Goal: Task Accomplishment & Management: Manage account settings

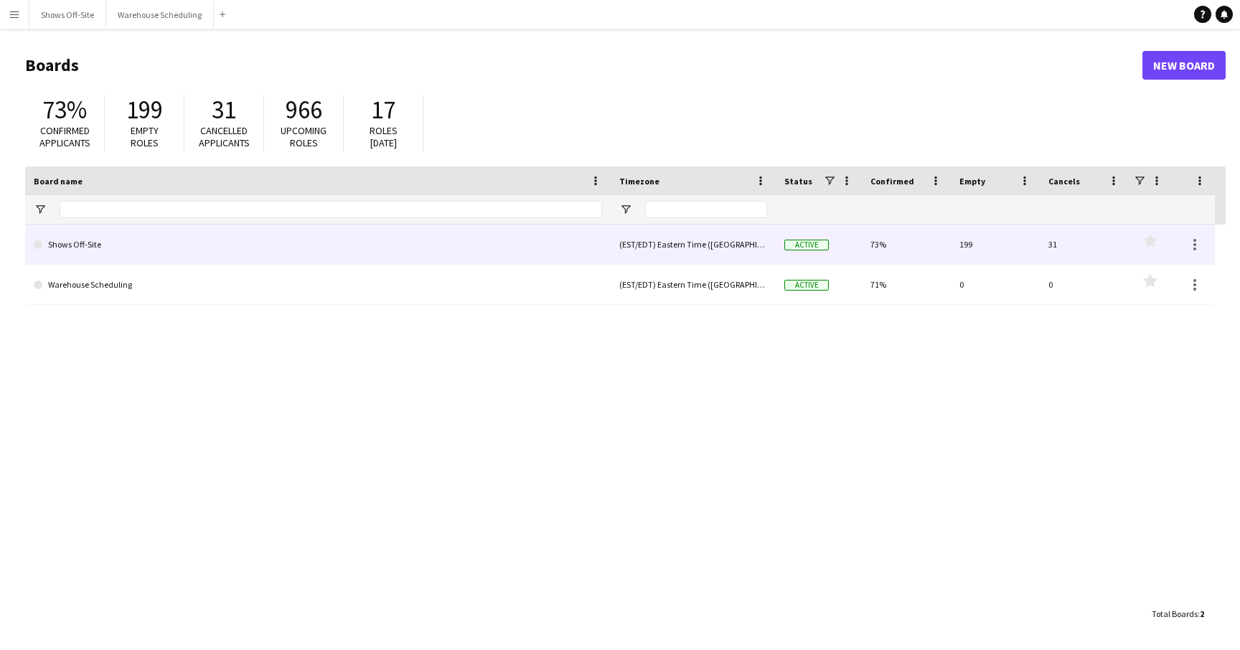
click at [251, 249] on link "Shows Off-Site" at bounding box center [318, 245] width 568 height 40
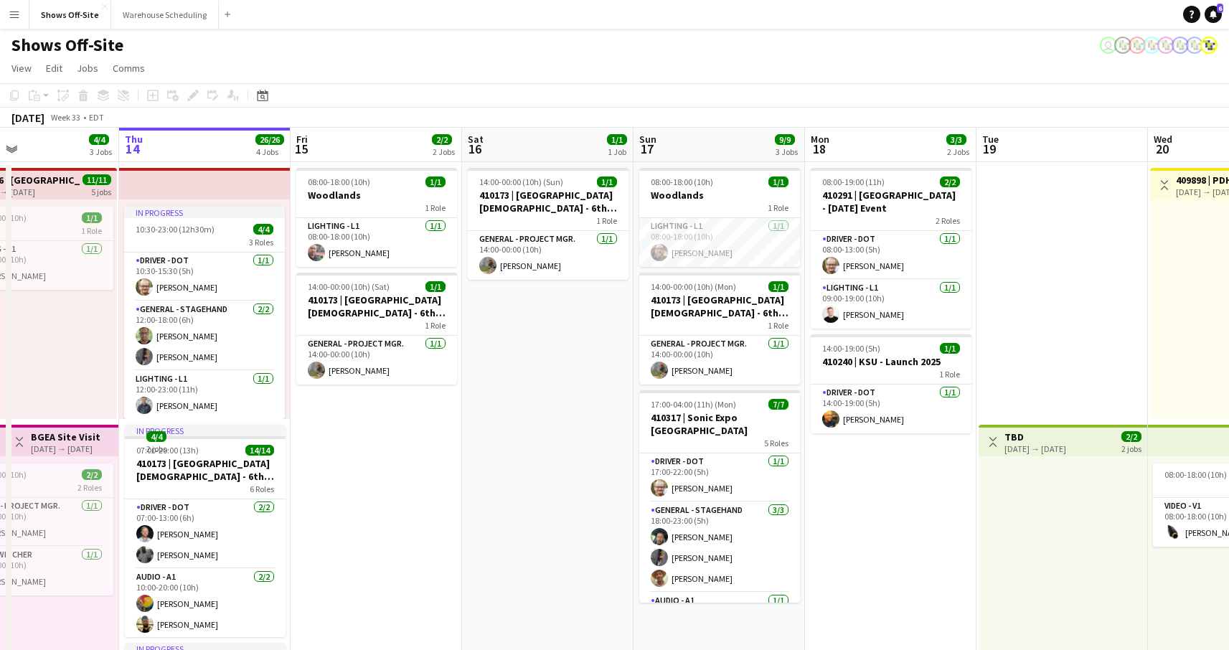
scroll to position [0, 418]
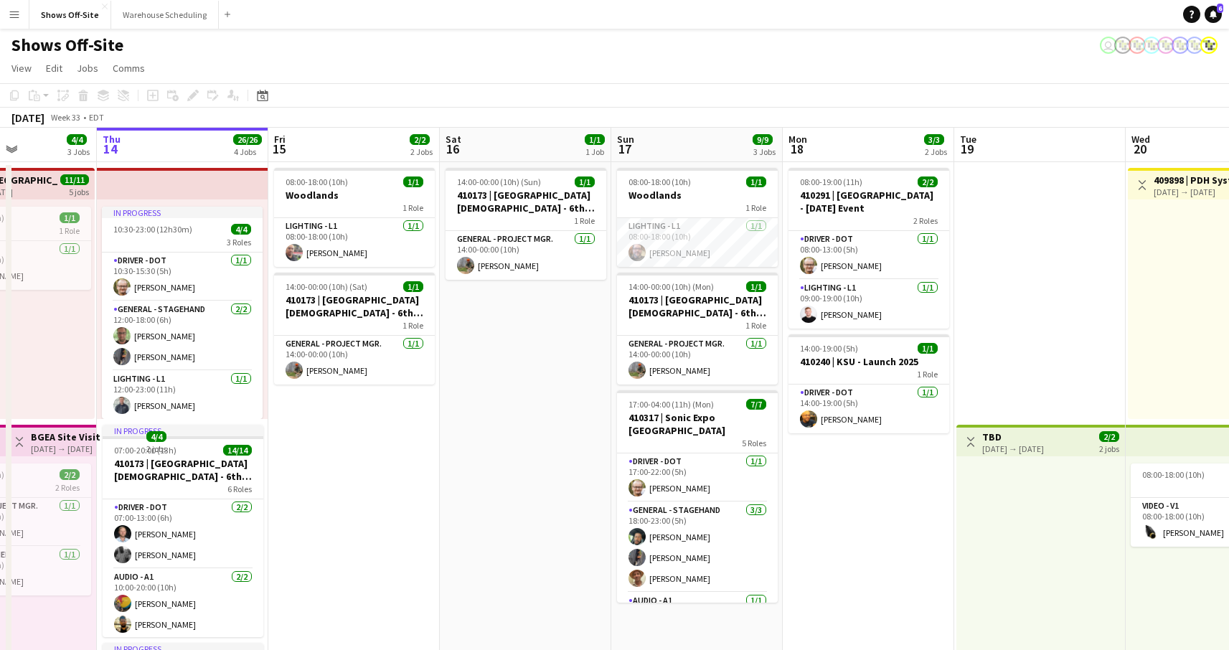
drag, startPoint x: 616, startPoint y: 332, endPoint x: 541, endPoint y: 332, distance: 74.6
click at [541, 332] on app-calendar-viewport "Mon 11 16/16 3 Jobs Tue 12 7/7 6 Jobs Wed 13 4/4 3 Jobs Thu 14 26/26 4 Jobs Fri…" at bounding box center [614, 654] width 1229 height 1052
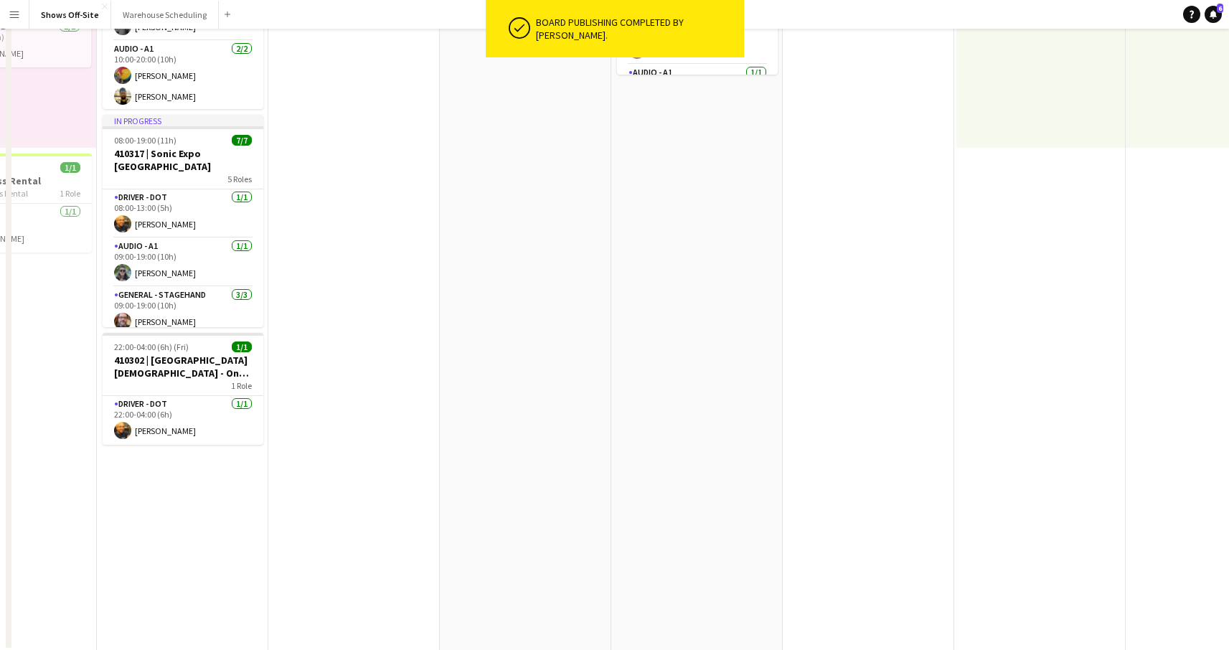
scroll to position [0, 0]
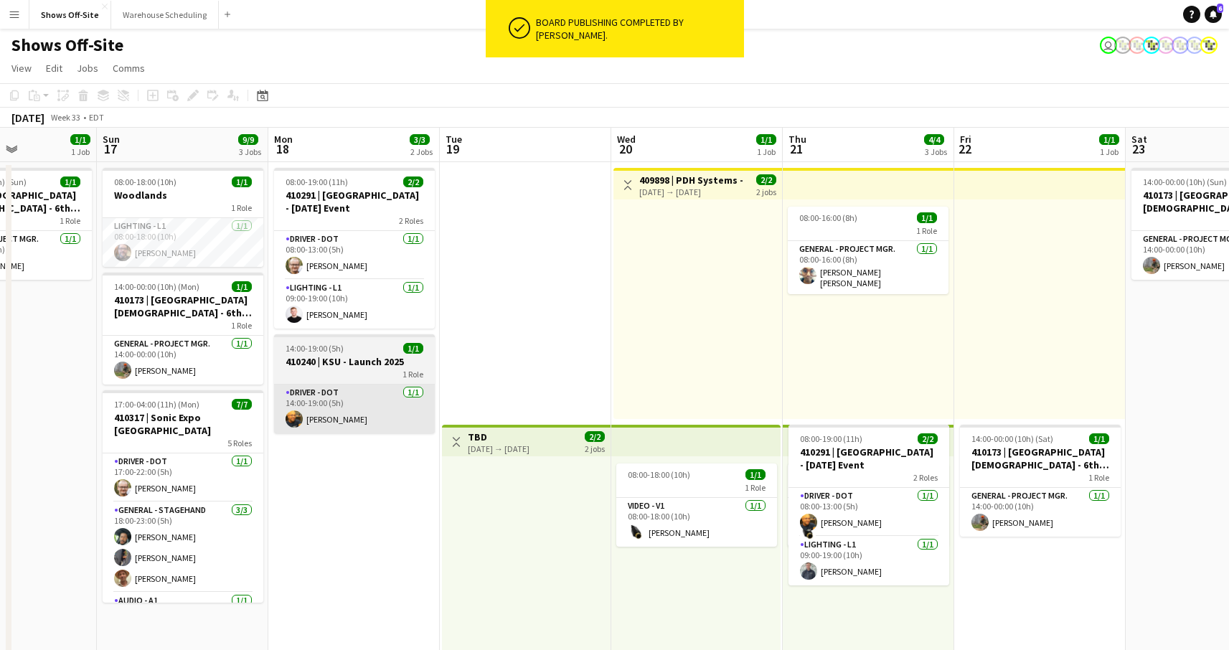
drag, startPoint x: 539, startPoint y: 498, endPoint x: 566, endPoint y: 430, distance: 73.4
click at [187, 444] on app-calendar-viewport "Wed 13 4/4 3 Jobs Thu 14 26/26 4 Jobs Fri 15 2/2 2 Jobs Sat 16 1/1 1 Job Sun 17…" at bounding box center [614, 654] width 1229 height 1052
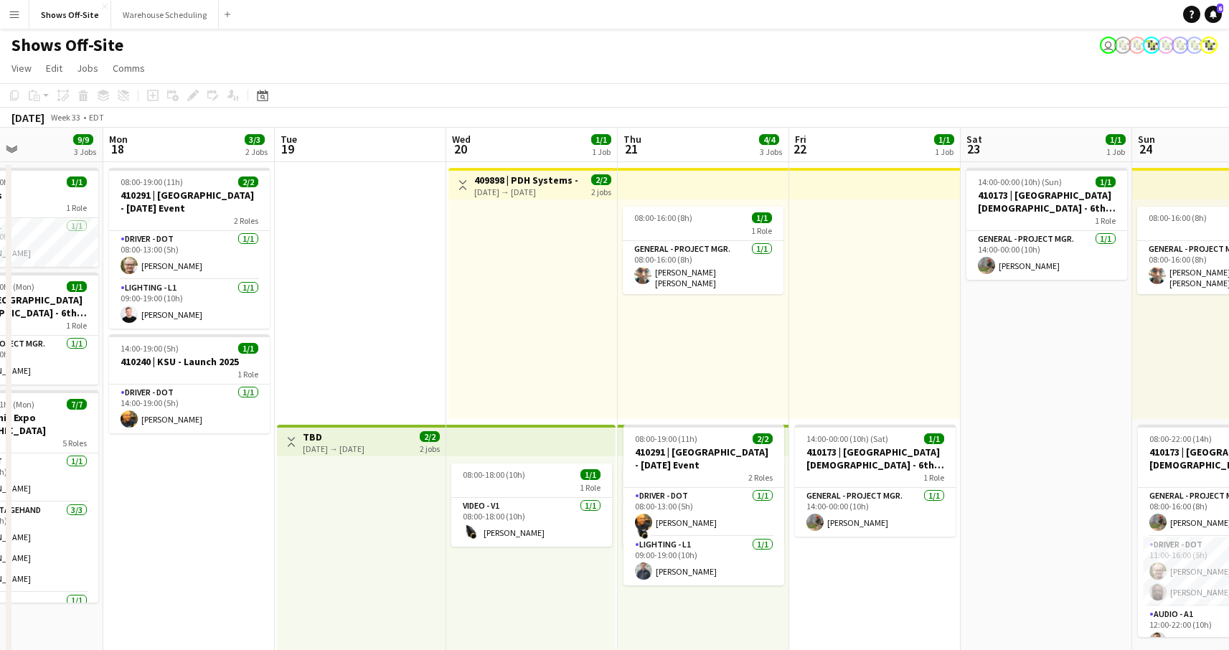
drag, startPoint x: 723, startPoint y: 462, endPoint x: 395, endPoint y: 447, distance: 328.3
click at [395, 447] on app-calendar-viewport "Fri 15 2/2 2 Jobs Sat 16 1/1 1 Job Sun 17 9/9 3 Jobs Mon 18 3/3 2 Jobs Tue 19 W…" at bounding box center [614, 654] width 1229 height 1052
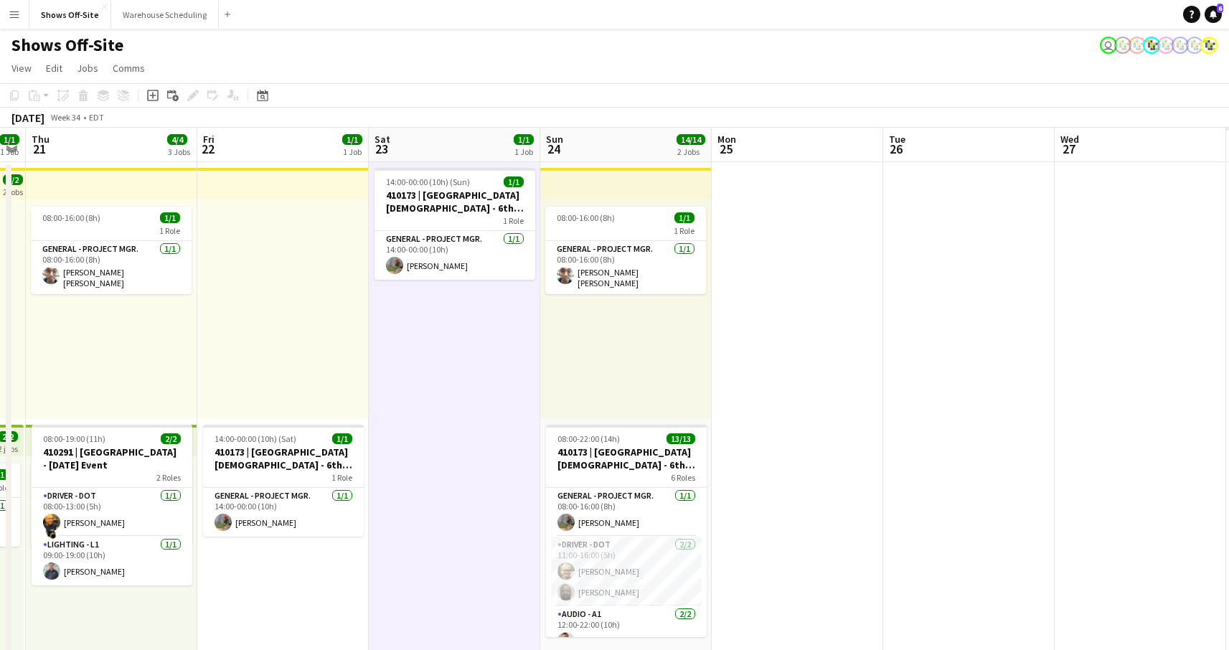
drag, startPoint x: 1047, startPoint y: 395, endPoint x: 451, endPoint y: 361, distance: 597.2
click at [451, 361] on app-calendar-viewport "Sun 17 9/9 3 Jobs Mon 18 3/3 2 Jobs Tue 19 Wed 20 1/1 1 Job Thu 21 4/4 3 Jobs F…" at bounding box center [614, 654] width 1229 height 1052
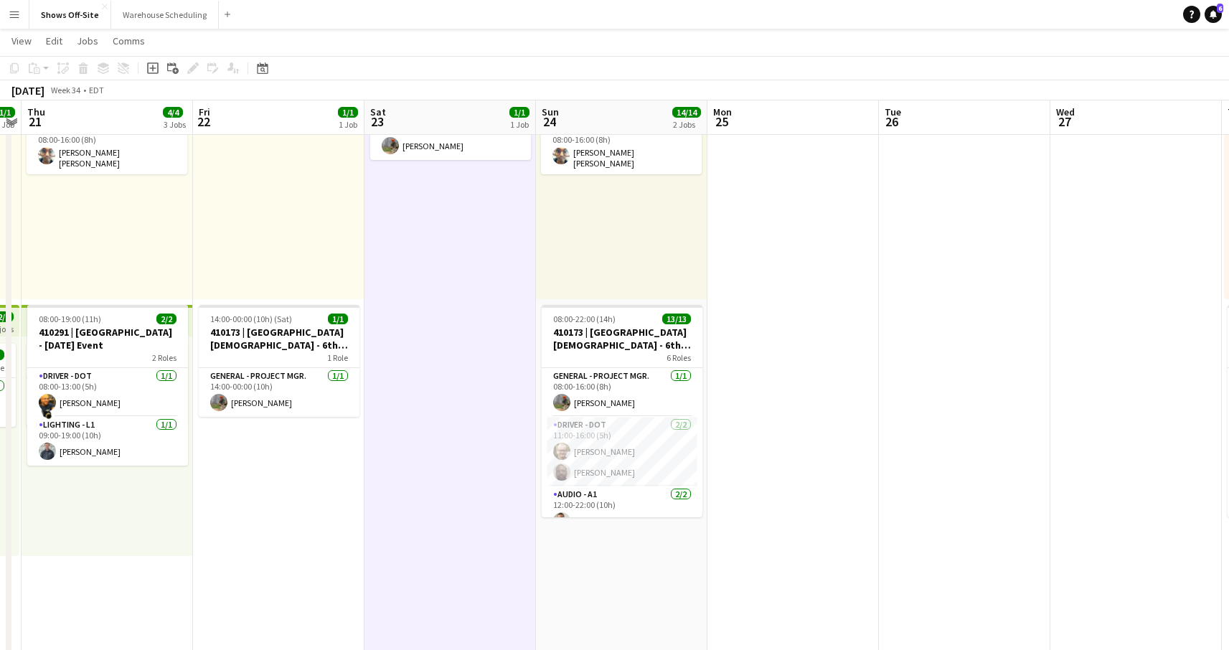
scroll to position [0, 0]
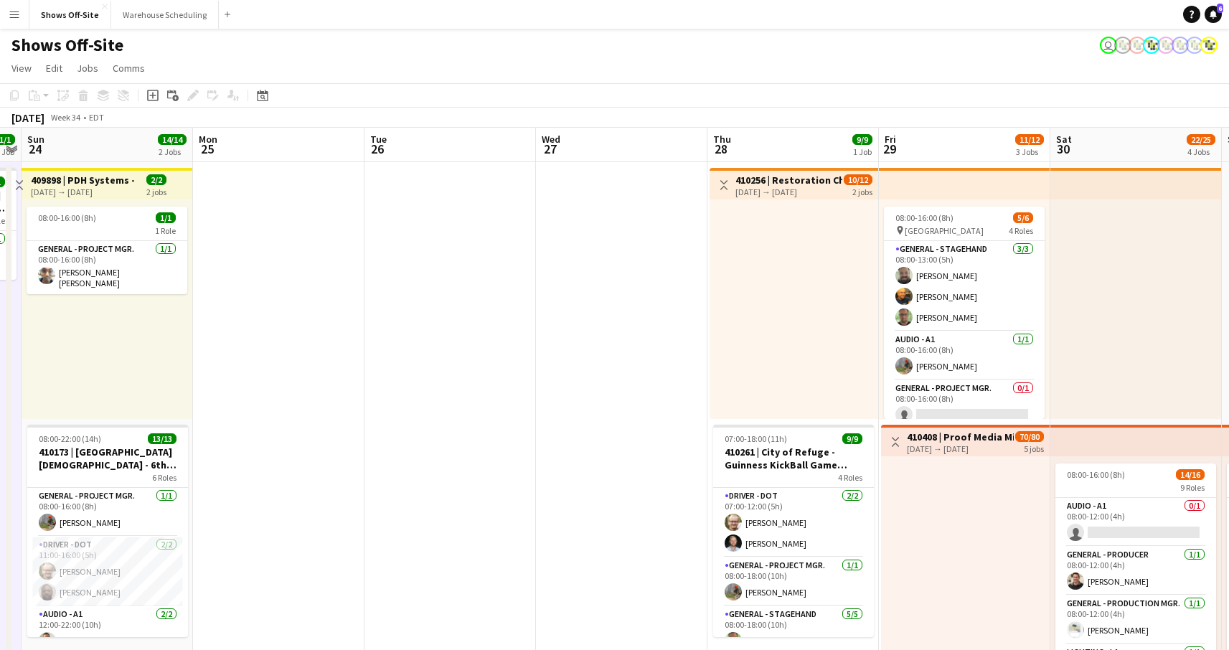
drag, startPoint x: 709, startPoint y: 326, endPoint x: 603, endPoint y: 328, distance: 106.2
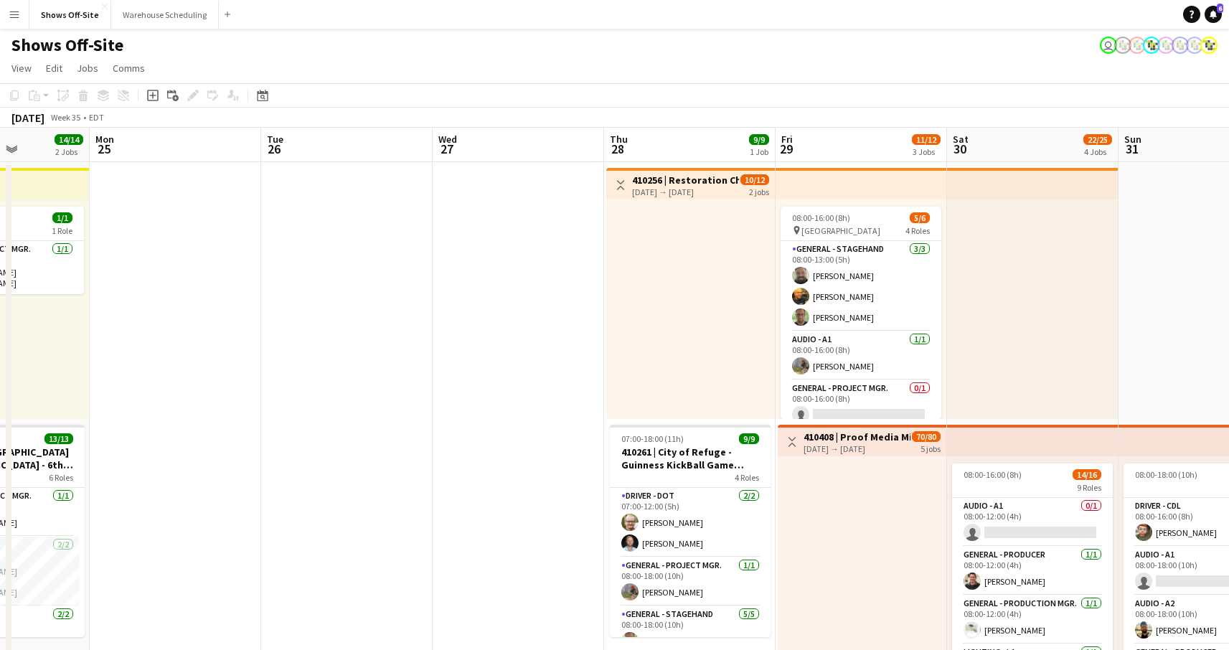
scroll to position [0, 557]
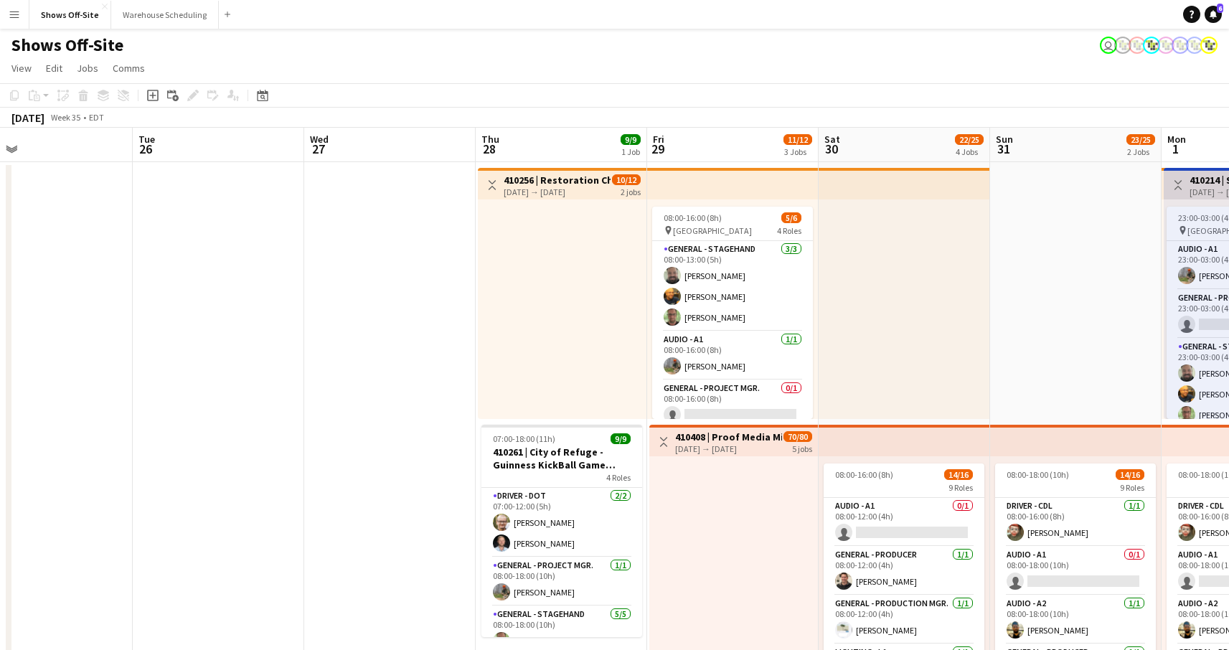
drag, startPoint x: 588, startPoint y: 332, endPoint x: 433, endPoint y: 348, distance: 155.8
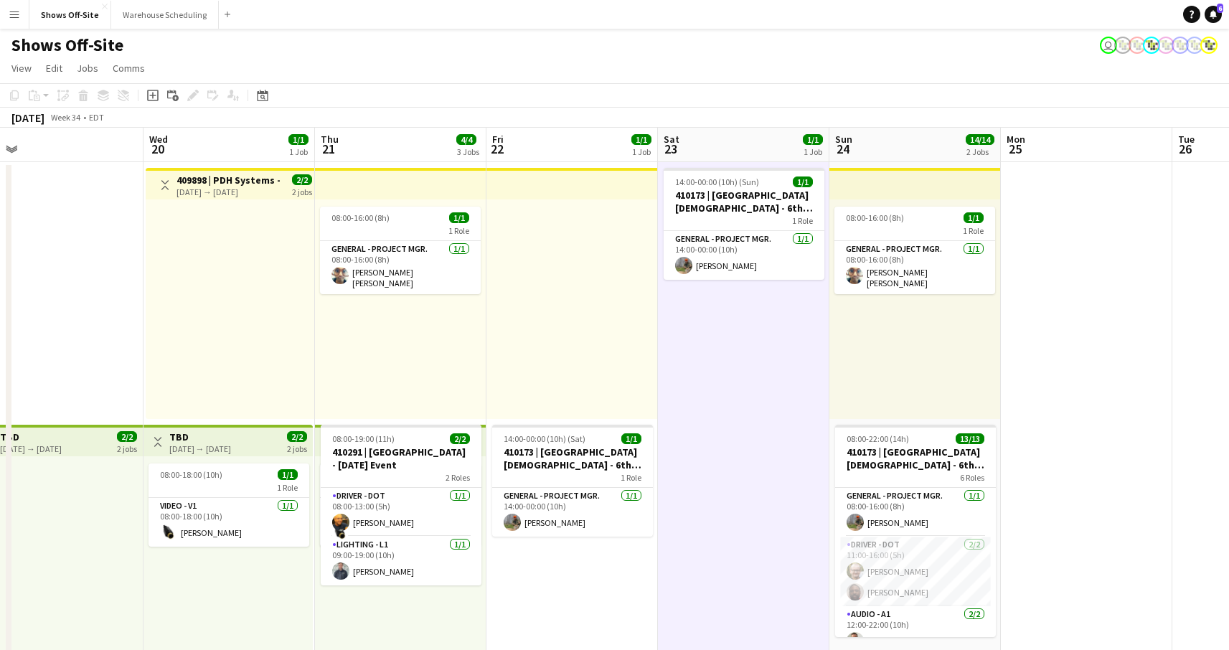
scroll to position [0, 324]
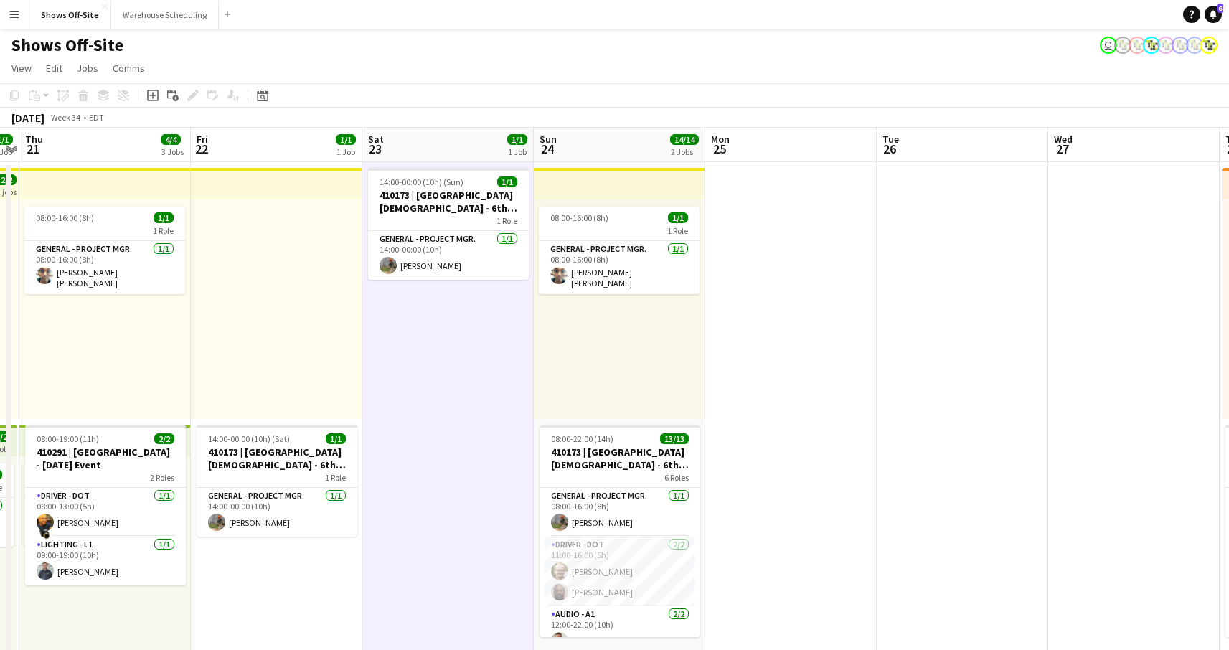
drag, startPoint x: 275, startPoint y: 384, endPoint x: 1023, endPoint y: 344, distance: 748.7
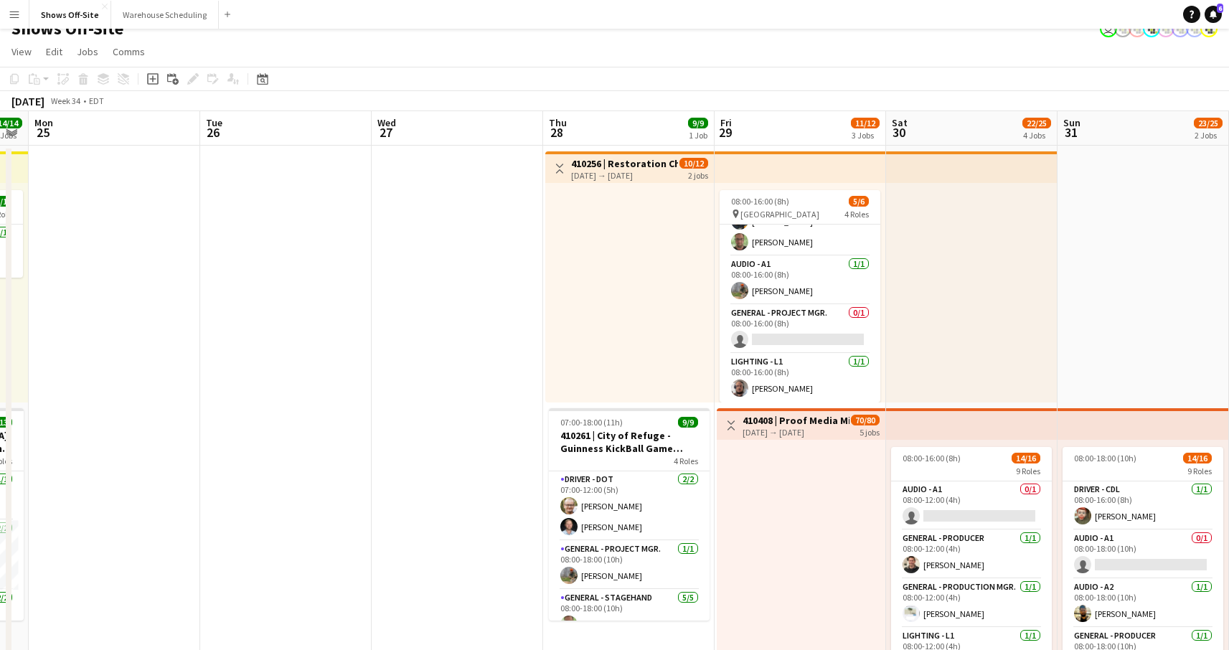
drag, startPoint x: 879, startPoint y: 390, endPoint x: 667, endPoint y: 364, distance: 213.3
drag, startPoint x: 538, startPoint y: 367, endPoint x: 385, endPoint y: 361, distance: 153.7
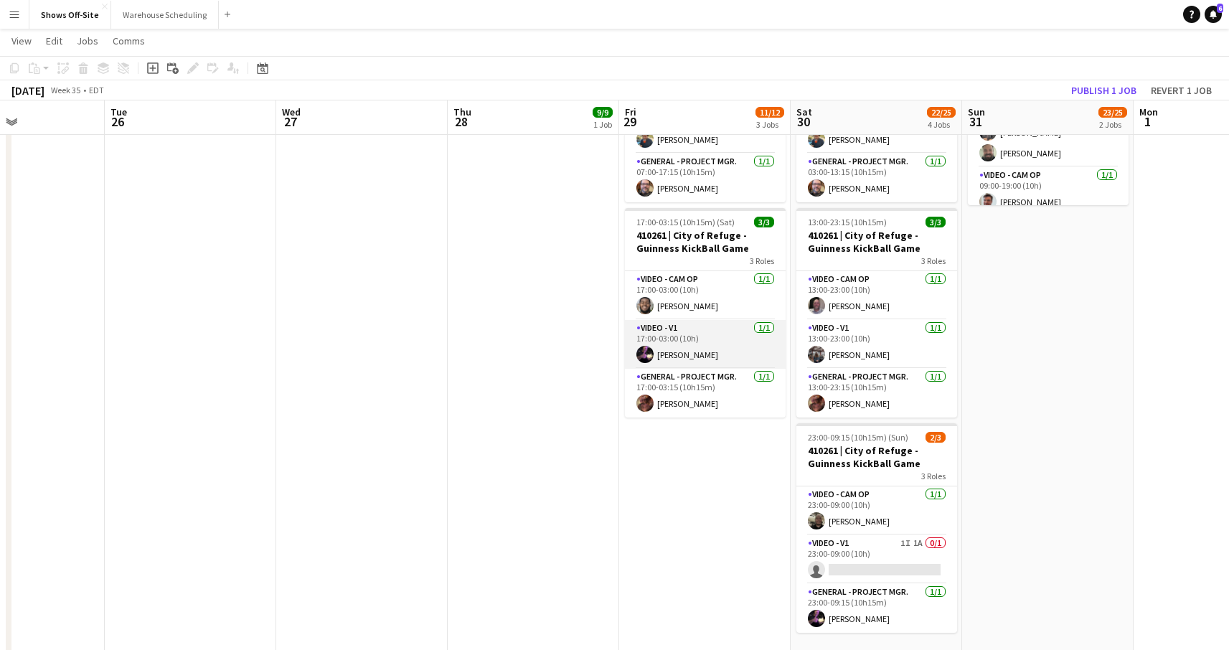
scroll to position [664, 0]
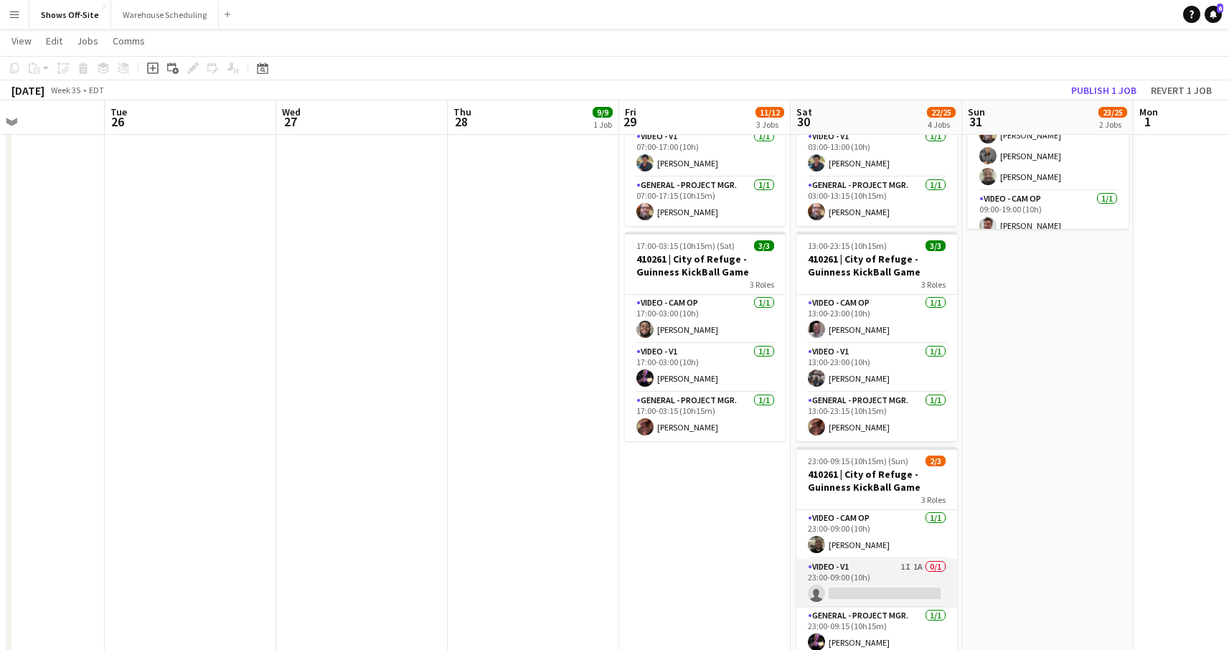
click at [847, 584] on app-card-role "Video - V1 1I 1A 0/1 23:00-09:00 (10h) single-neutral-actions" at bounding box center [876, 583] width 161 height 49
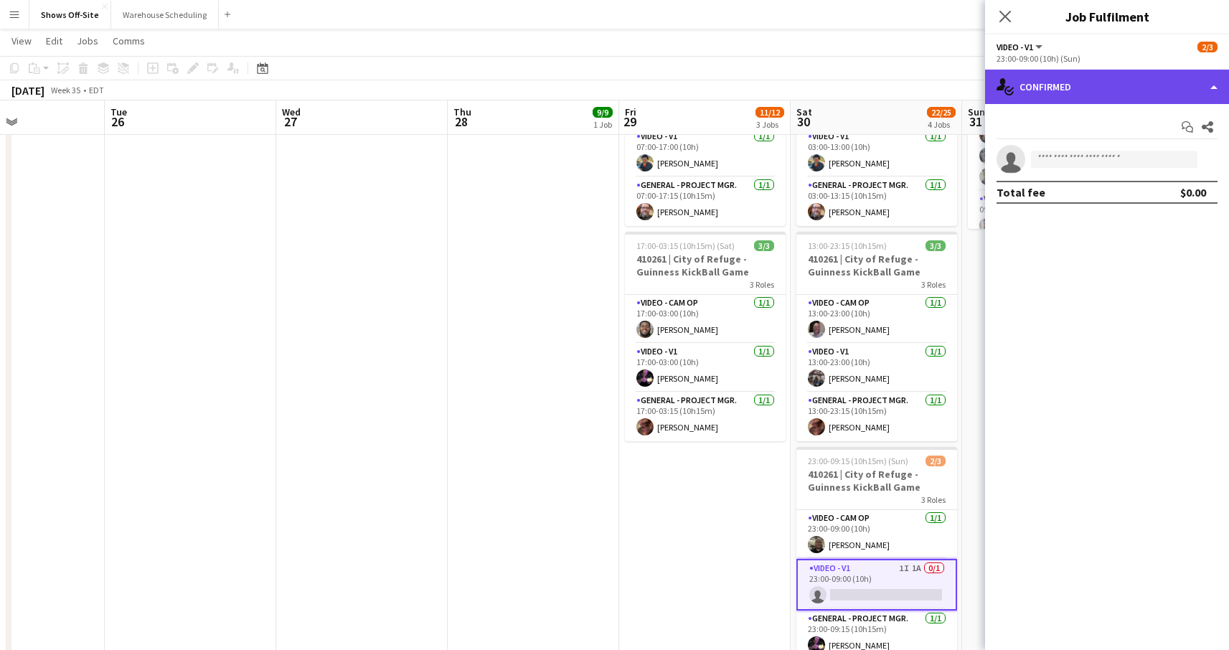
click at [1131, 93] on div "single-neutral-actions-check-2 Confirmed" at bounding box center [1107, 87] width 244 height 34
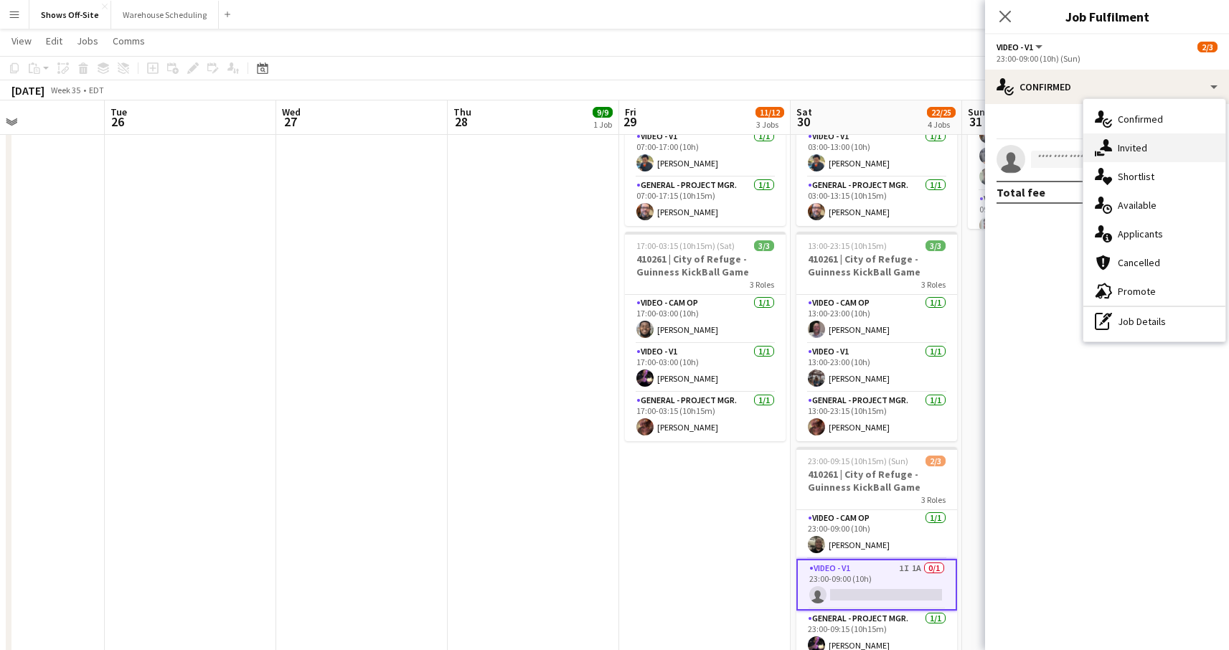
click at [1131, 138] on div "single-neutral-actions-share-1 Invited" at bounding box center [1155, 147] width 142 height 29
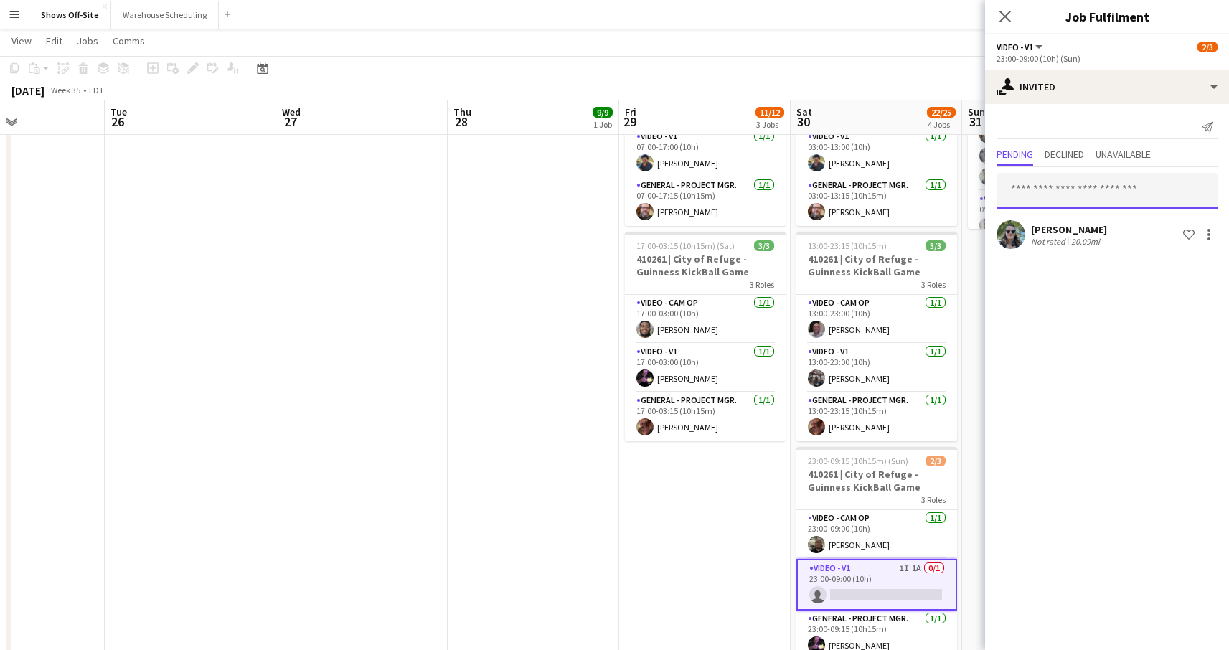
click at [1052, 186] on input "text" at bounding box center [1107, 191] width 221 height 36
type input "**"
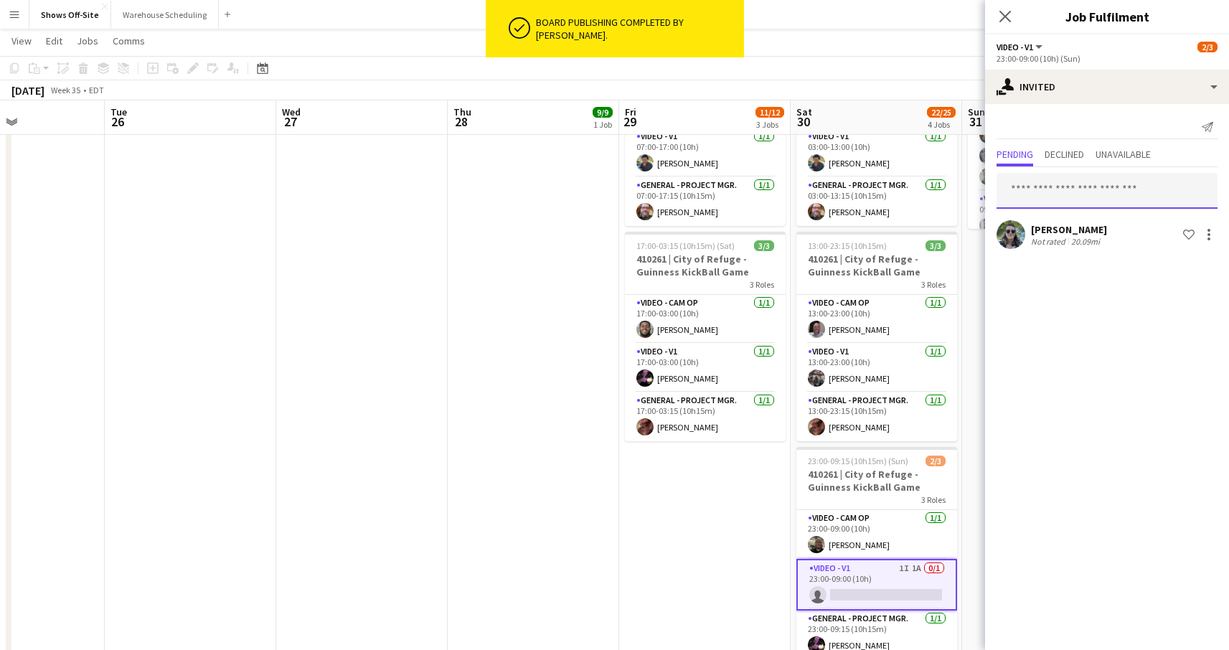
click at [1052, 186] on input "text" at bounding box center [1107, 191] width 221 height 36
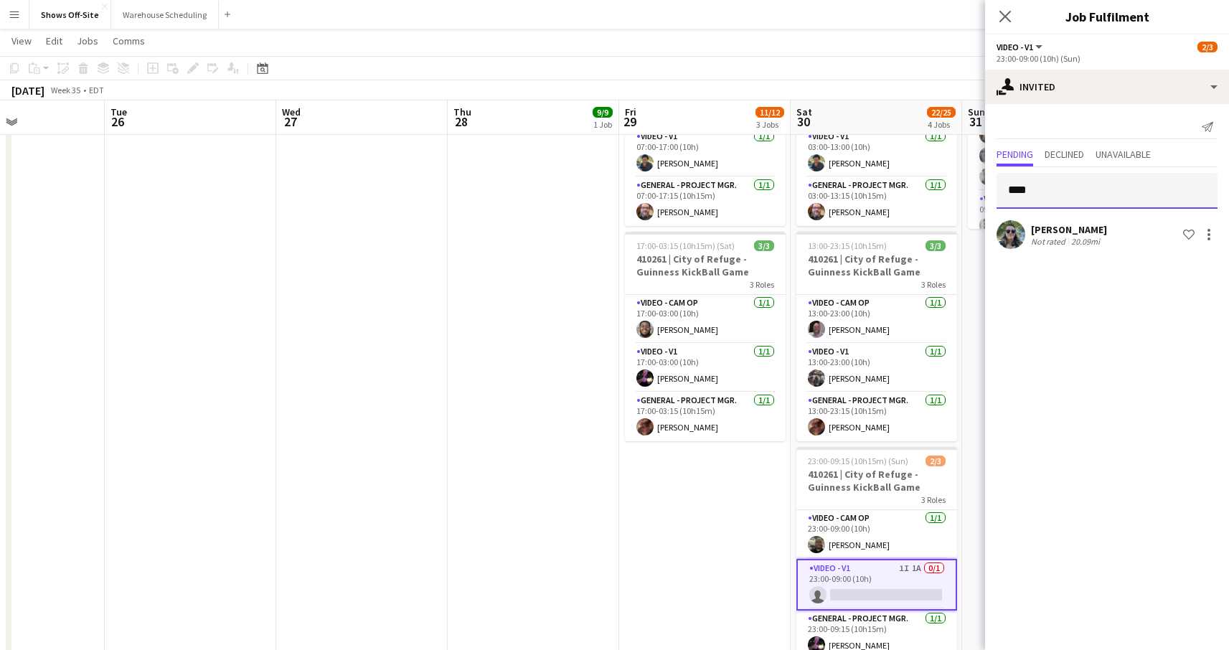
type input "*****"
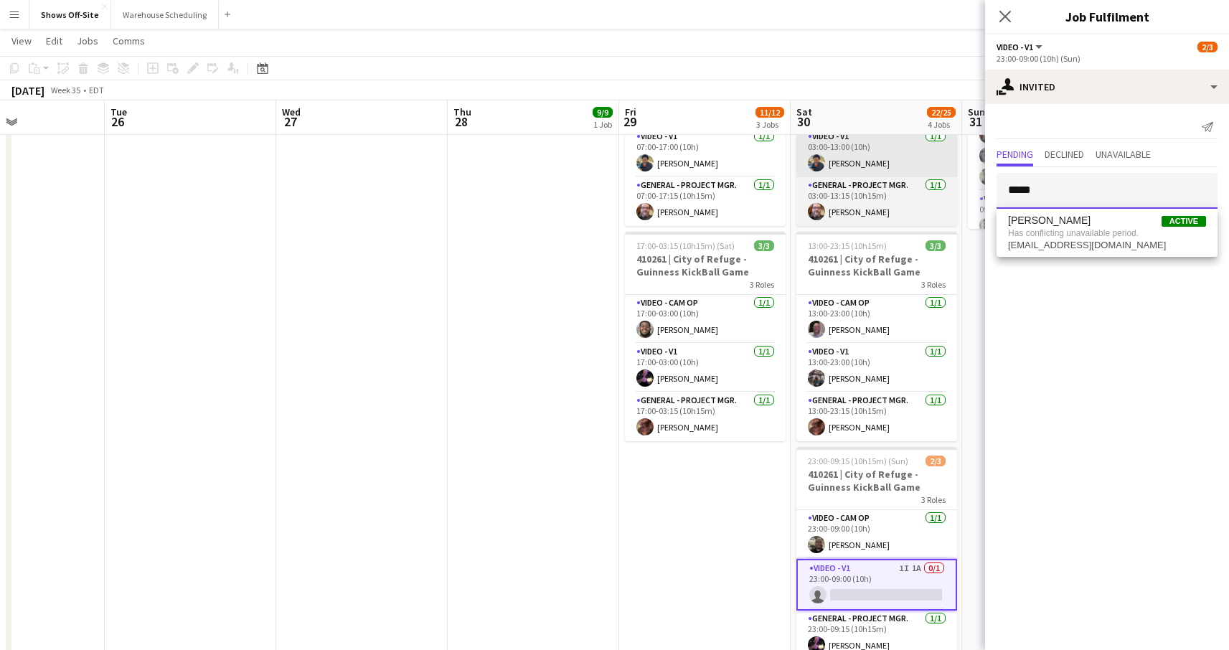
drag, startPoint x: 995, startPoint y: 181, endPoint x: 929, endPoint y: 175, distance: 67.0
click at [929, 176] on body "Menu Boards Boards Boards All jobs Status Workforce Workforce My Workforce Recr…" at bounding box center [614, 310] width 1229 height 1949
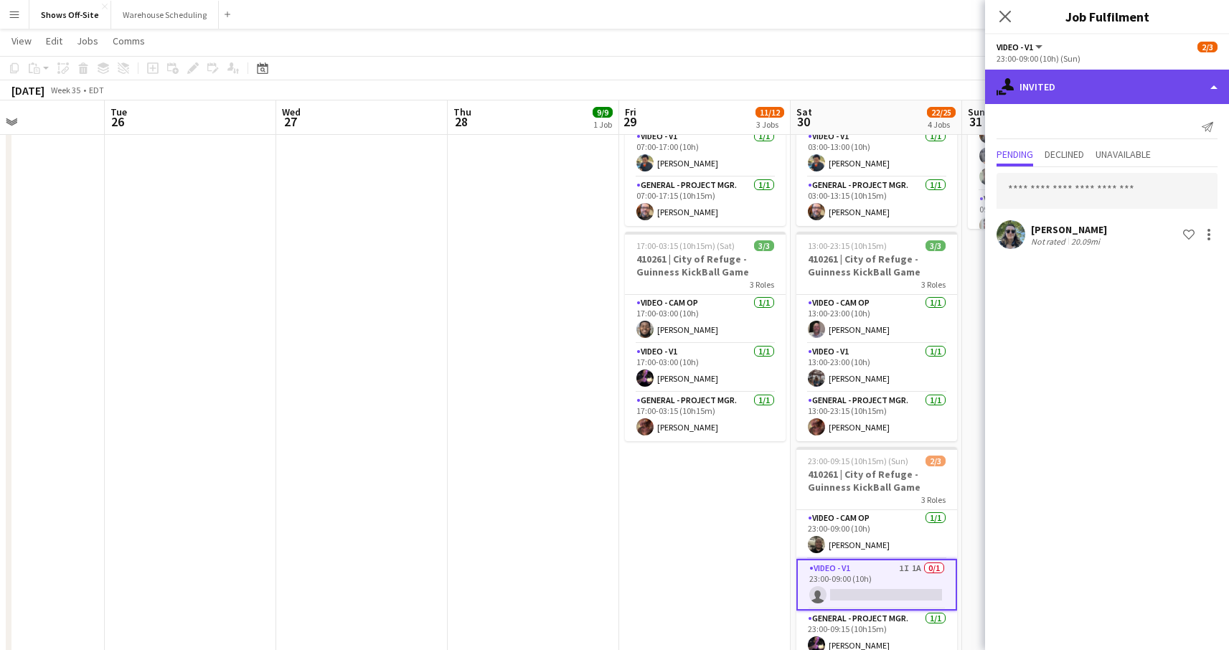
click at [1043, 80] on div "single-neutral-actions-share-1 Invited" at bounding box center [1107, 87] width 244 height 34
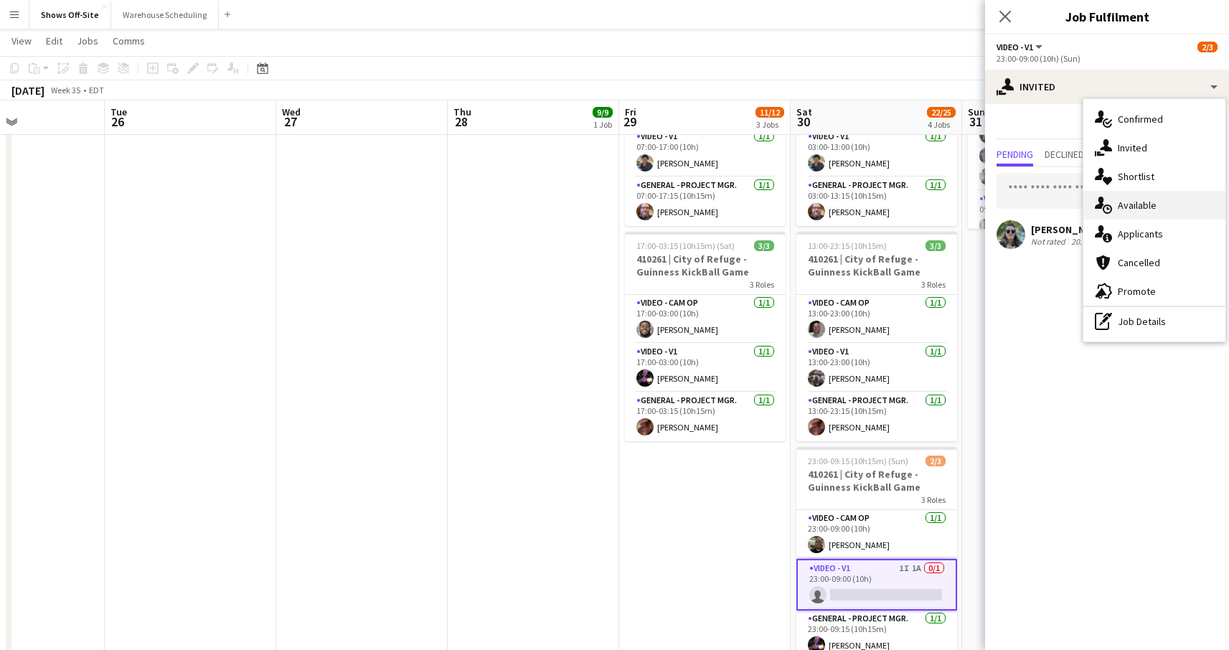
click at [1129, 207] on div "single-neutral-actions-upload Available" at bounding box center [1155, 205] width 142 height 29
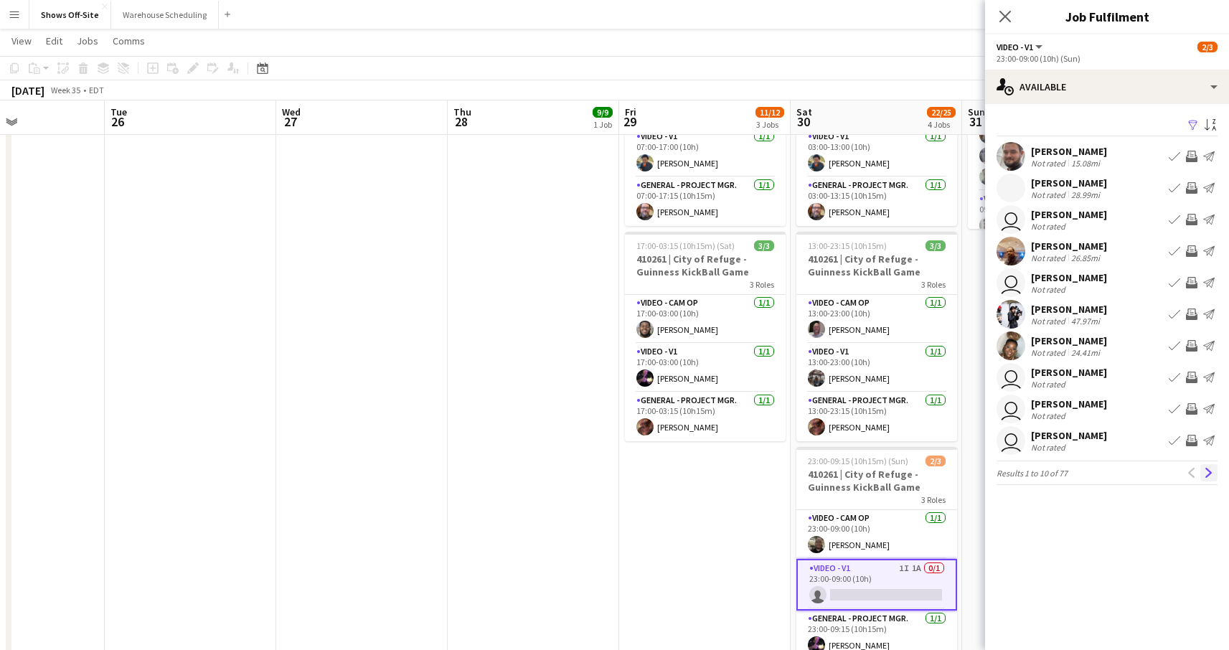
click at [1205, 470] on app-icon "Next" at bounding box center [1209, 473] width 10 height 10
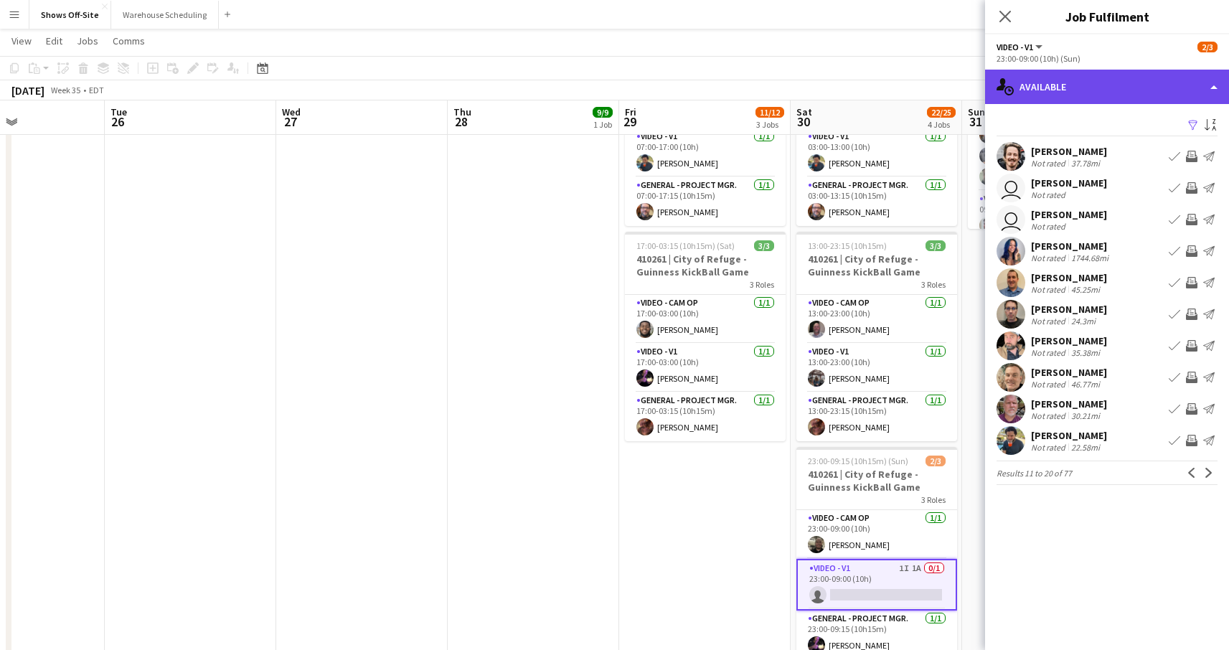
click at [1042, 95] on div "single-neutral-actions-upload Available" at bounding box center [1107, 87] width 244 height 34
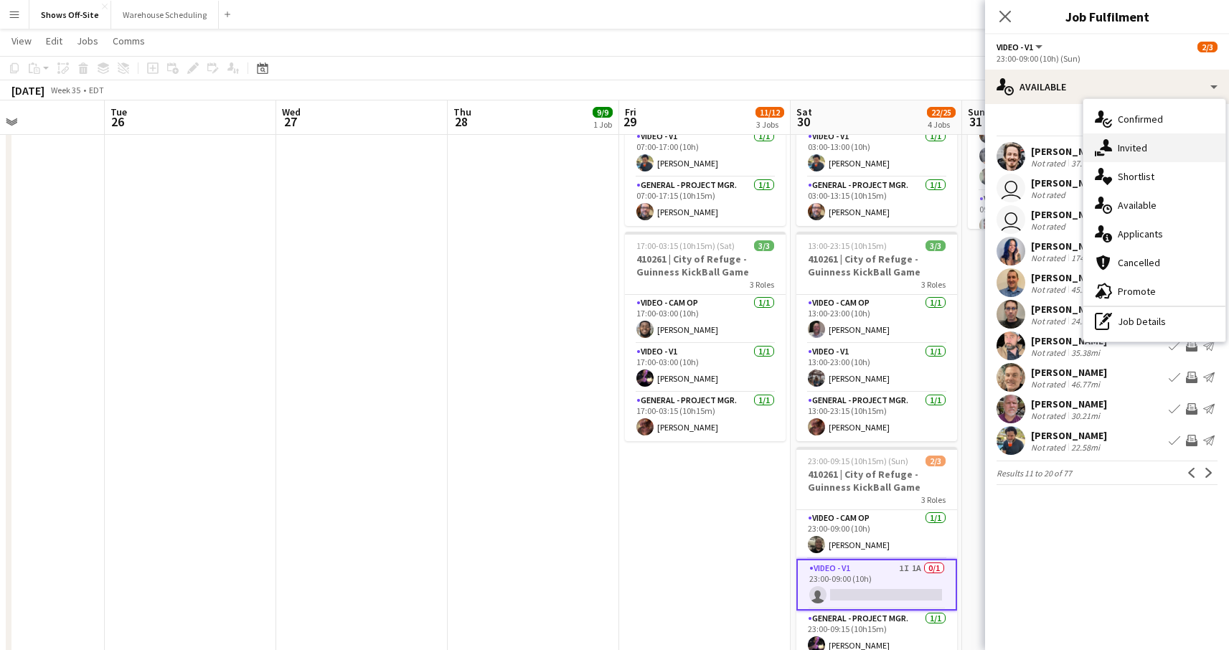
click at [1096, 151] on icon "single-neutral-actions-share-1" at bounding box center [1103, 147] width 17 height 17
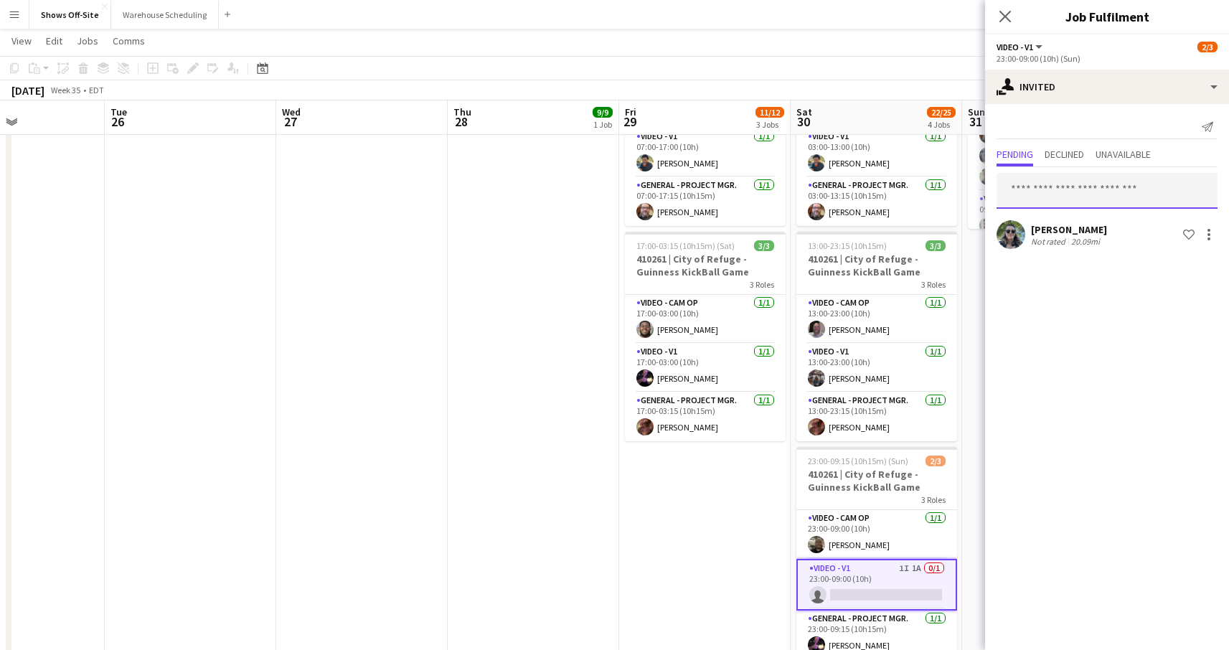
click at [1018, 197] on input "text" at bounding box center [1107, 191] width 221 height 36
type input "*"
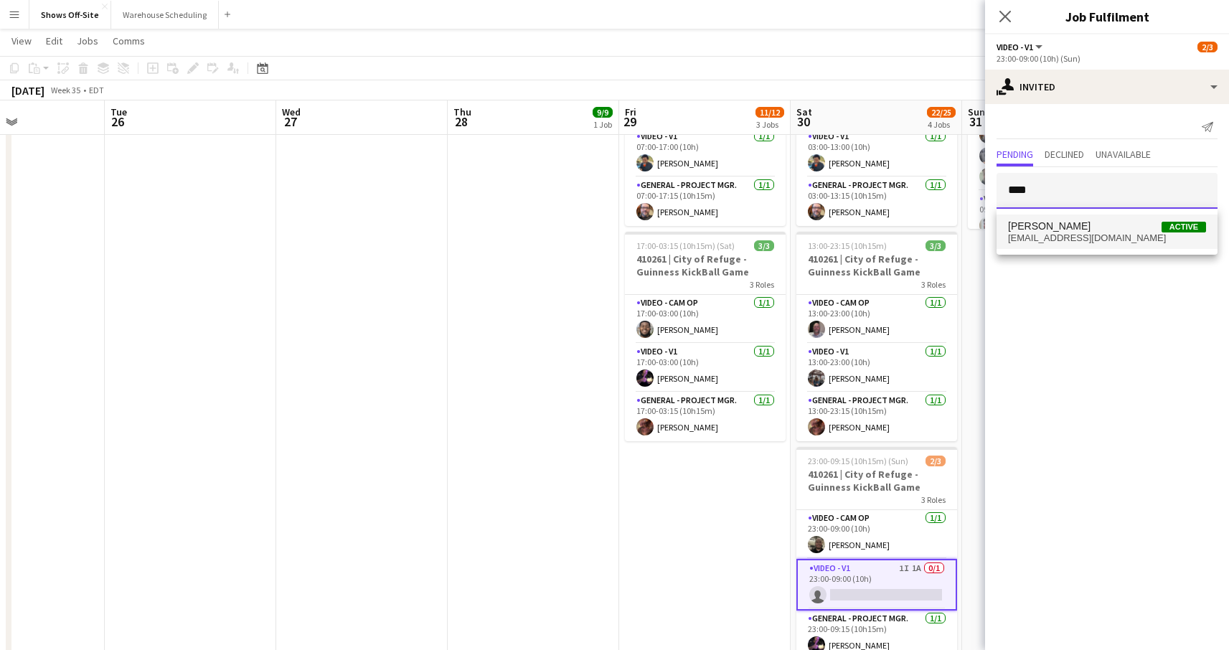
type input "****"
click at [1051, 243] on mat-option "[PERSON_NAME] Active [EMAIL_ADDRESS][DOMAIN_NAME]" at bounding box center [1107, 232] width 221 height 34
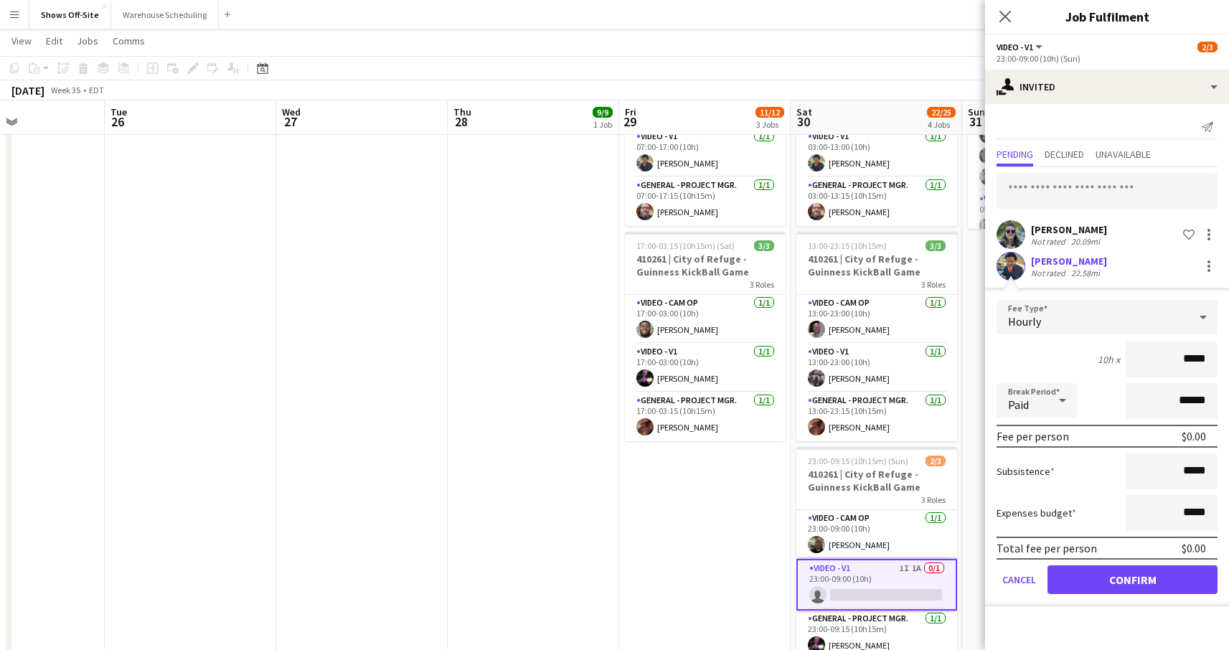
click at [1124, 573] on button "Confirm" at bounding box center [1133, 579] width 170 height 29
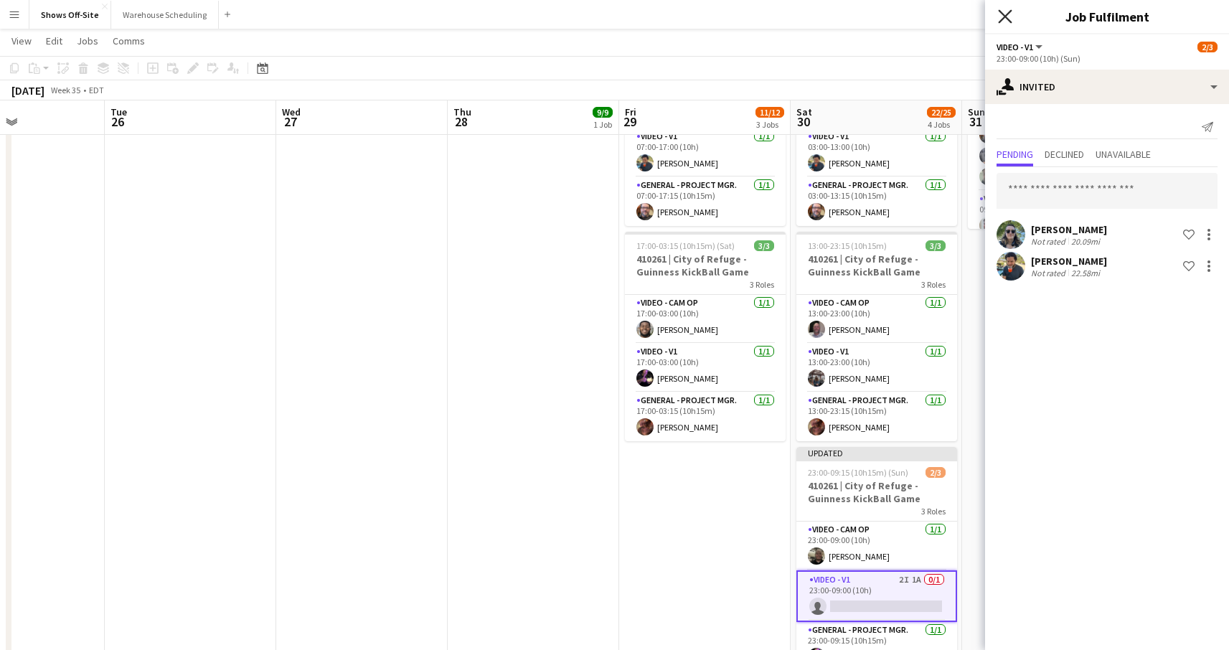
click at [1005, 12] on icon "Close pop-in" at bounding box center [1005, 16] width 14 height 14
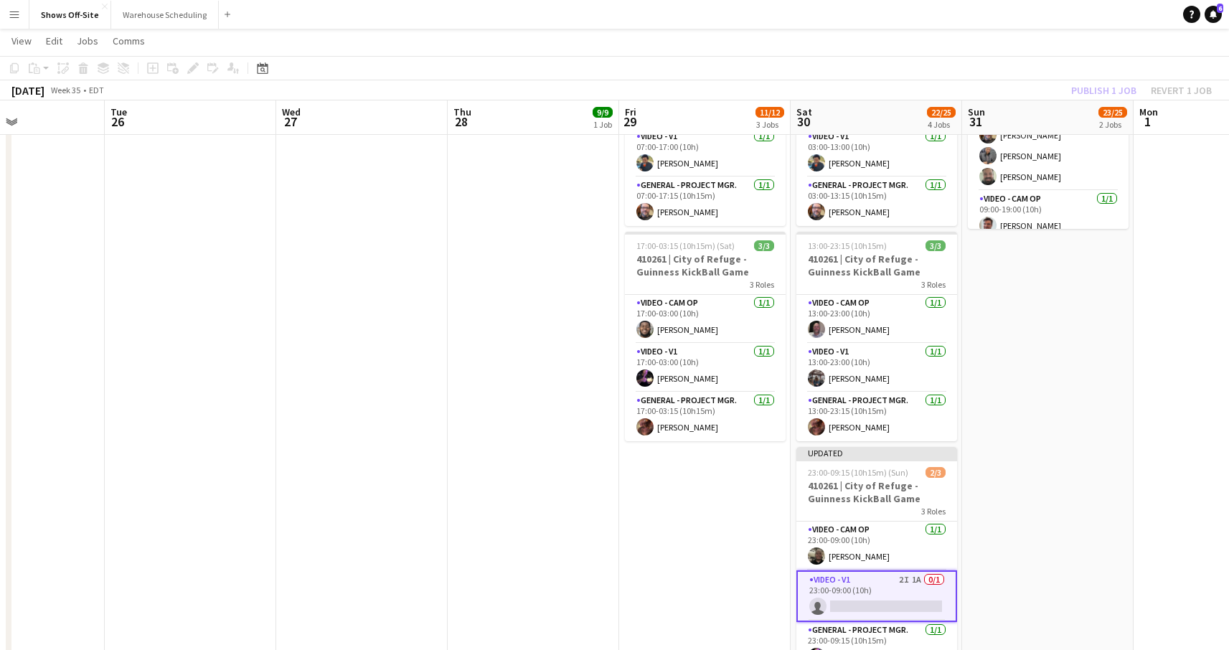
drag, startPoint x: 1015, startPoint y: 39, endPoint x: 1023, endPoint y: 44, distance: 8.8
click at [1015, 40] on app-page-menu "View Day view expanded Day view collapsed Month view Date picker Jump to [DATE]…" at bounding box center [614, 42] width 1229 height 27
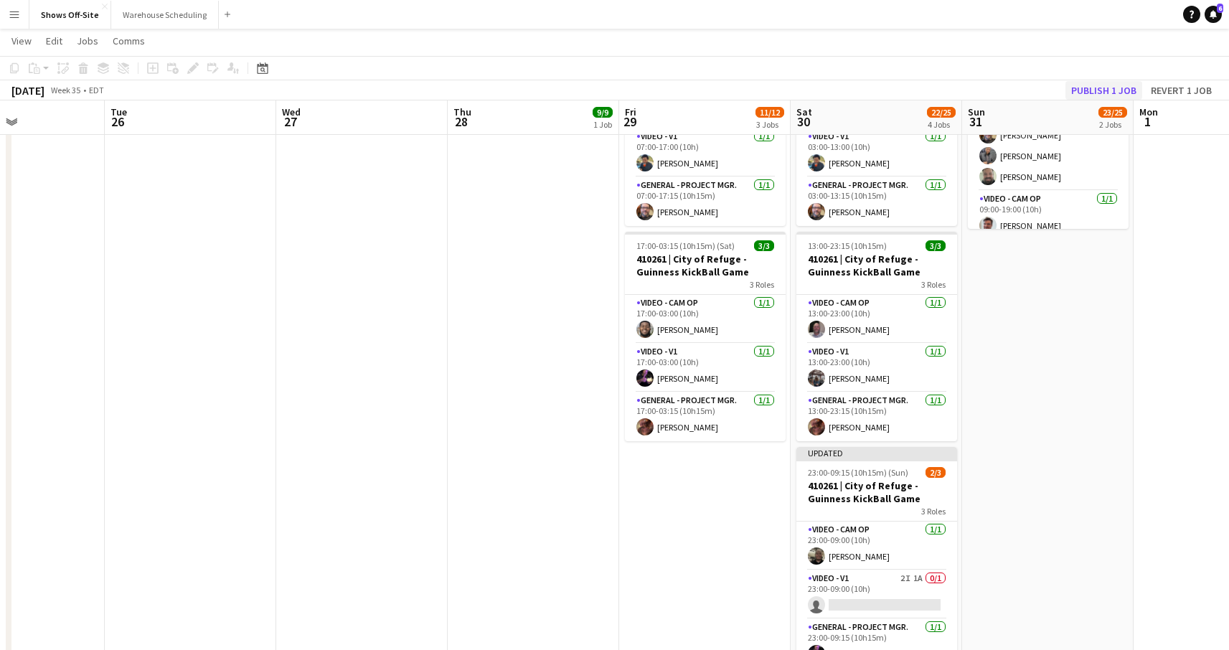
click at [1088, 95] on button "Publish 1 job" at bounding box center [1104, 90] width 77 height 19
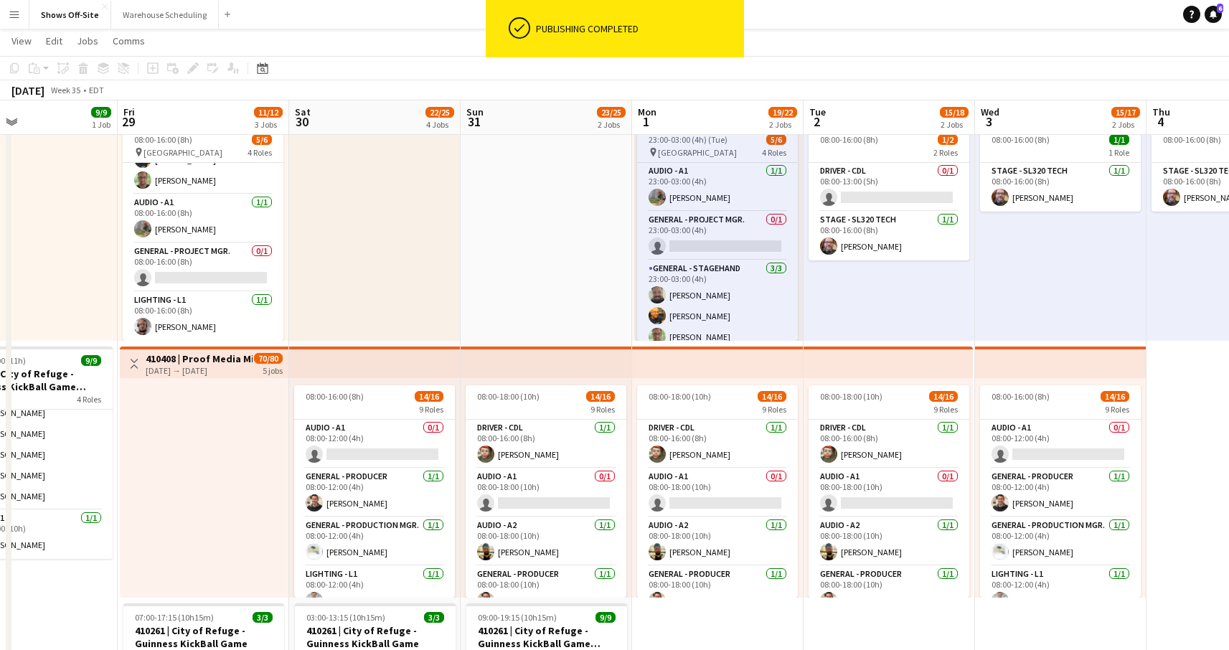
scroll to position [0, 573]
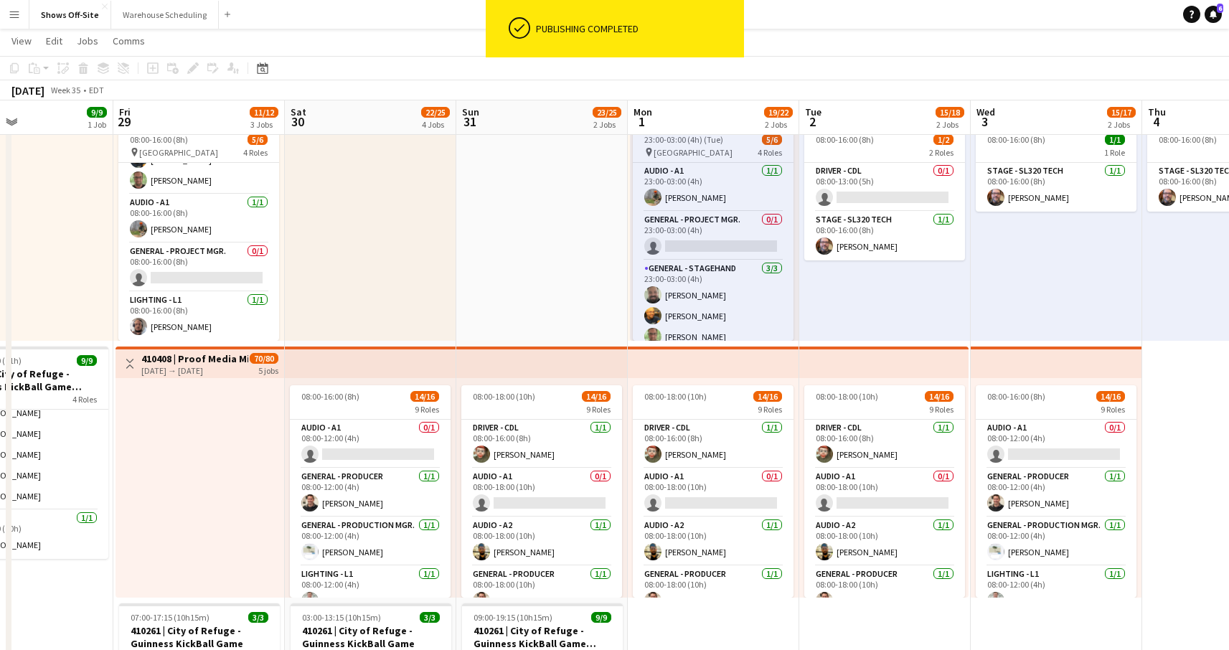
drag, startPoint x: 996, startPoint y: 247, endPoint x: 578, endPoint y: 217, distance: 418.7
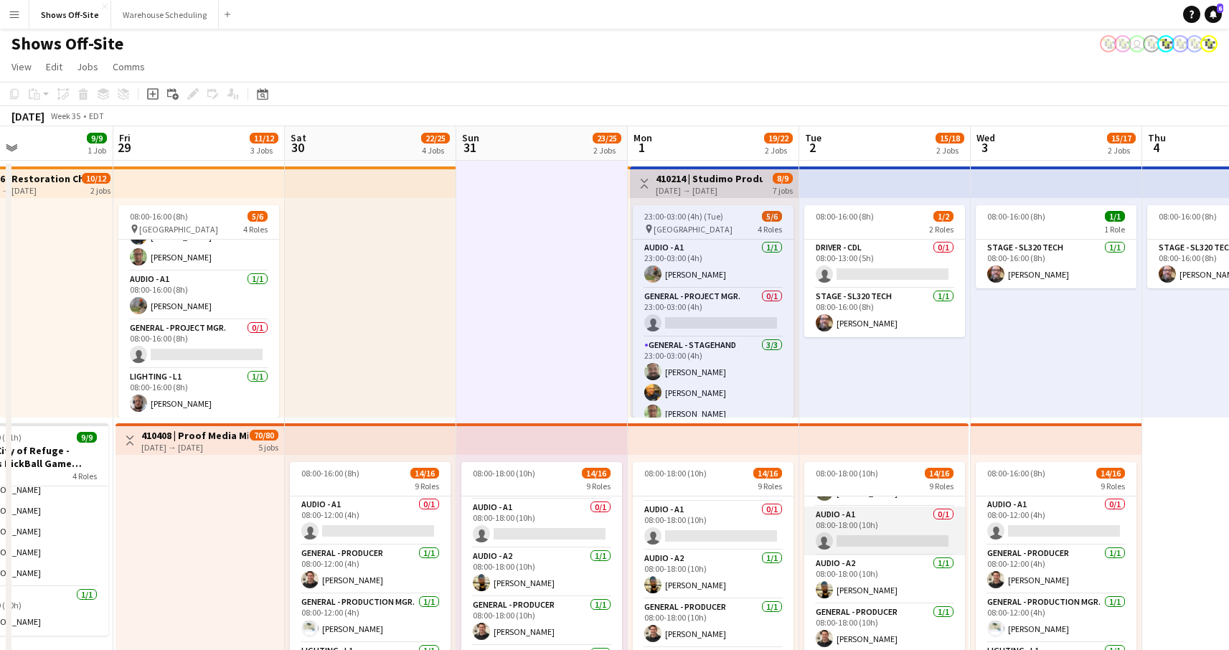
scroll to position [49, 0]
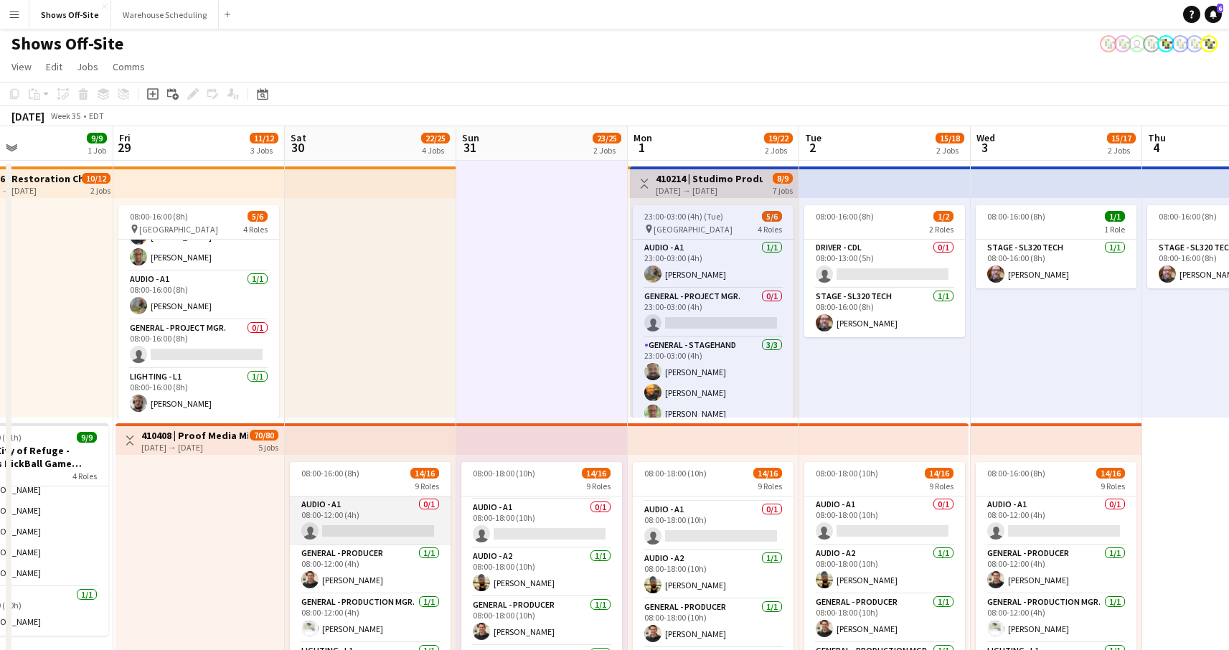
click at [357, 516] on app-card-role "Audio - A1 0/1 08:00-12:00 (4h) single-neutral-actions" at bounding box center [370, 521] width 161 height 49
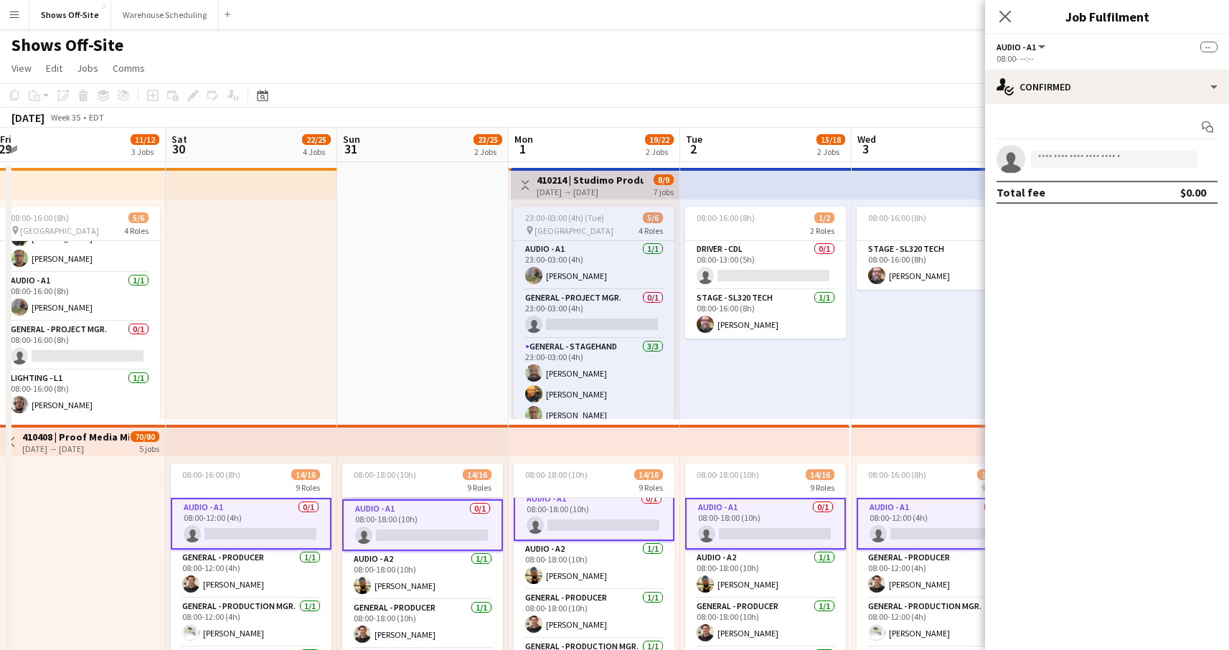
scroll to position [0, 498]
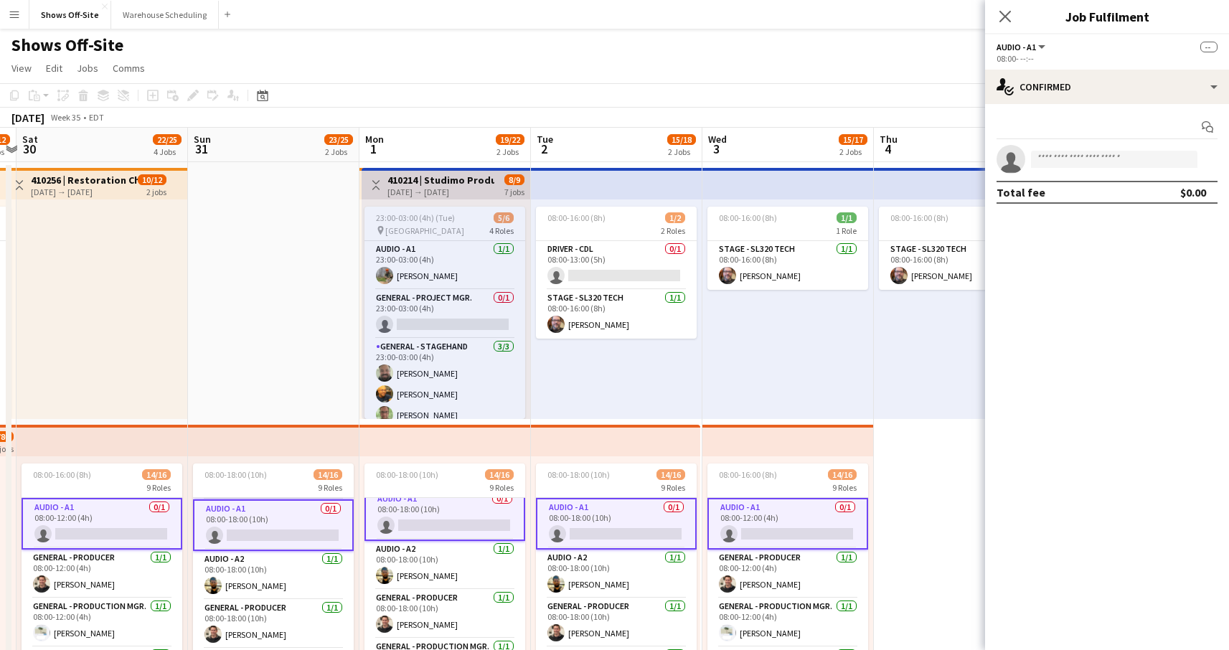
drag, startPoint x: 534, startPoint y: 349, endPoint x: 265, endPoint y: 344, distance: 268.4
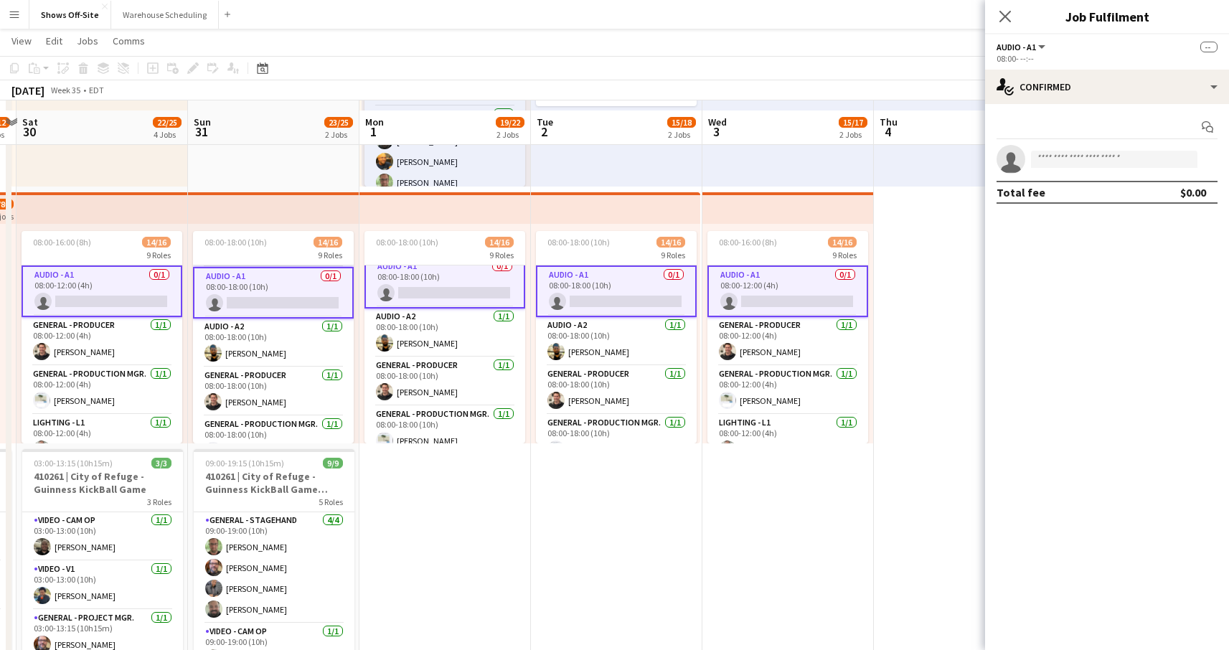
scroll to position [243, 0]
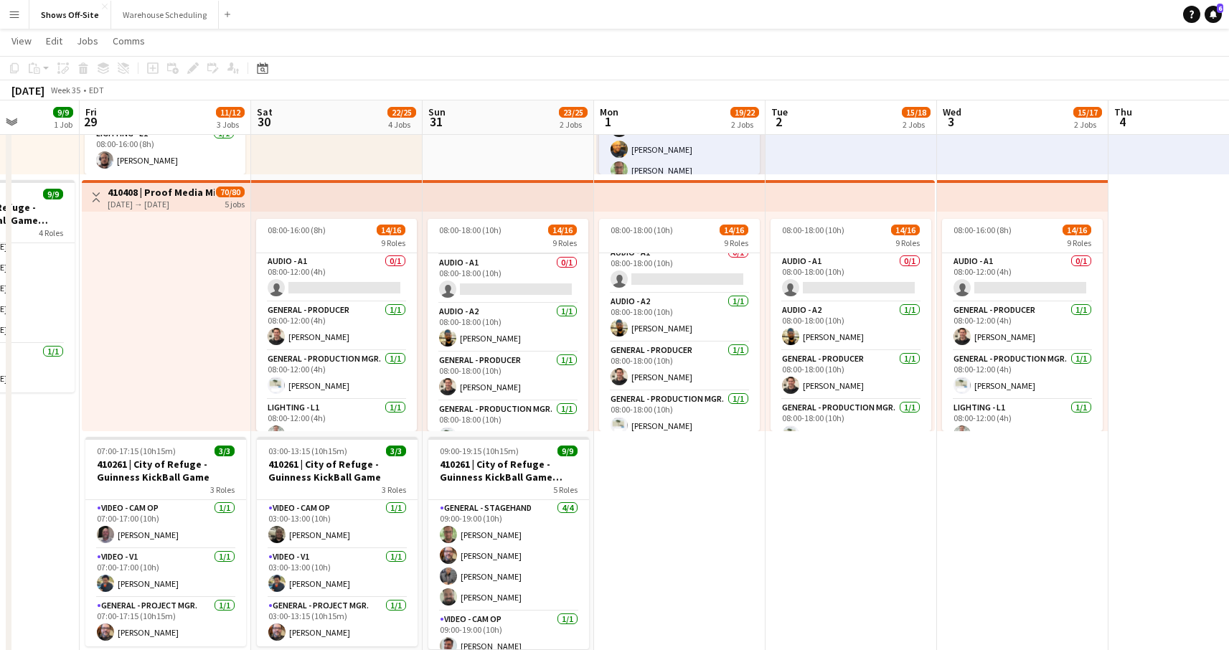
scroll to position [0, 434]
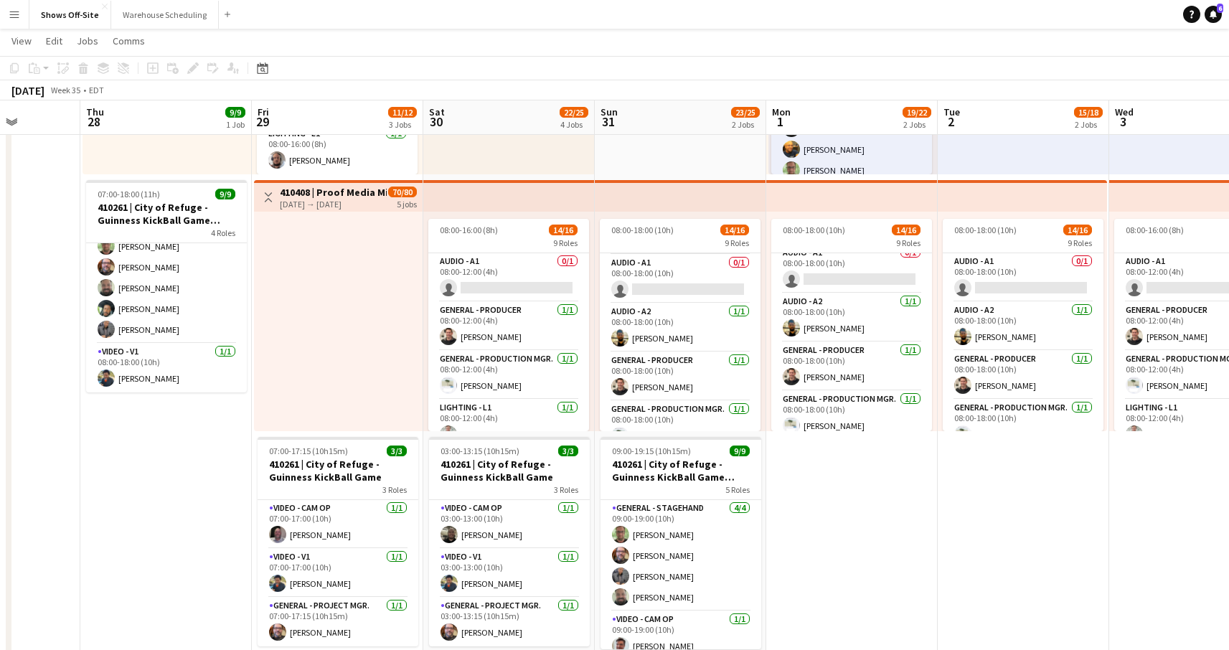
drag, startPoint x: 433, startPoint y: 507, endPoint x: 824, endPoint y: 526, distance: 392.3
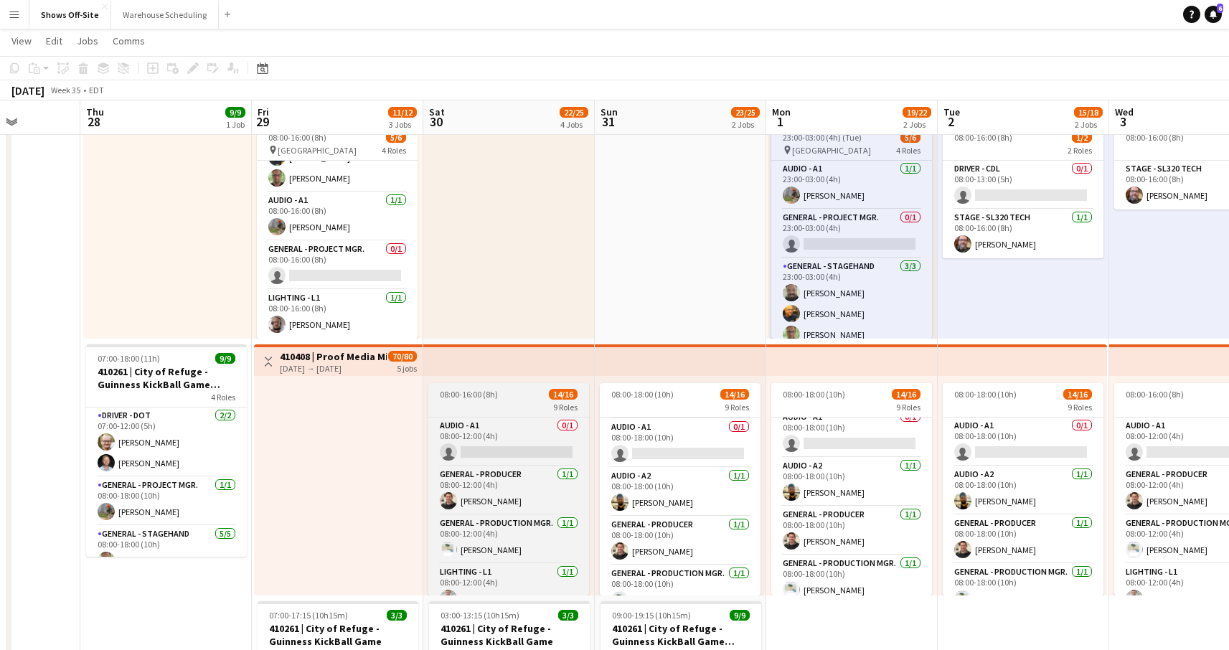
scroll to position [88, 0]
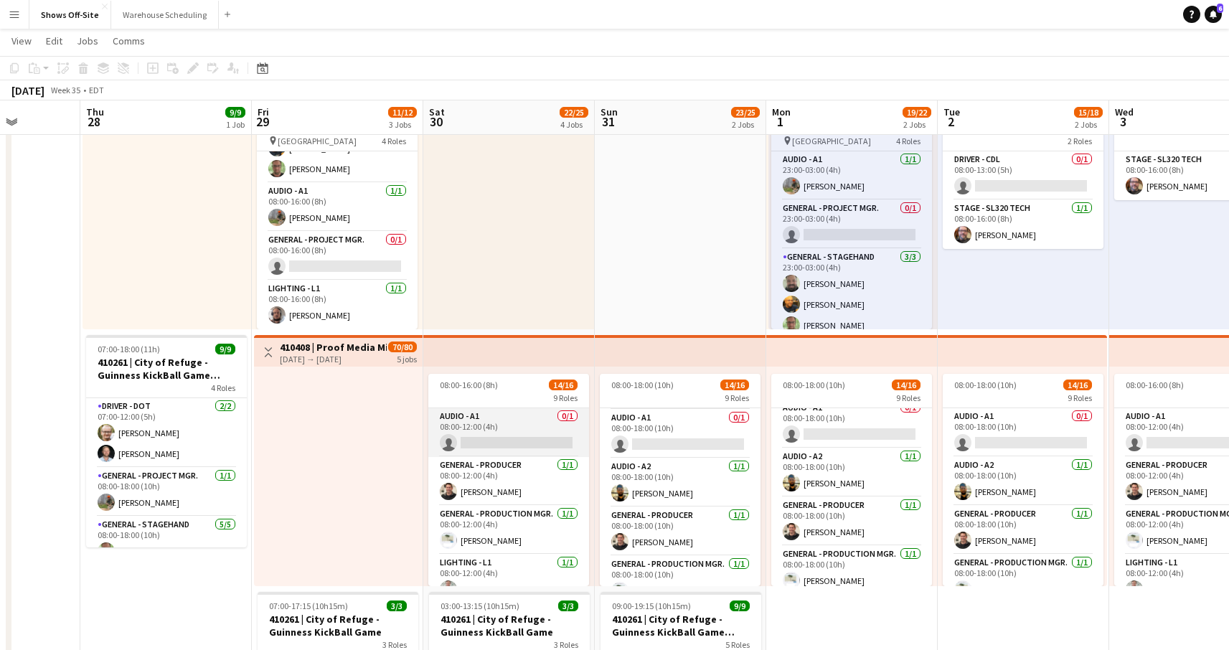
click at [514, 428] on app-card-role "Audio - A1 0/1 08:00-12:00 (4h) single-neutral-actions" at bounding box center [508, 432] width 161 height 49
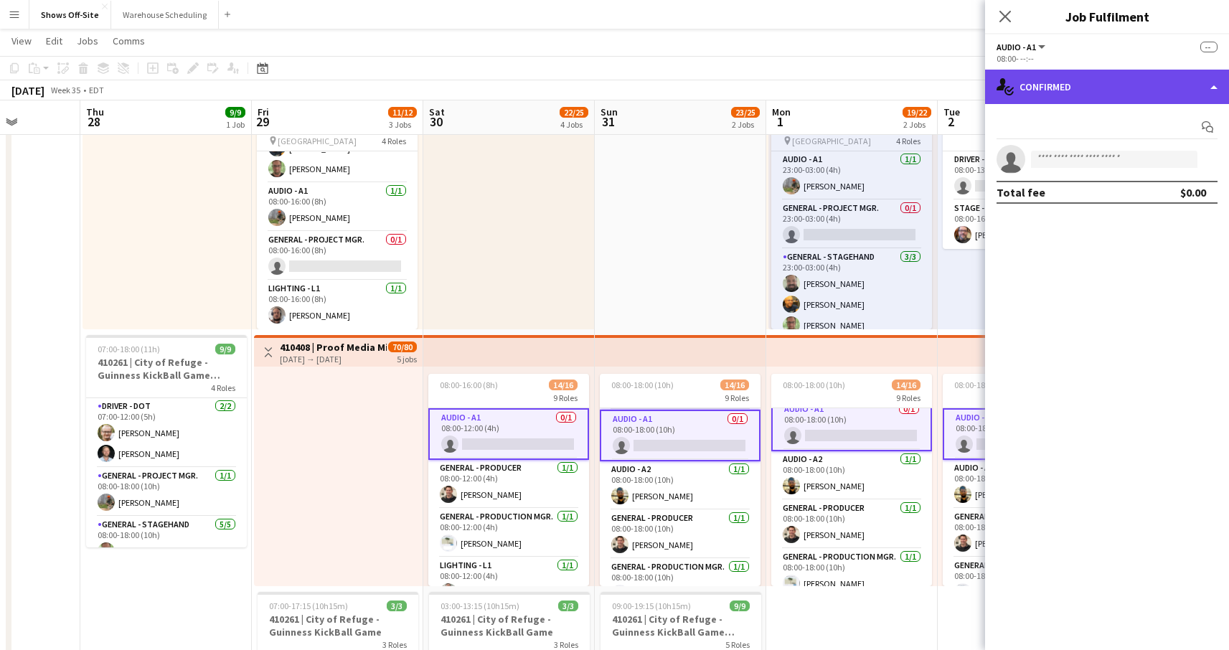
click at [1109, 86] on div "single-neutral-actions-check-2 Confirmed" at bounding box center [1107, 87] width 244 height 34
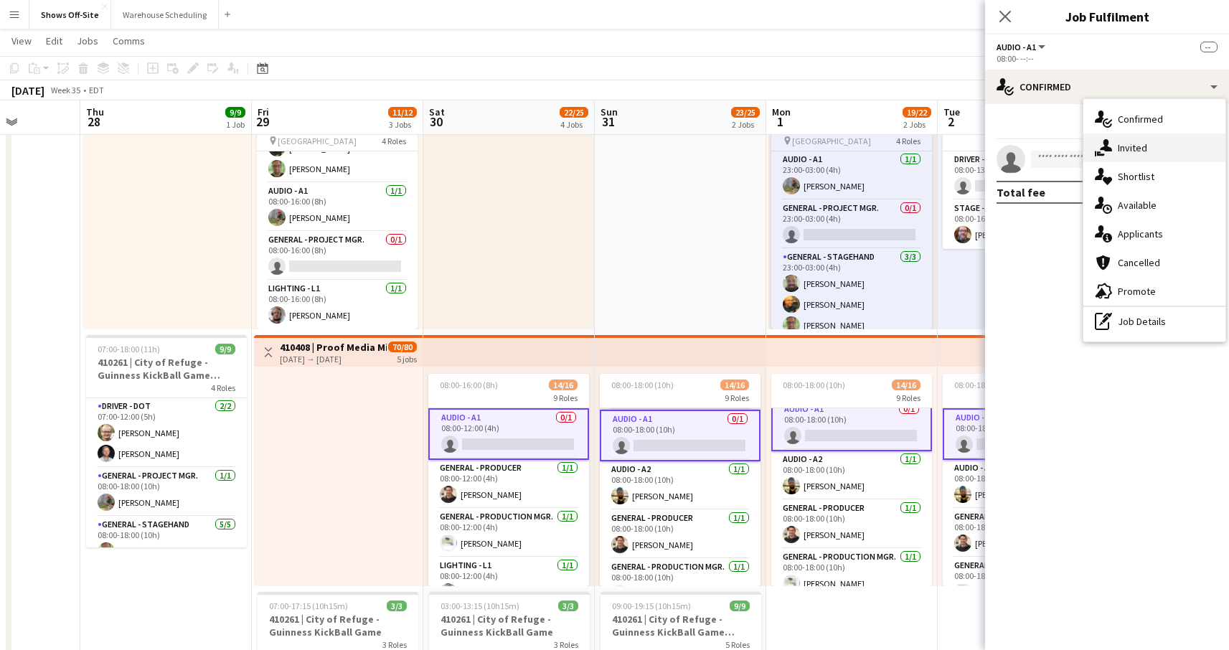
click at [1129, 153] on div "single-neutral-actions-share-1 Invited" at bounding box center [1155, 147] width 142 height 29
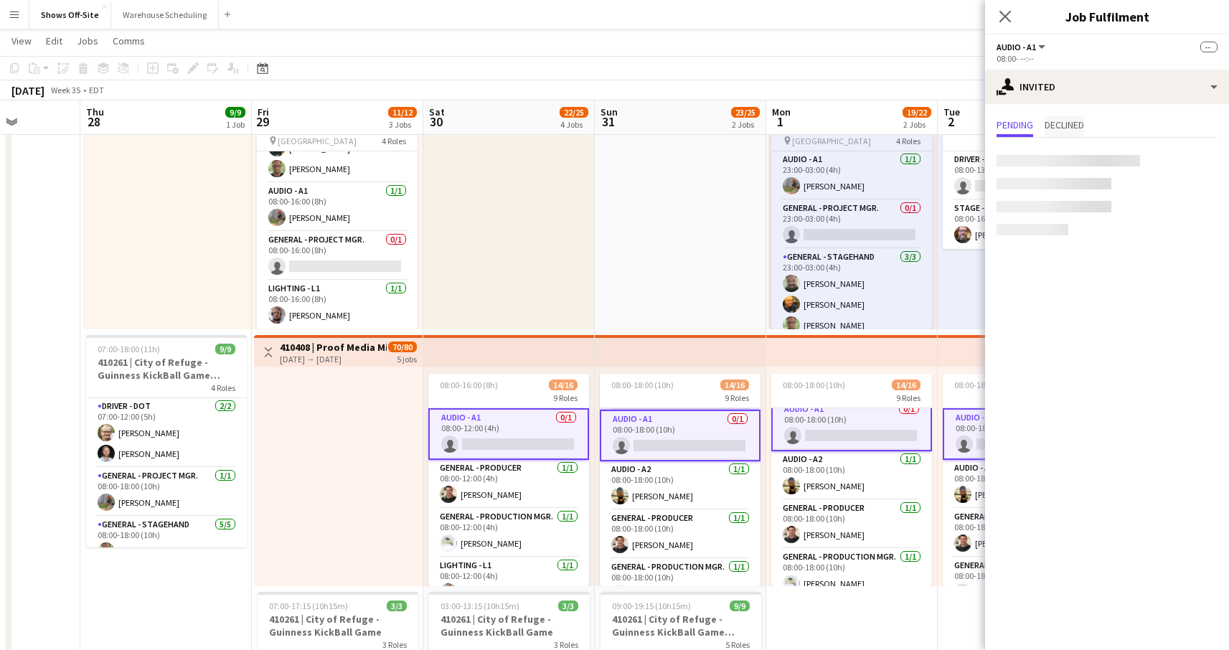
click at [1073, 126] on span "Declined" at bounding box center [1064, 125] width 39 height 10
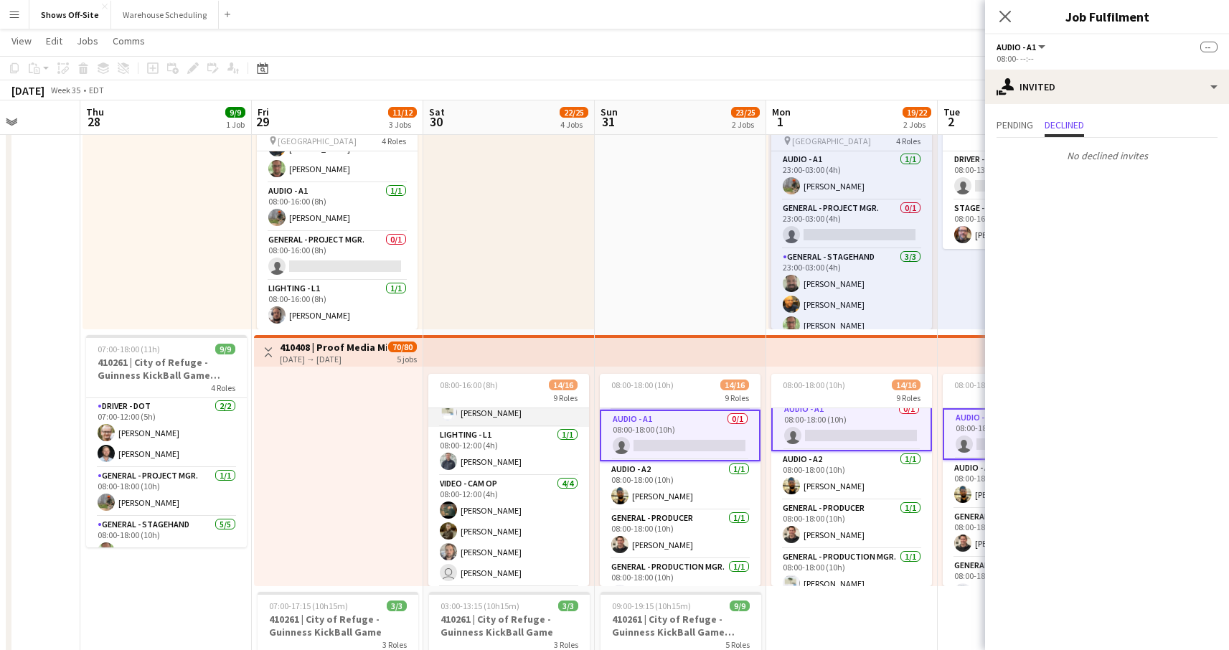
scroll to position [183, 0]
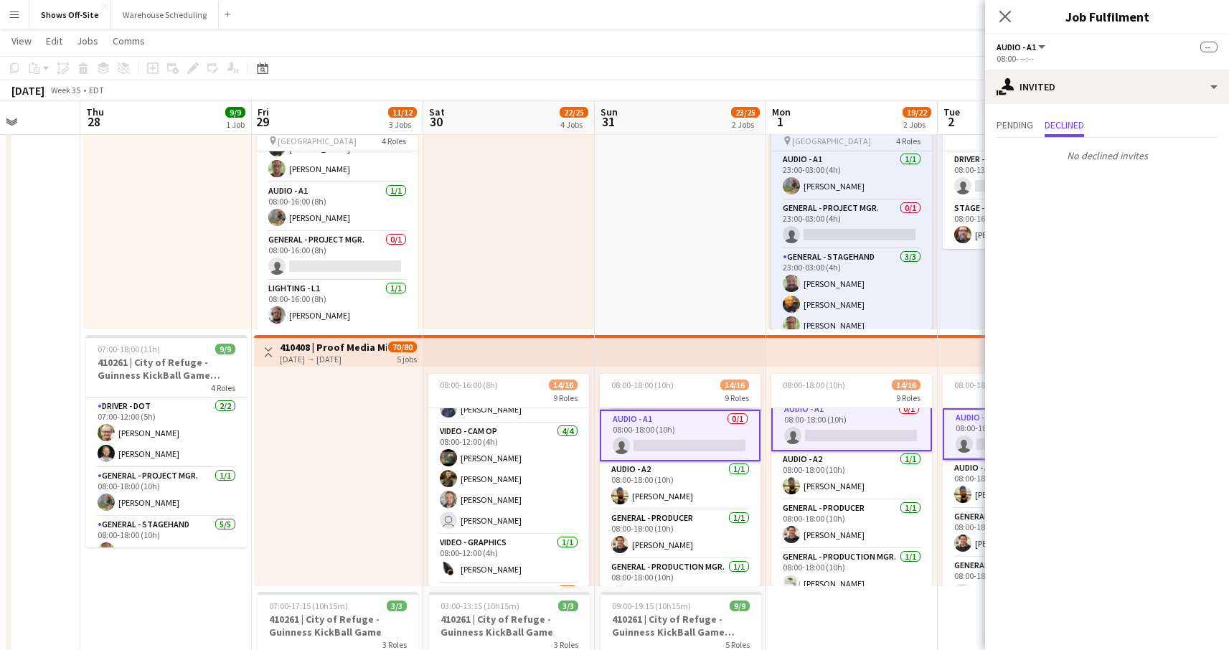
click at [504, 523] on app-card-role "Video - Cam Op [DATE] 08:00-12:00 (4h) [PERSON_NAME] [PERSON_NAME] [PERSON_NAME…" at bounding box center [508, 478] width 161 height 111
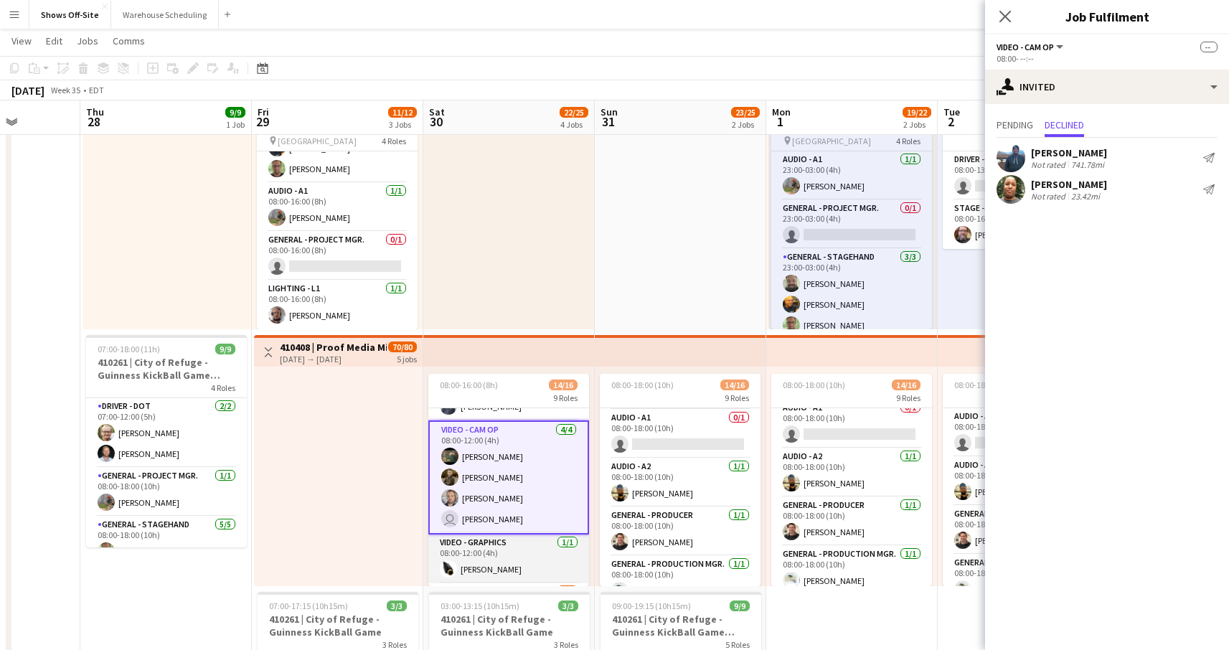
click at [501, 553] on app-card-role "Video - Graphics [DATE] 08:00-12:00 (4h) [PERSON_NAME]" at bounding box center [508, 559] width 161 height 49
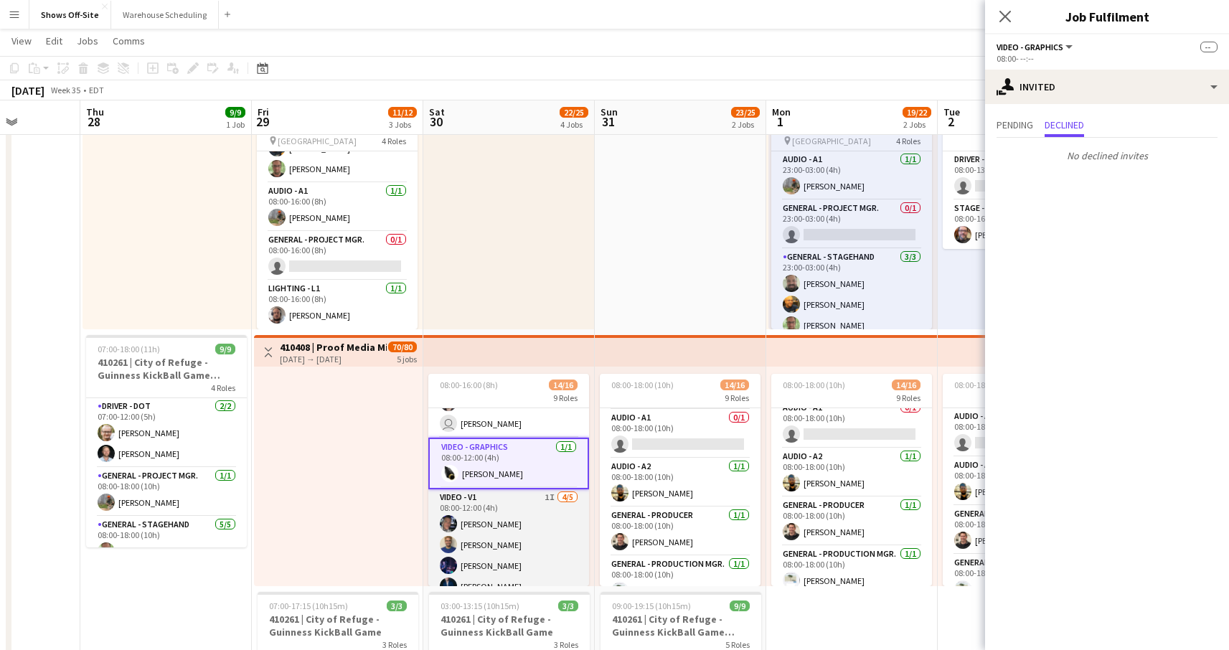
scroll to position [355, 0]
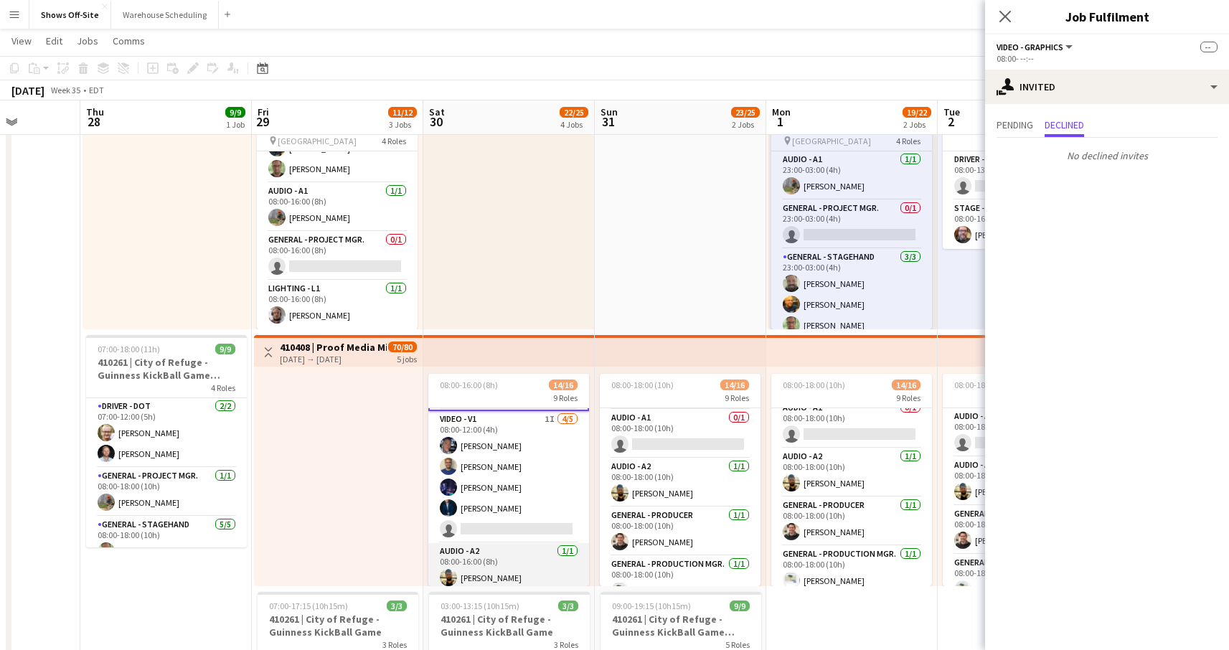
click at [499, 547] on app-card-role "Audio - A2 [DATE] 08:00-16:00 (8h) [PERSON_NAME]" at bounding box center [508, 567] width 161 height 49
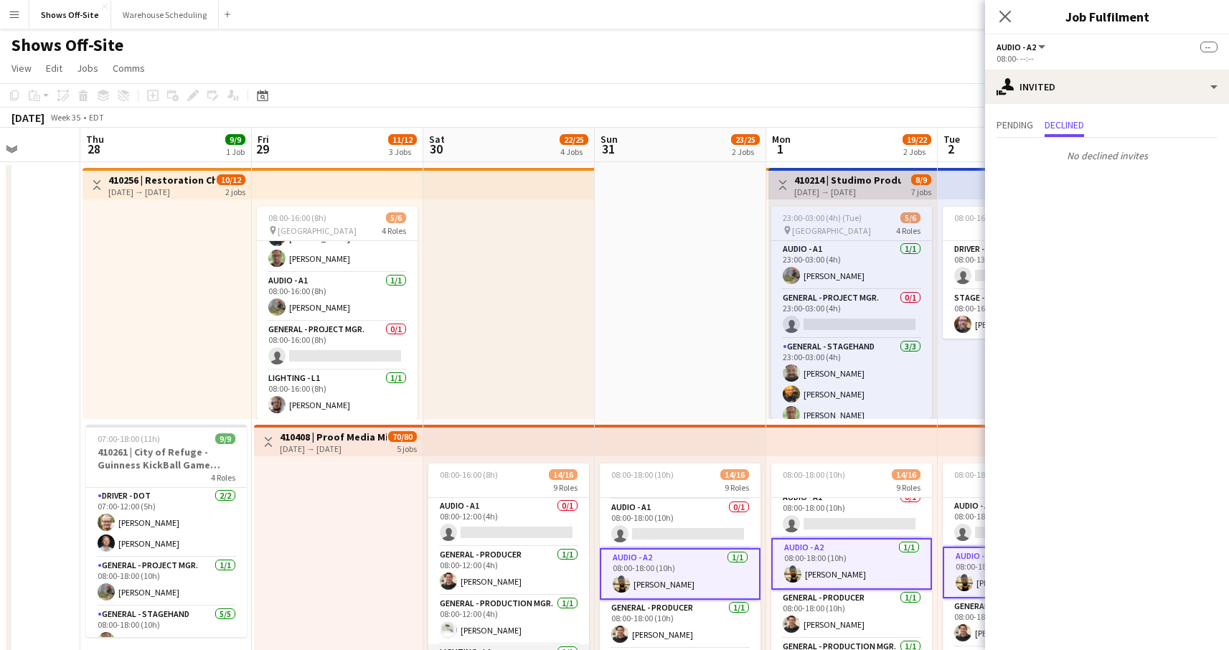
scroll to position [1, 0]
click at [476, 522] on app-card-role "Audio - A1 0/1 08:00-12:00 (4h) single-neutral-actions" at bounding box center [508, 521] width 161 height 49
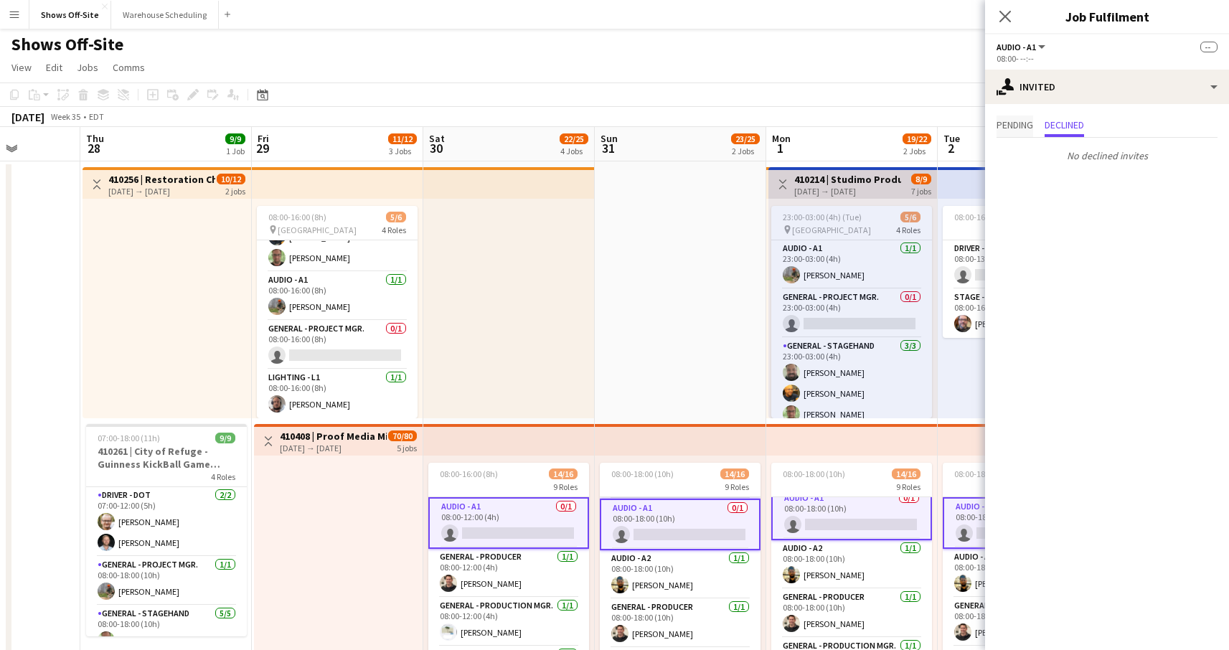
click at [997, 126] on span "Pending" at bounding box center [1015, 125] width 37 height 10
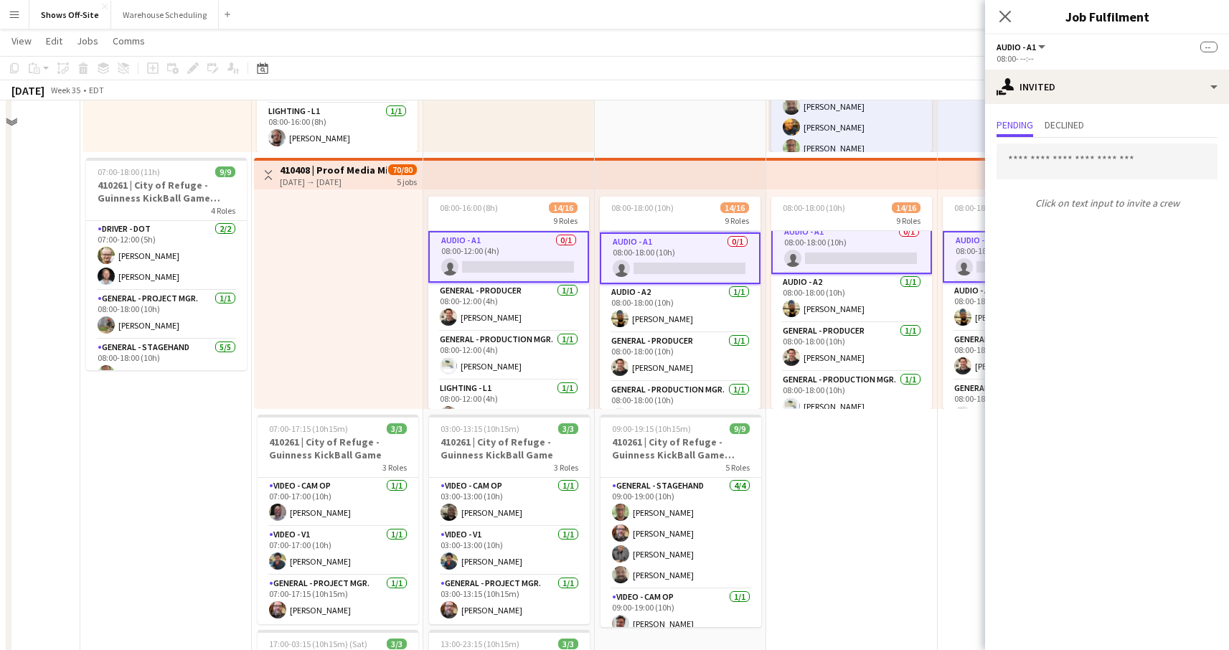
scroll to position [132, 0]
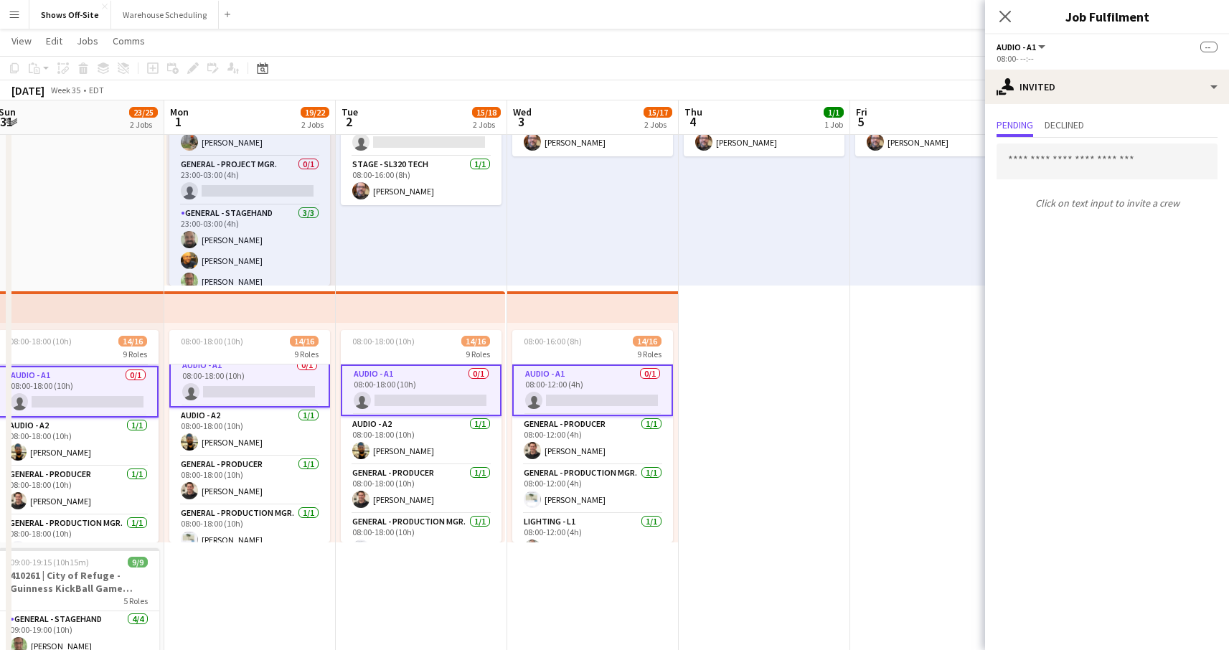
drag, startPoint x: 842, startPoint y: 589, endPoint x: 504, endPoint y: 543, distance: 340.4
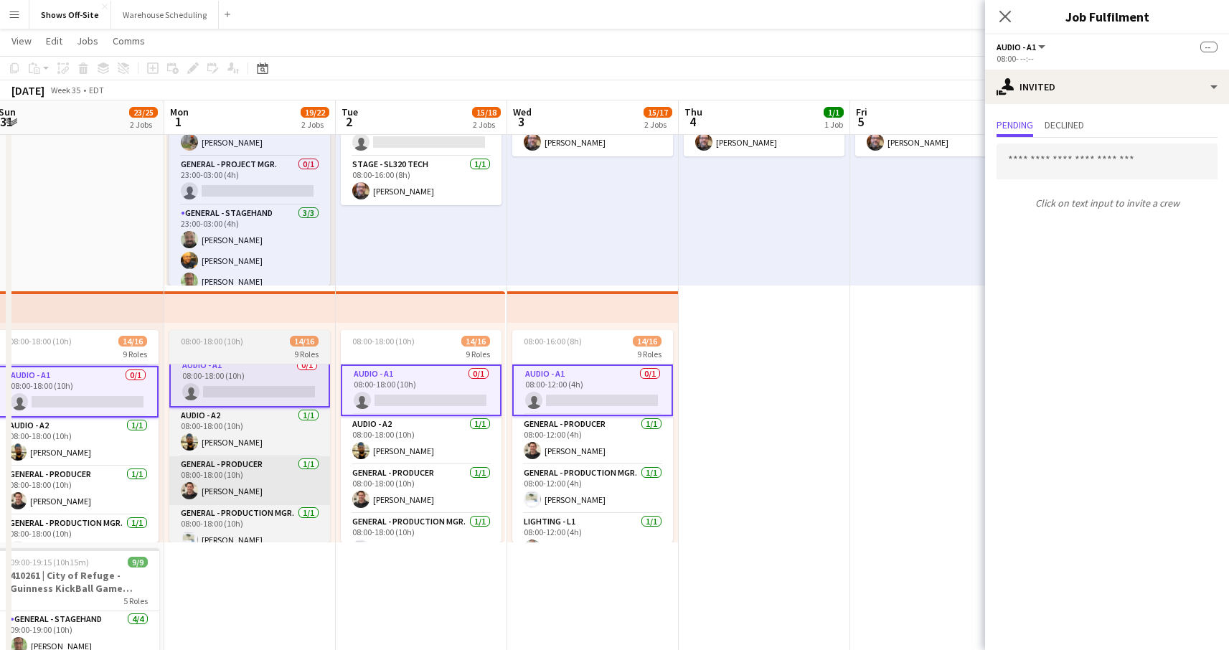
scroll to position [0, 436]
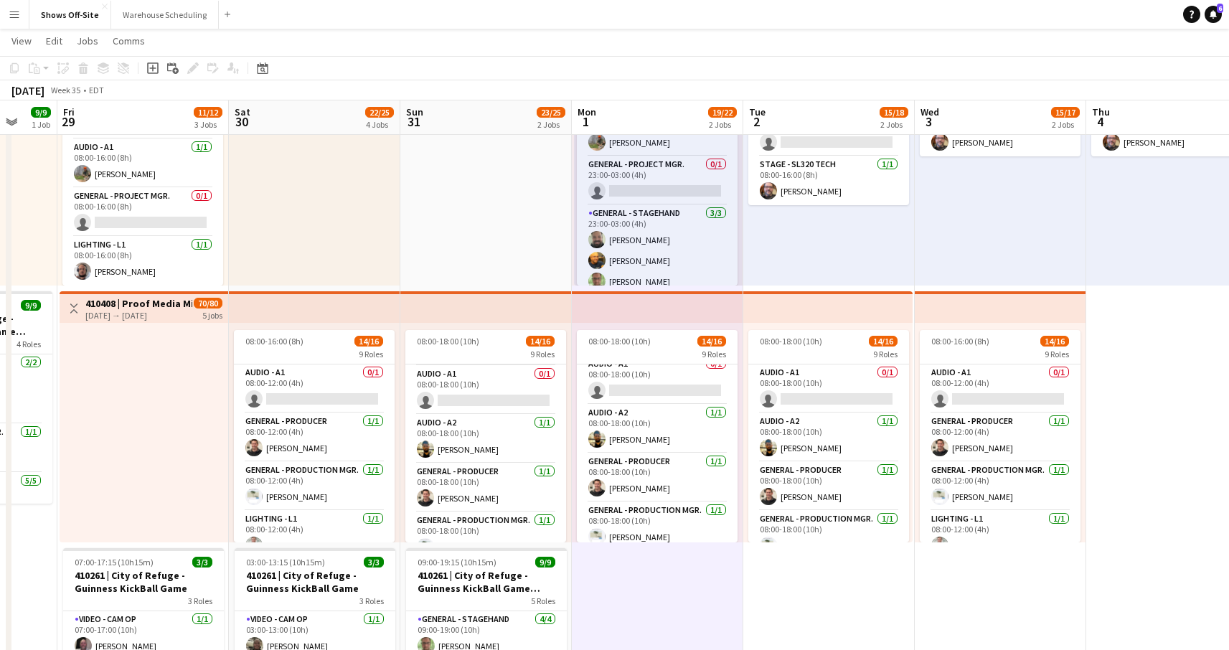
scroll to position [0, 634]
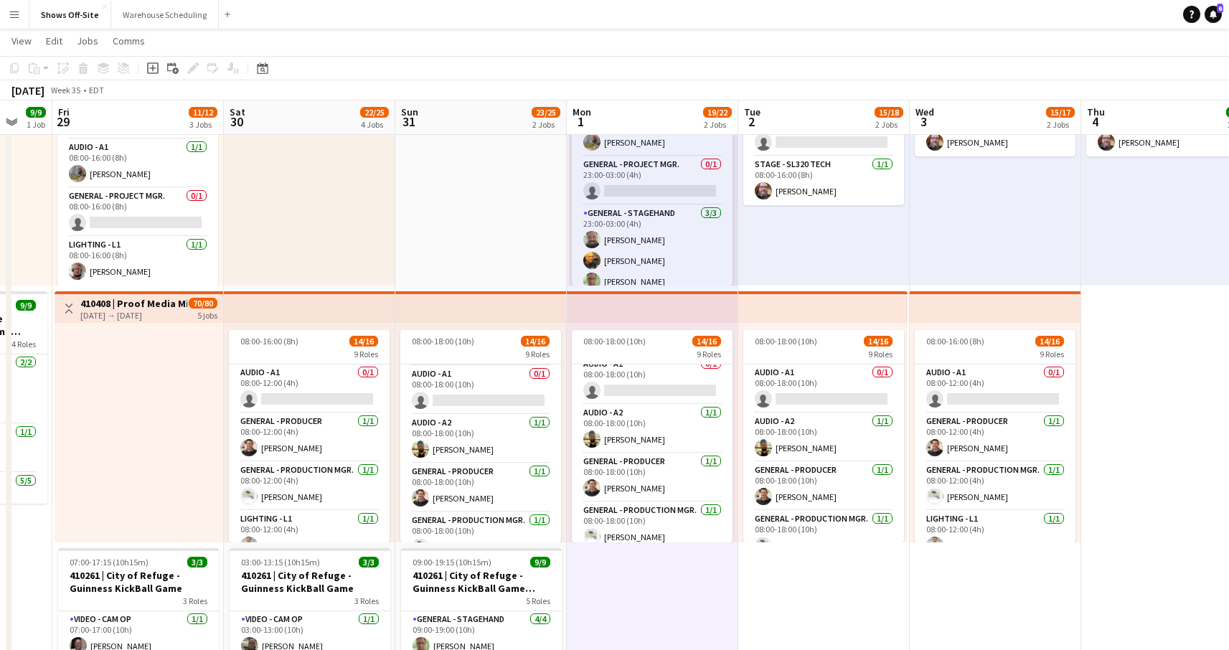
drag, startPoint x: 530, startPoint y: 585, endPoint x: 676, endPoint y: 555, distance: 148.6
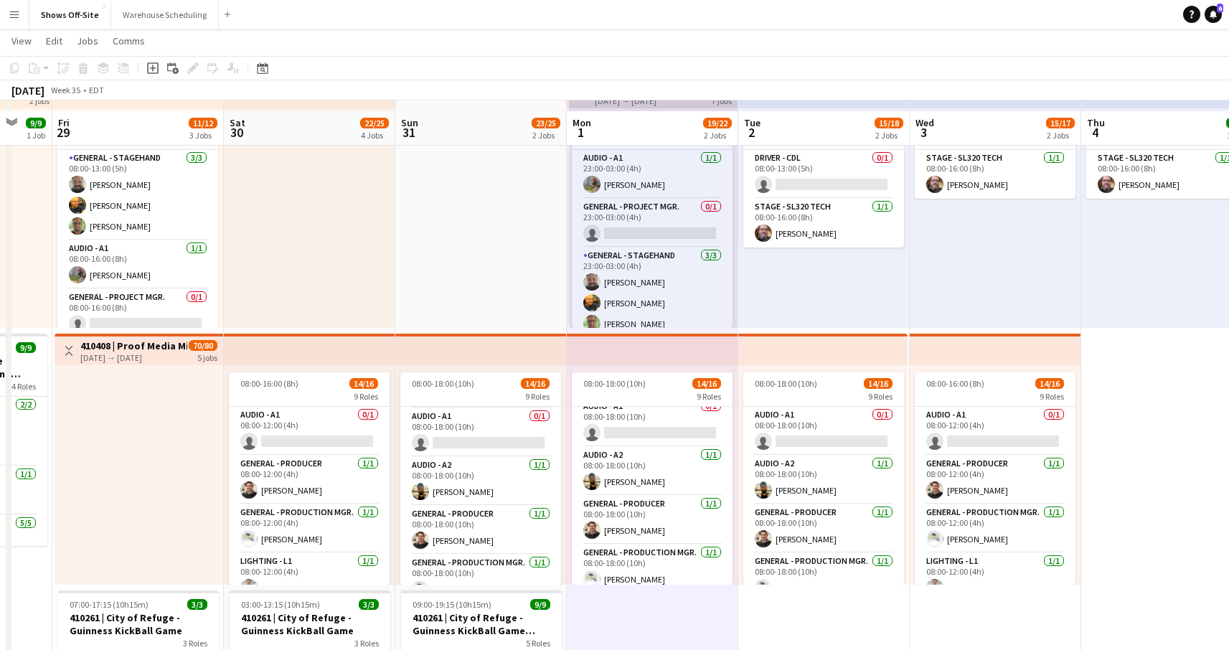
scroll to position [0, 0]
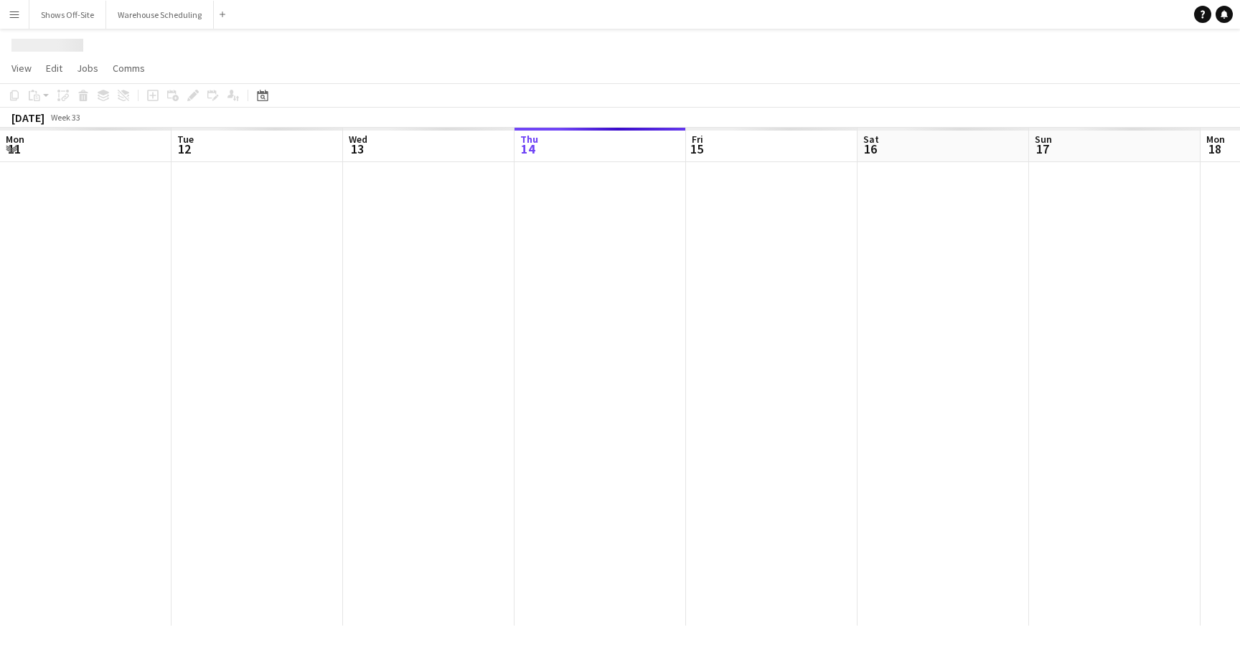
scroll to position [0, 343]
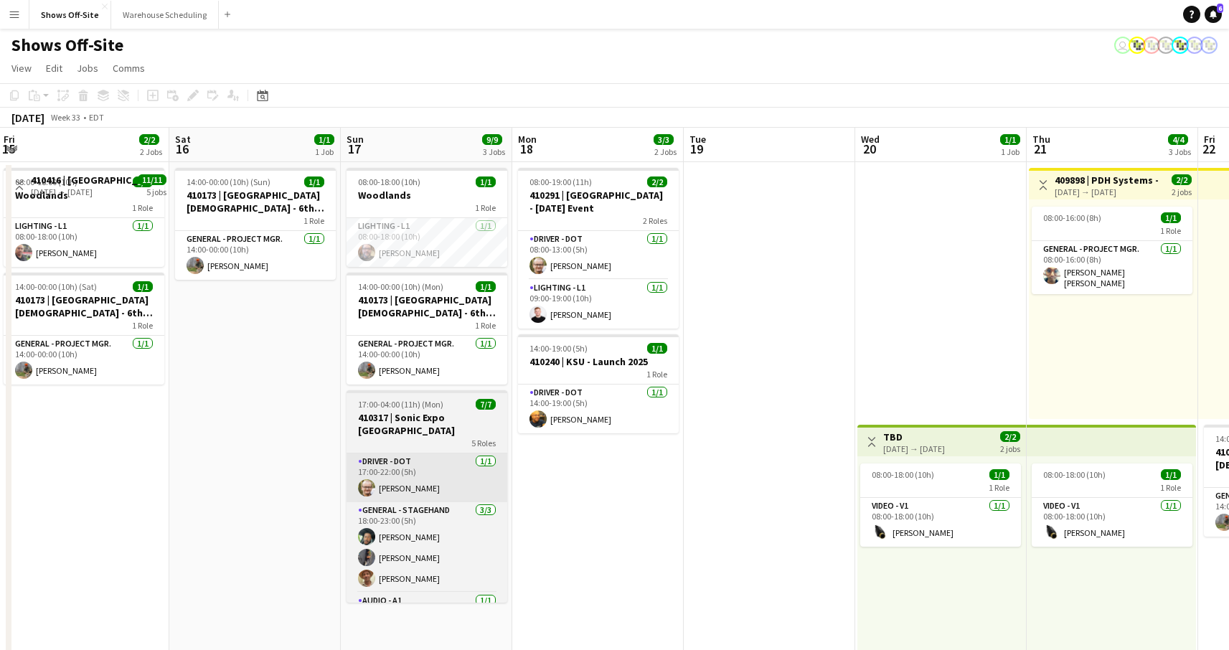
drag, startPoint x: 595, startPoint y: 474, endPoint x: 329, endPoint y: 463, distance: 265.7
click at [225, 469] on app-calendar-viewport "Mon 11 16/16 3 Jobs Tue 12 7/7 6 Jobs Wed 13 4/4 3 Jobs Thu 14 26/26 4 Jobs Fri…" at bounding box center [614, 654] width 1229 height 1052
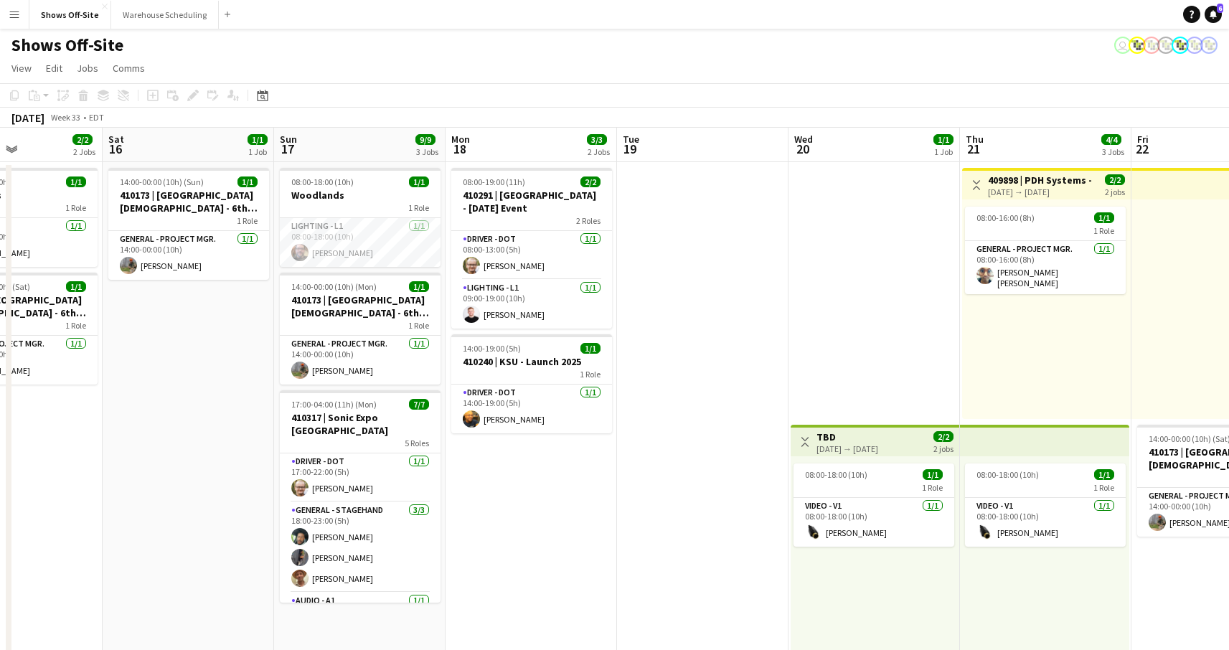
drag, startPoint x: 585, startPoint y: 387, endPoint x: 418, endPoint y: 393, distance: 166.6
click at [420, 393] on app-calendar-viewport "Wed 13 4/4 3 Jobs Thu 14 26/26 4 Jobs Fri 15 2/2 2 Jobs Sat 16 1/1 1 Job Sun 17…" at bounding box center [614, 654] width 1229 height 1052
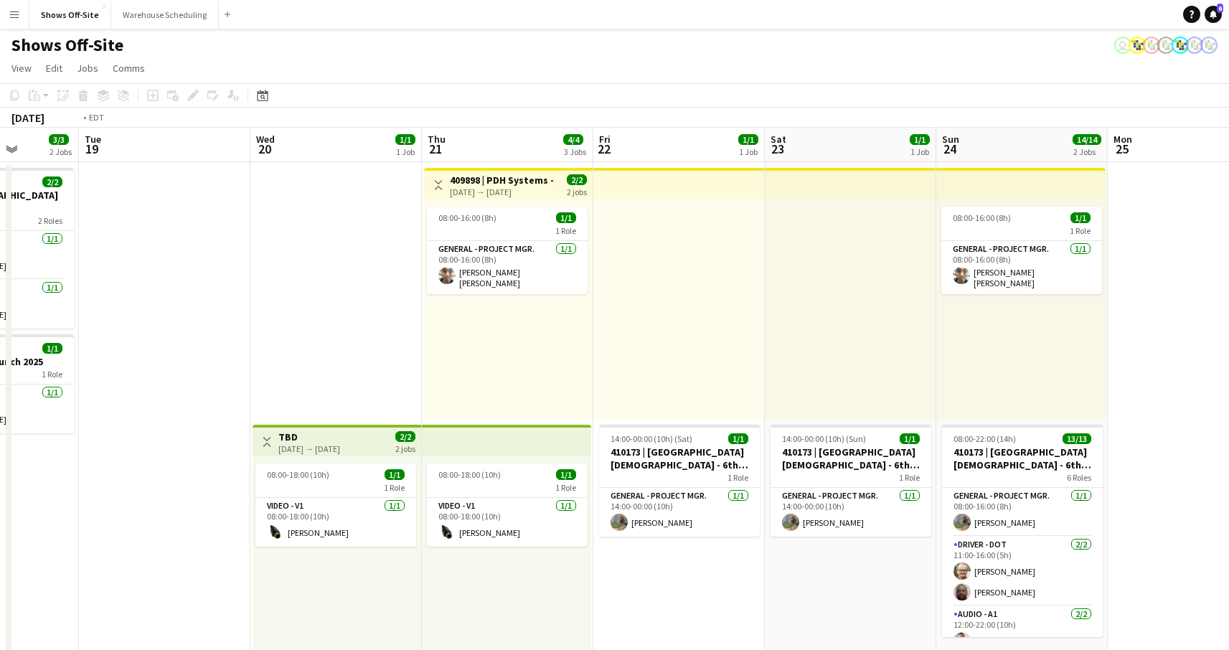
drag, startPoint x: 882, startPoint y: 387, endPoint x: 348, endPoint y: 375, distance: 534.0
click at [342, 374] on app-calendar-viewport "Fri 15 2/2 2 Jobs Sat 16 1/1 1 Job Sun 17 9/9 3 Jobs Mon 18 3/3 2 Jobs Tue 19 W…" at bounding box center [614, 654] width 1229 height 1052
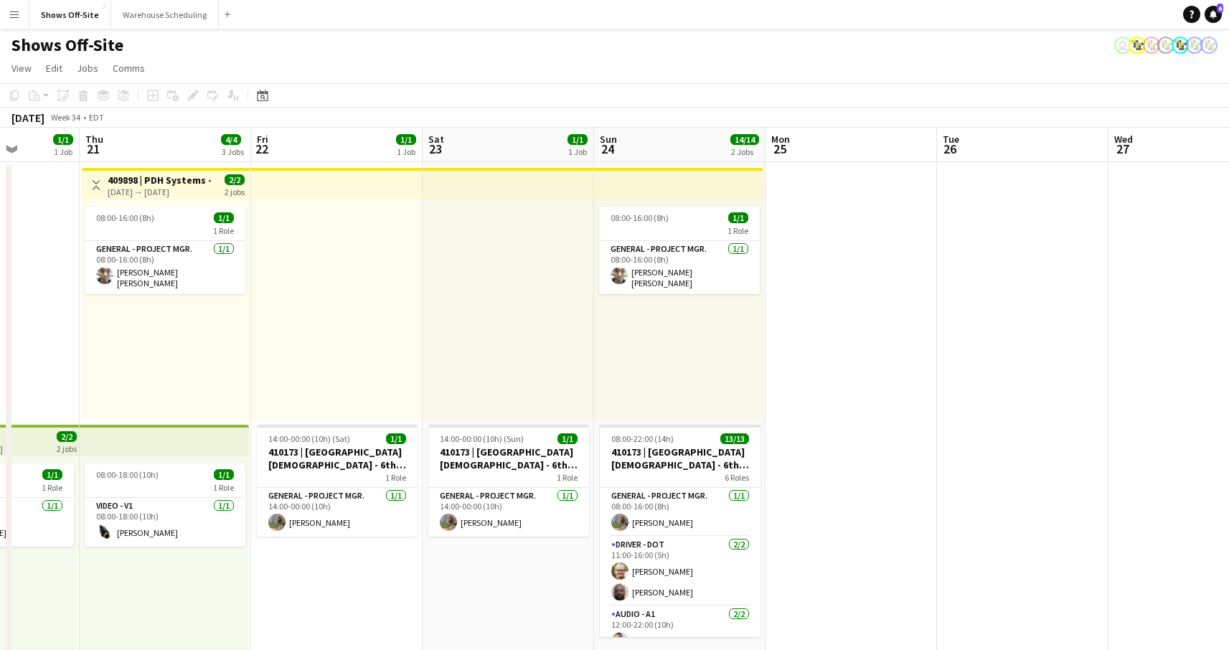
drag, startPoint x: 668, startPoint y: 379, endPoint x: 399, endPoint y: 371, distance: 269.2
click at [410, 371] on app-calendar-viewport "Sun 17 9/9 3 Jobs Mon 18 3/3 2 Jobs Tue 19 Wed 20 1/1 1 Job Thu 21 4/4 3 Jobs F…" at bounding box center [614, 654] width 1229 height 1052
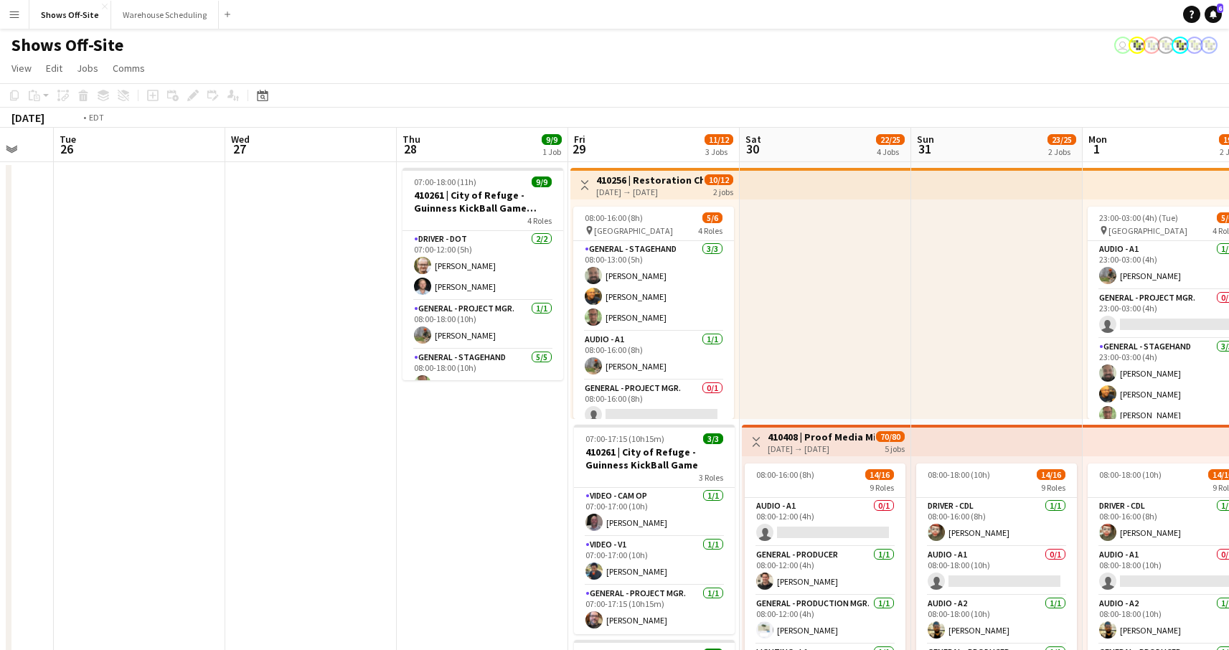
drag, startPoint x: 781, startPoint y: 448, endPoint x: 288, endPoint y: 426, distance: 493.5
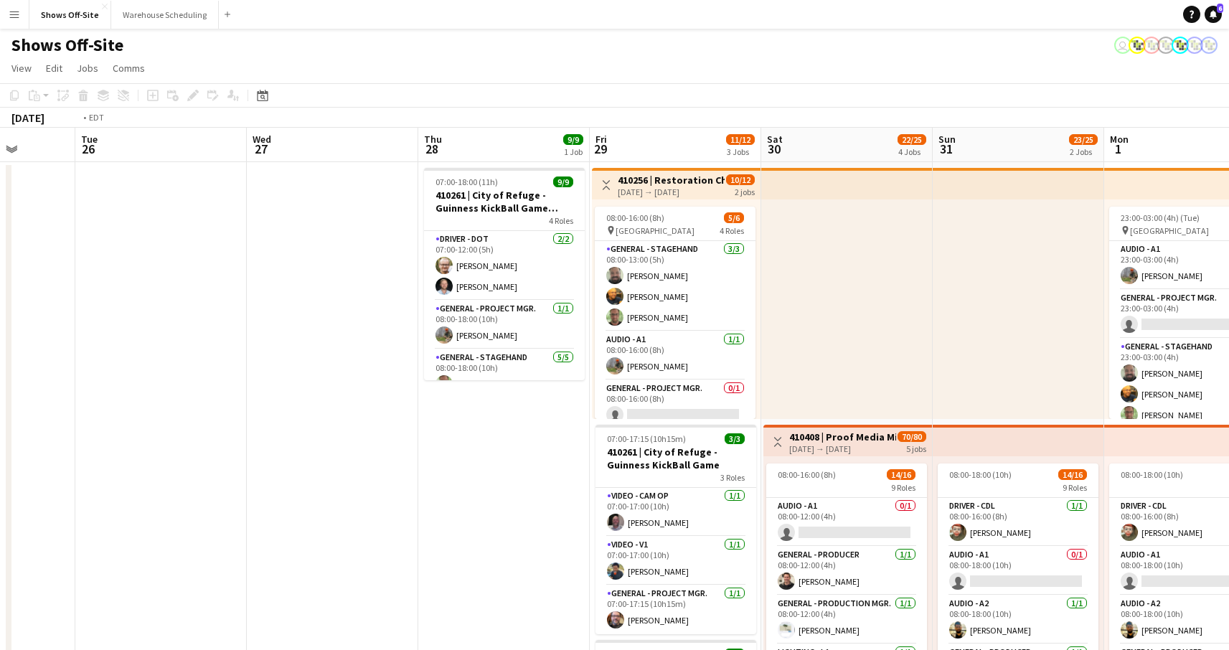
scroll to position [0, 664]
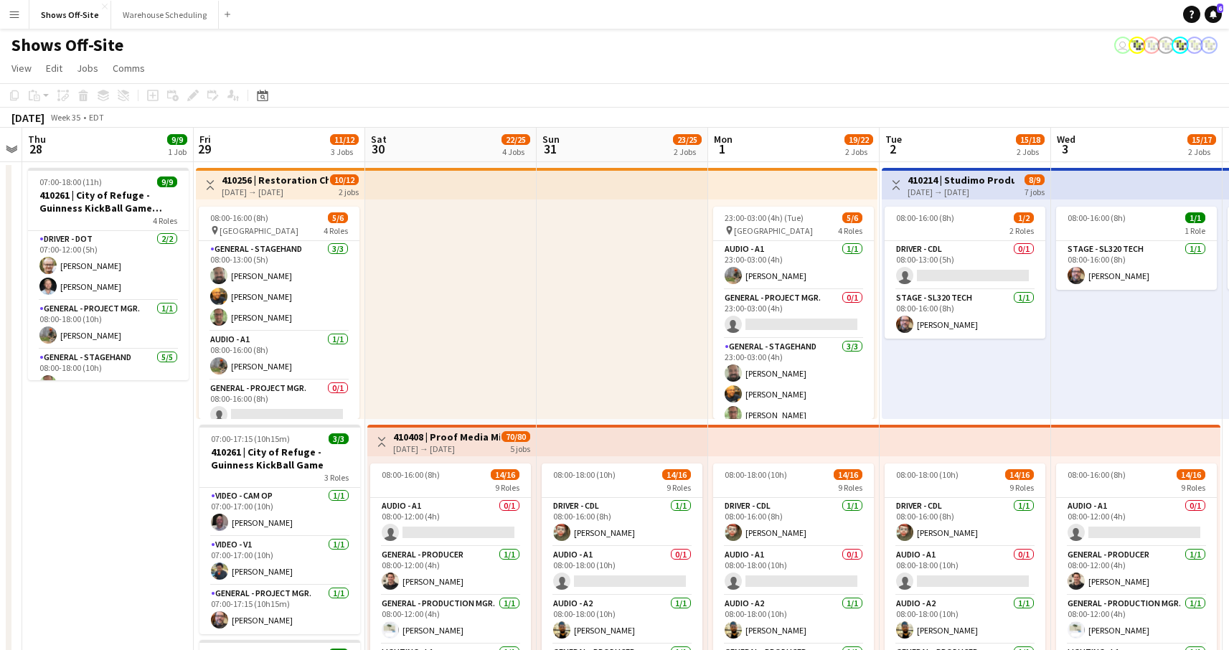
drag, startPoint x: 359, startPoint y: 436, endPoint x: 310, endPoint y: 434, distance: 48.8
click at [500, 402] on div at bounding box center [450, 309] width 171 height 220
click at [523, 370] on div at bounding box center [450, 309] width 171 height 220
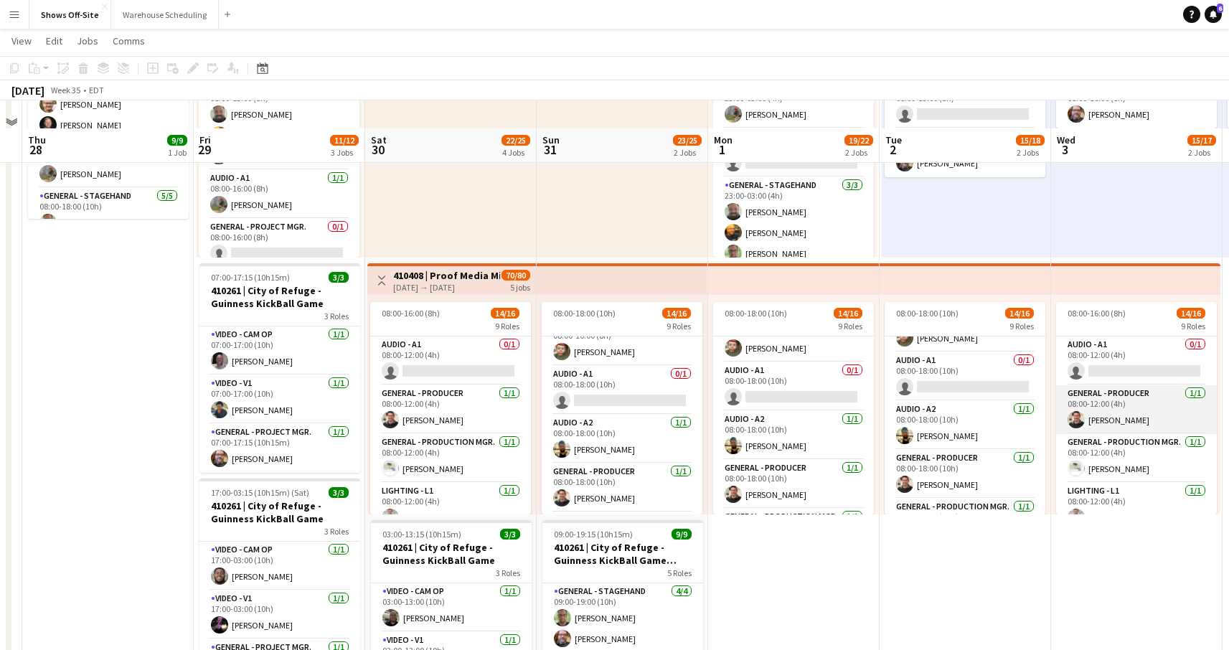
scroll to position [151, 0]
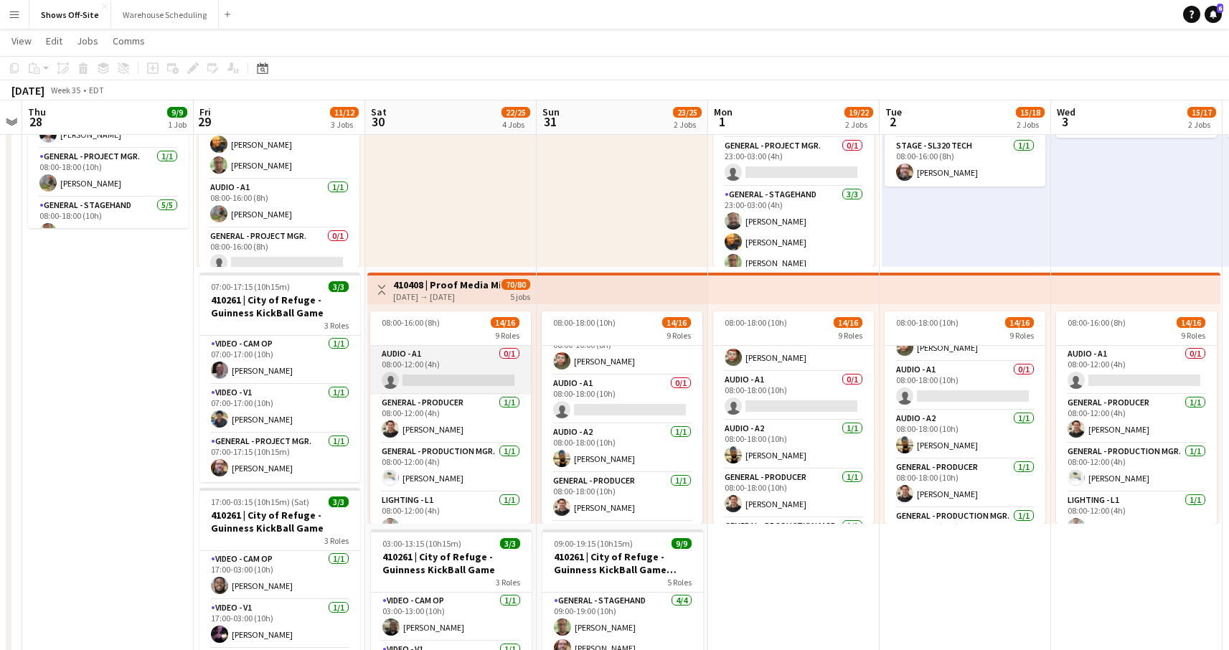
click at [475, 383] on app-card-role "Audio - A1 0/1 08:00-12:00 (4h) single-neutral-actions" at bounding box center [450, 370] width 161 height 49
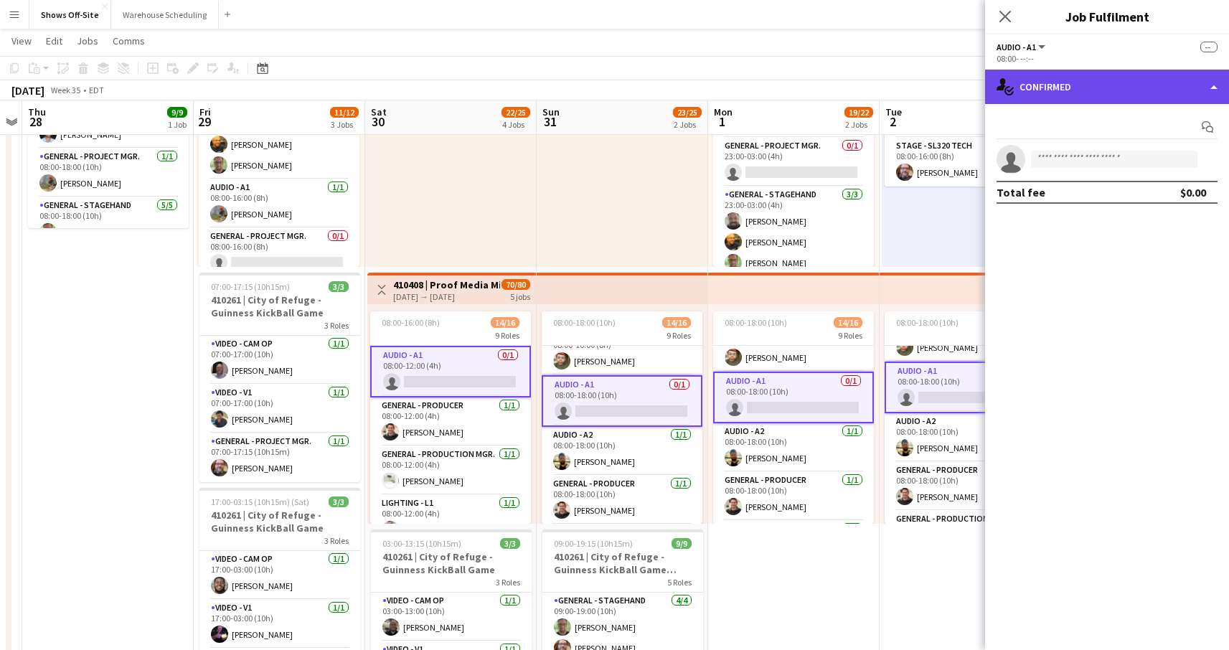
click at [1075, 85] on div "single-neutral-actions-check-2 Confirmed" at bounding box center [1107, 87] width 244 height 34
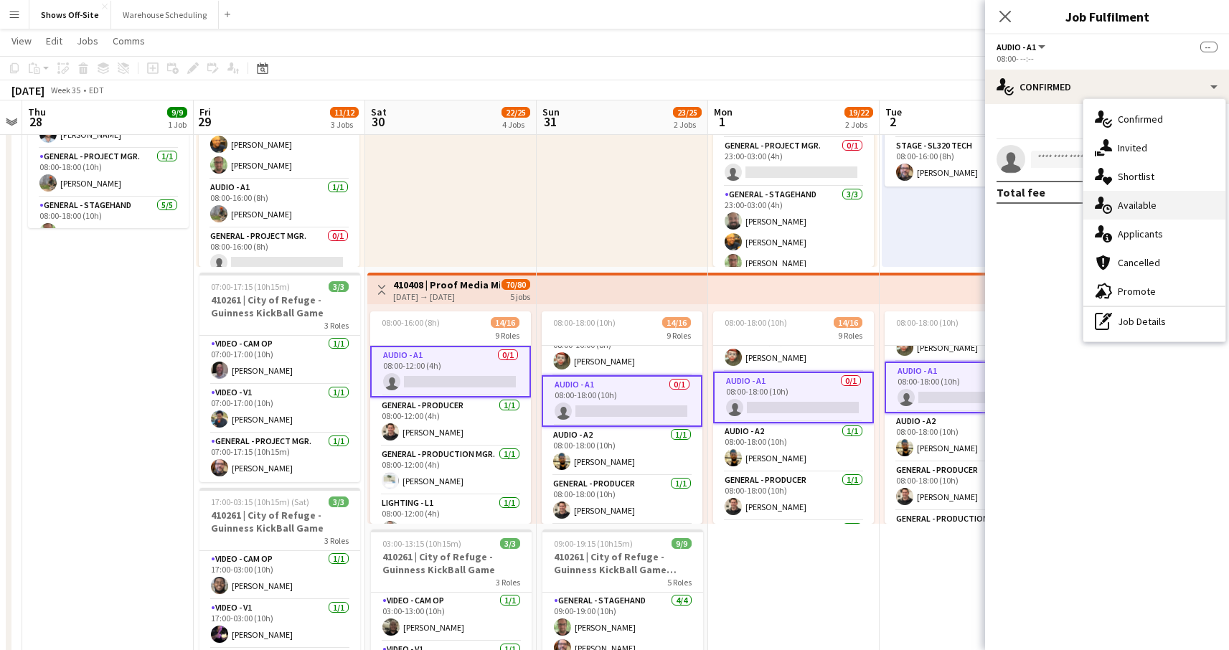
click at [1158, 215] on div "single-neutral-actions-upload Available" at bounding box center [1155, 205] width 142 height 29
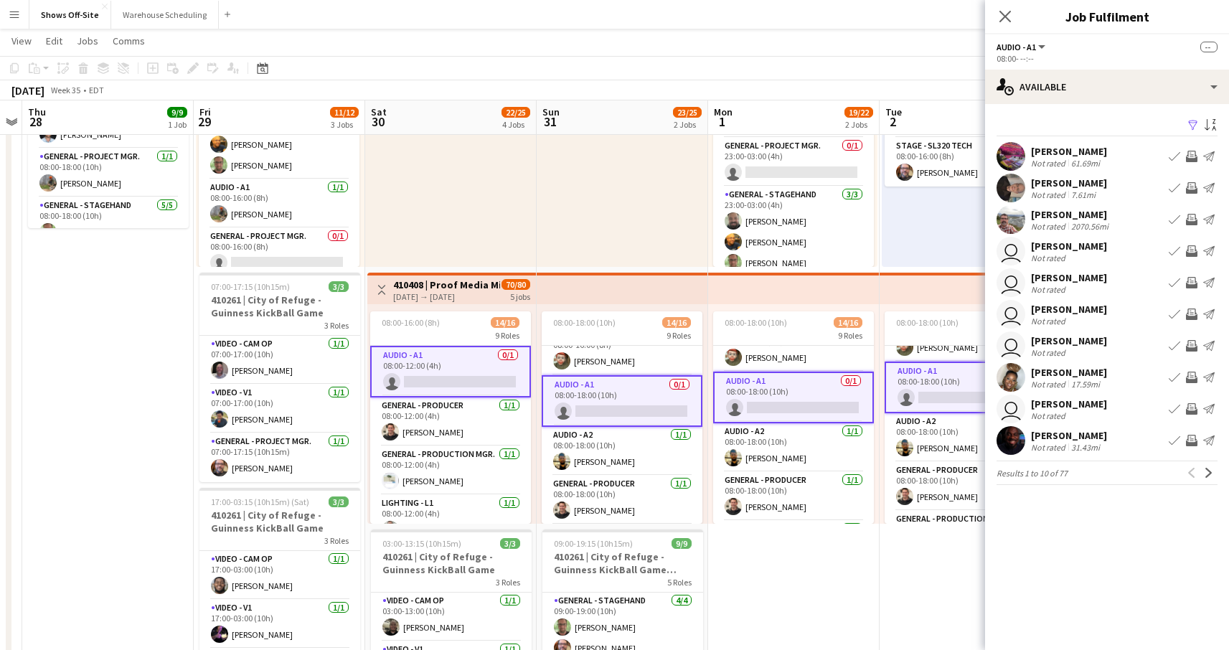
click at [1013, 152] on app-user-avatar at bounding box center [1011, 156] width 29 height 29
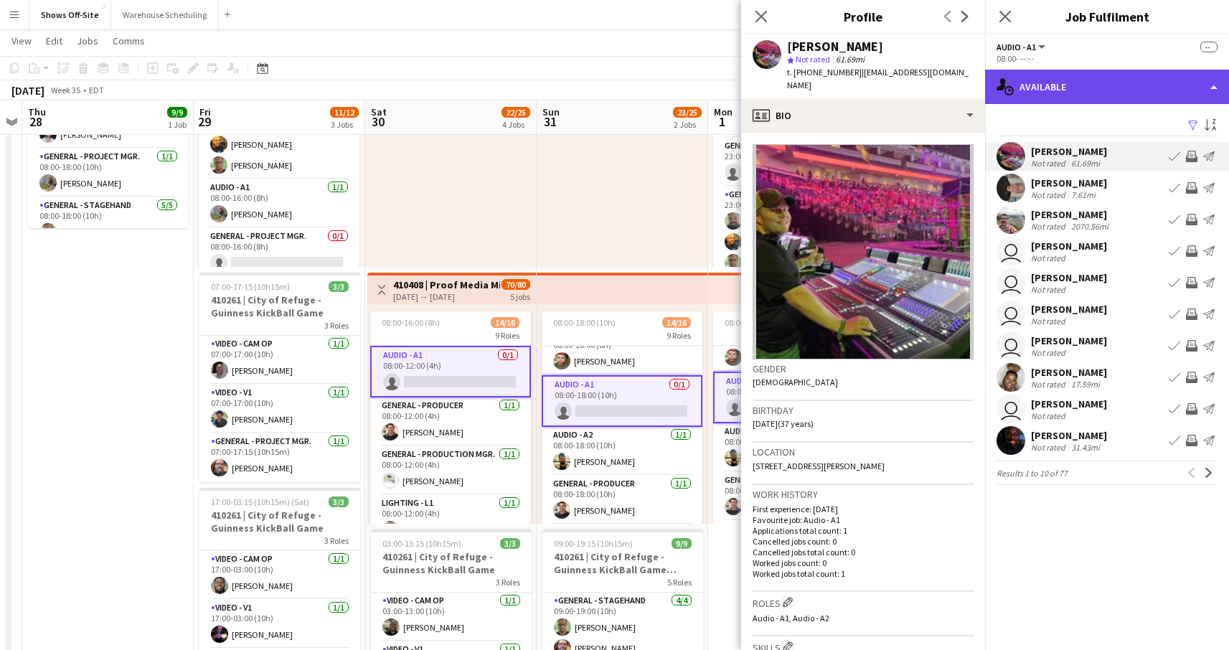
click at [1098, 98] on div "single-neutral-actions-upload Available" at bounding box center [1107, 87] width 244 height 34
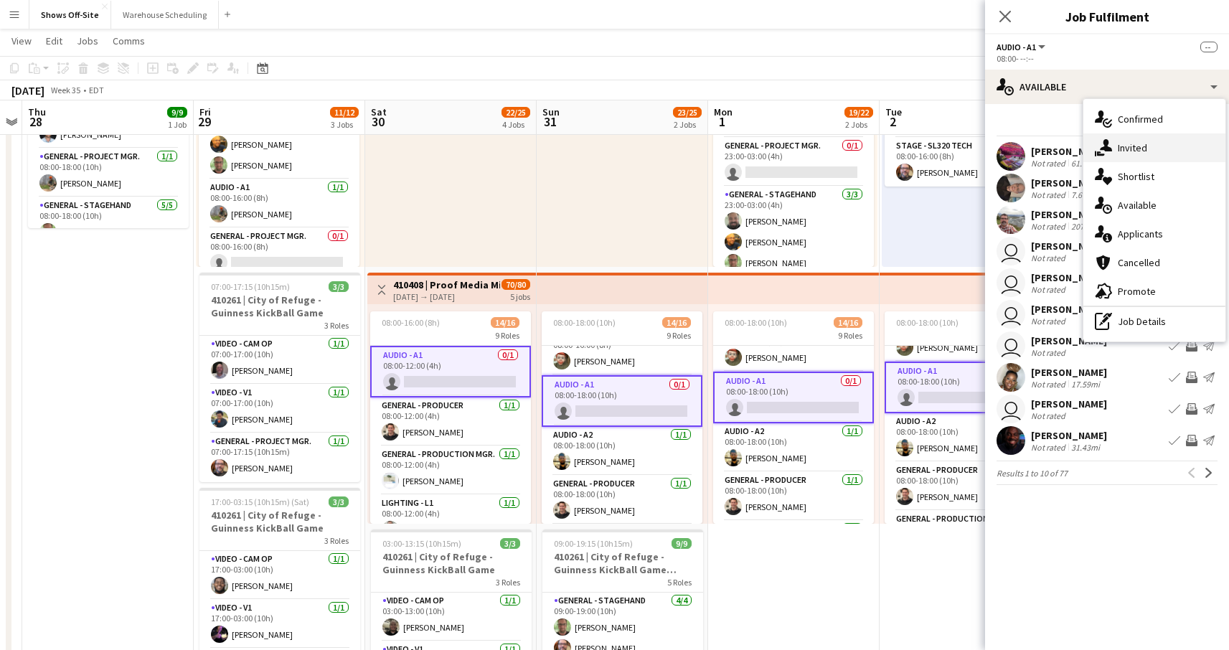
click at [1137, 155] on div "single-neutral-actions-share-1 Invited" at bounding box center [1155, 147] width 142 height 29
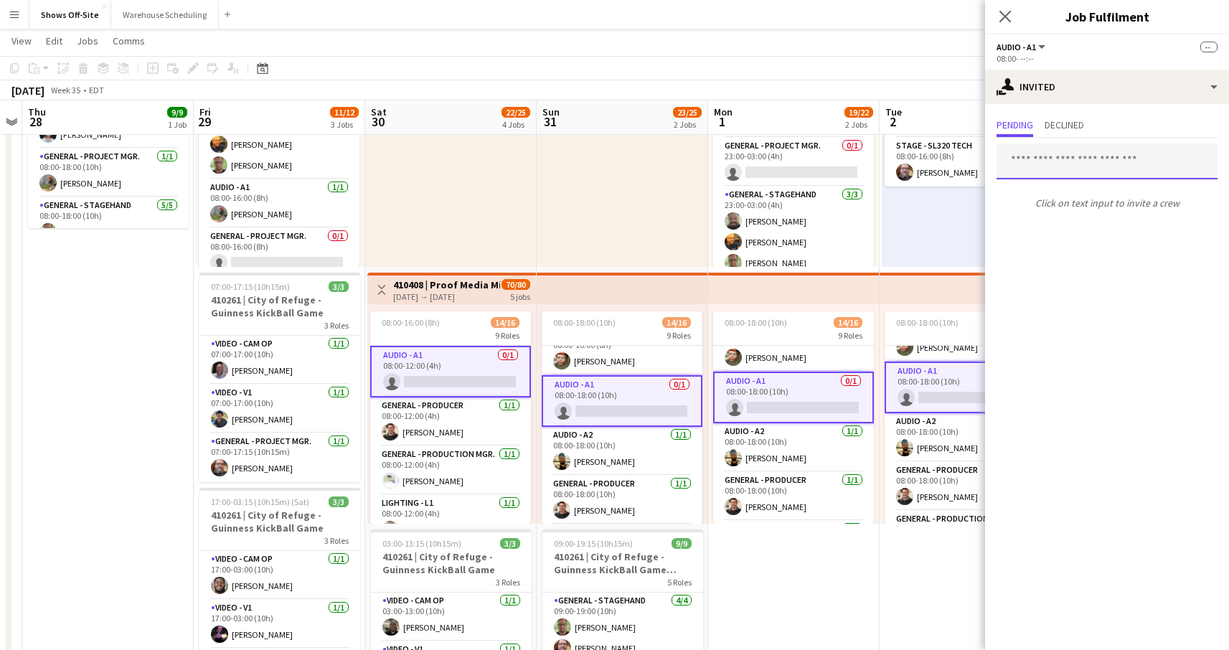
click at [1070, 169] on input "text" at bounding box center [1107, 162] width 221 height 36
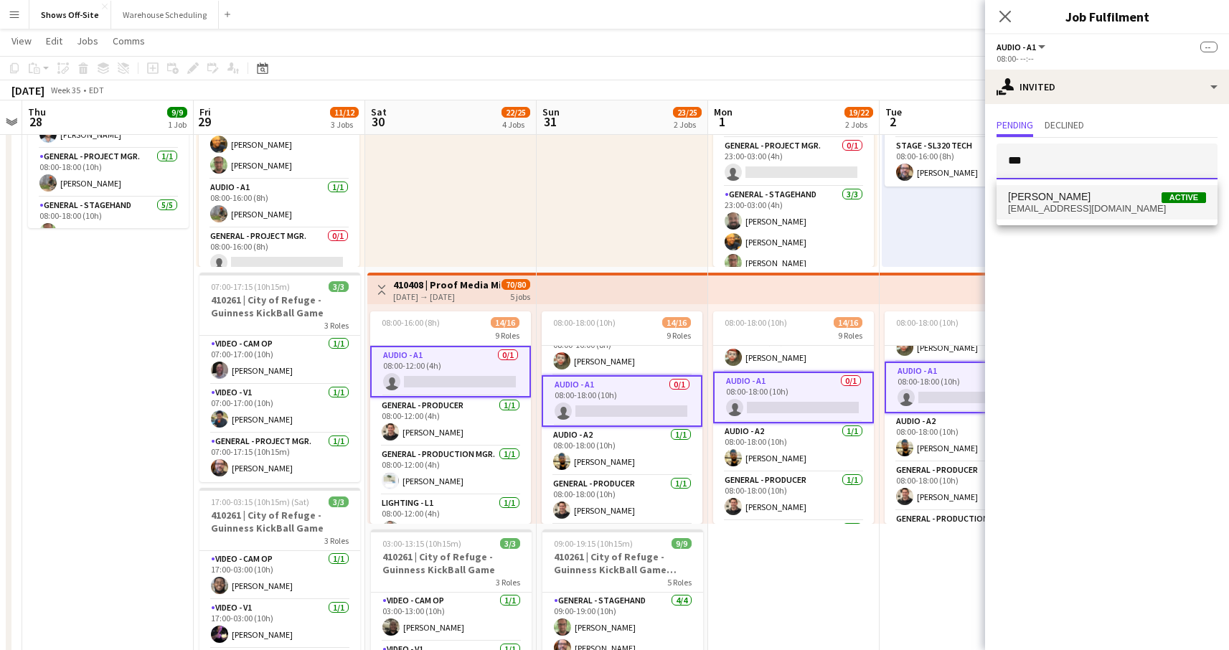
type input "***"
click at [1099, 214] on mat-option "Christopher Pou Active chrispou2002@gmail.com" at bounding box center [1107, 202] width 221 height 34
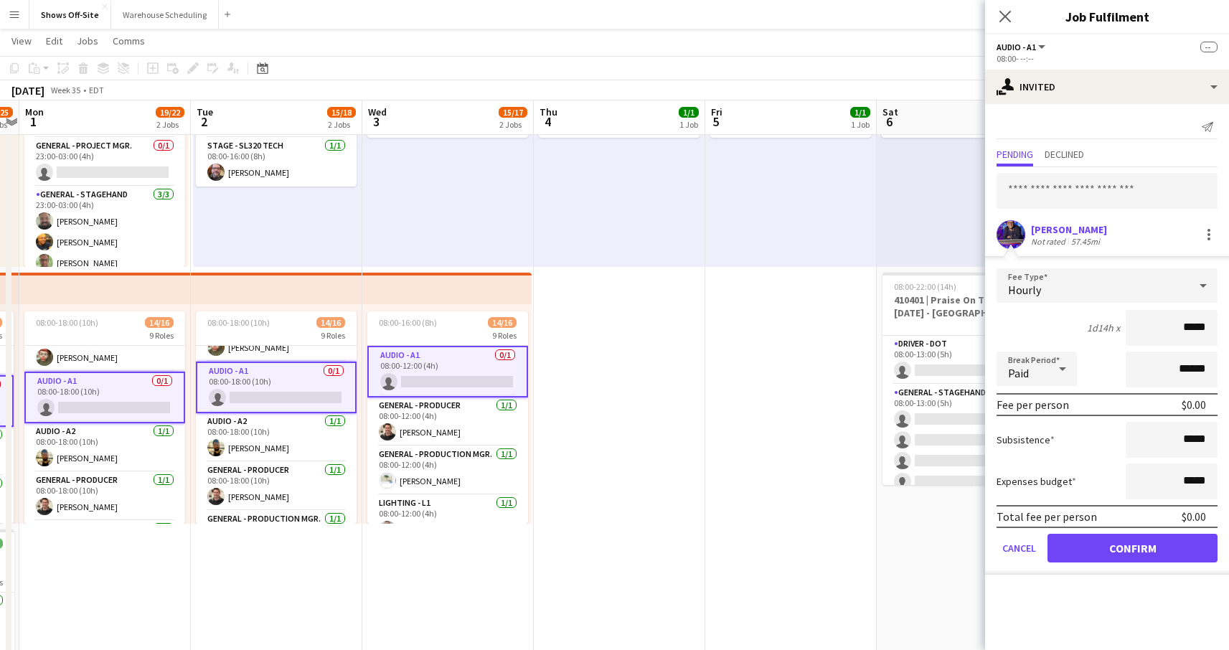
drag, startPoint x: 611, startPoint y: 233, endPoint x: 626, endPoint y: 234, distance: 15.1
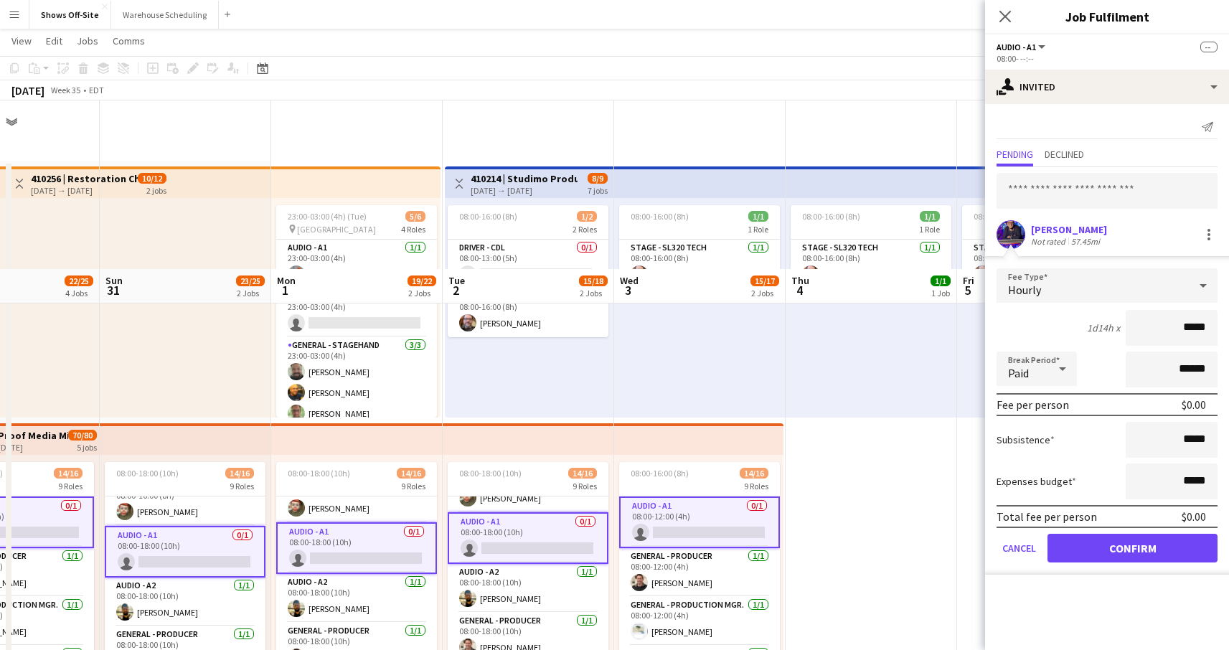
scroll to position [232, 0]
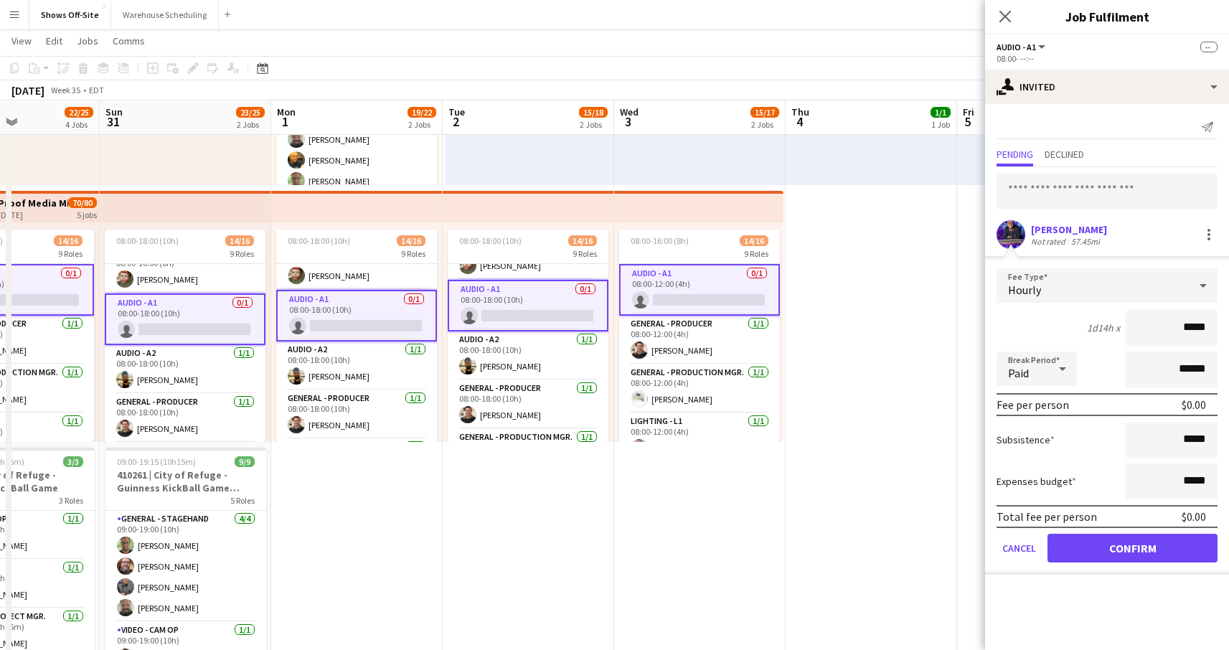
click at [1125, 556] on button "Confirm" at bounding box center [1133, 548] width 170 height 29
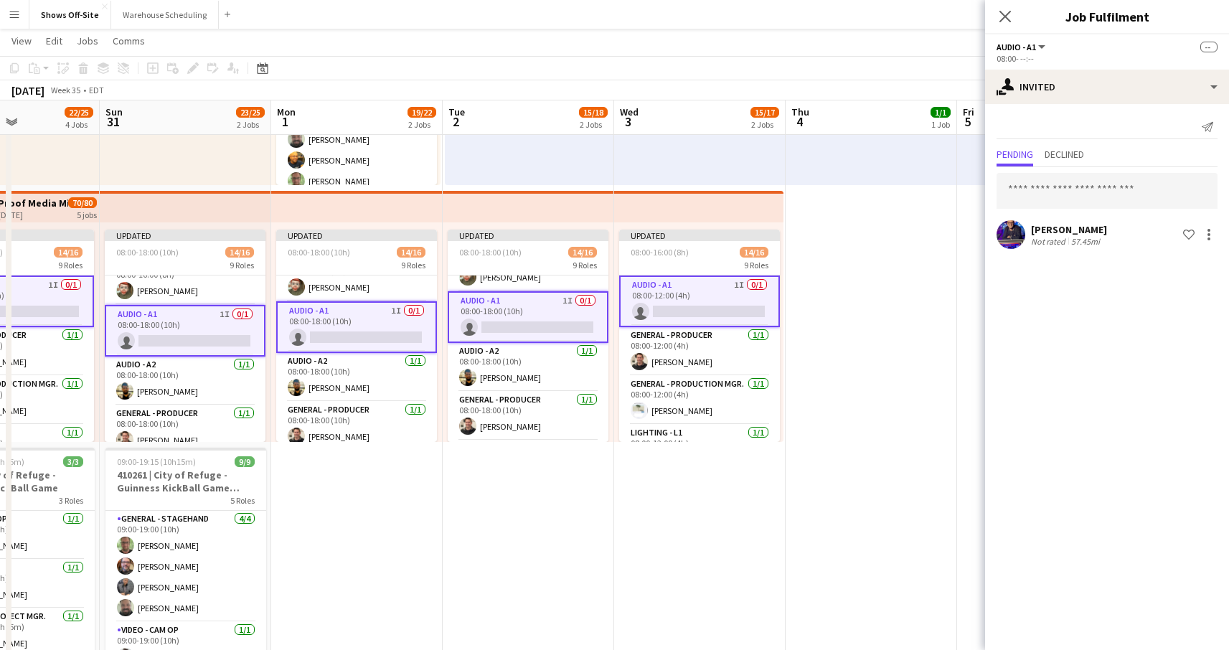
click at [996, 14] on div "Close pop-in" at bounding box center [1005, 16] width 40 height 33
click at [1002, 19] on icon at bounding box center [1005, 16] width 14 height 14
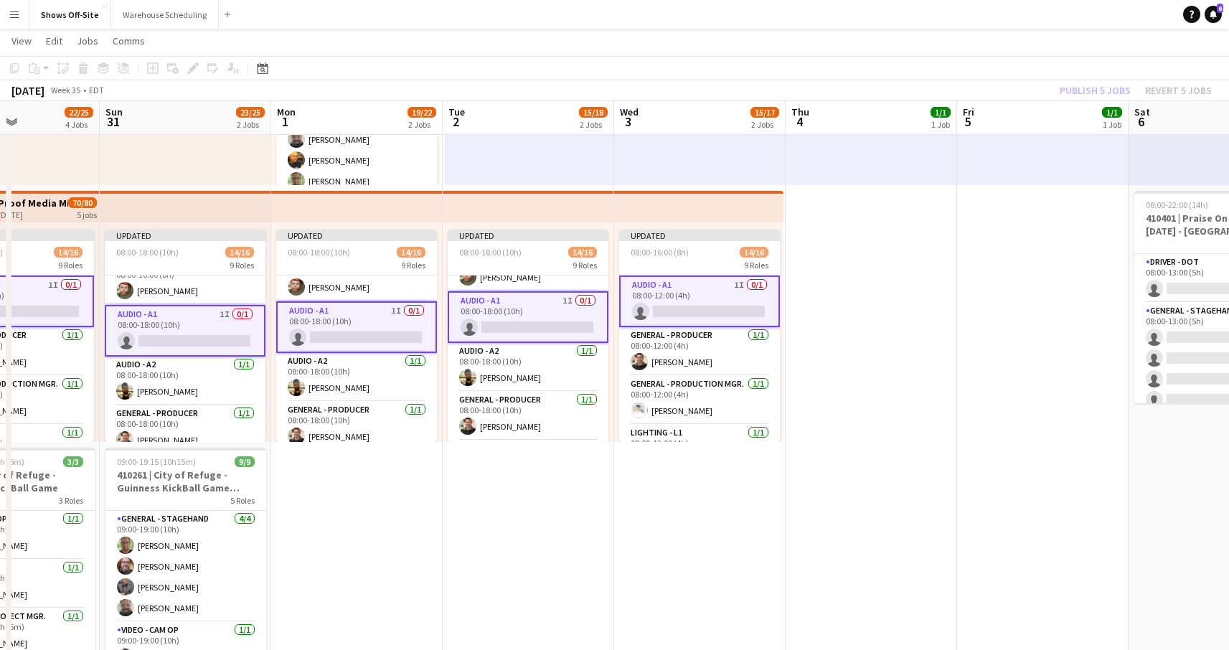
click at [1013, 56] on app-toolbar "Copy Paste Paste Command V Paste with crew Command Shift V Paste linked Job Del…" at bounding box center [614, 68] width 1229 height 24
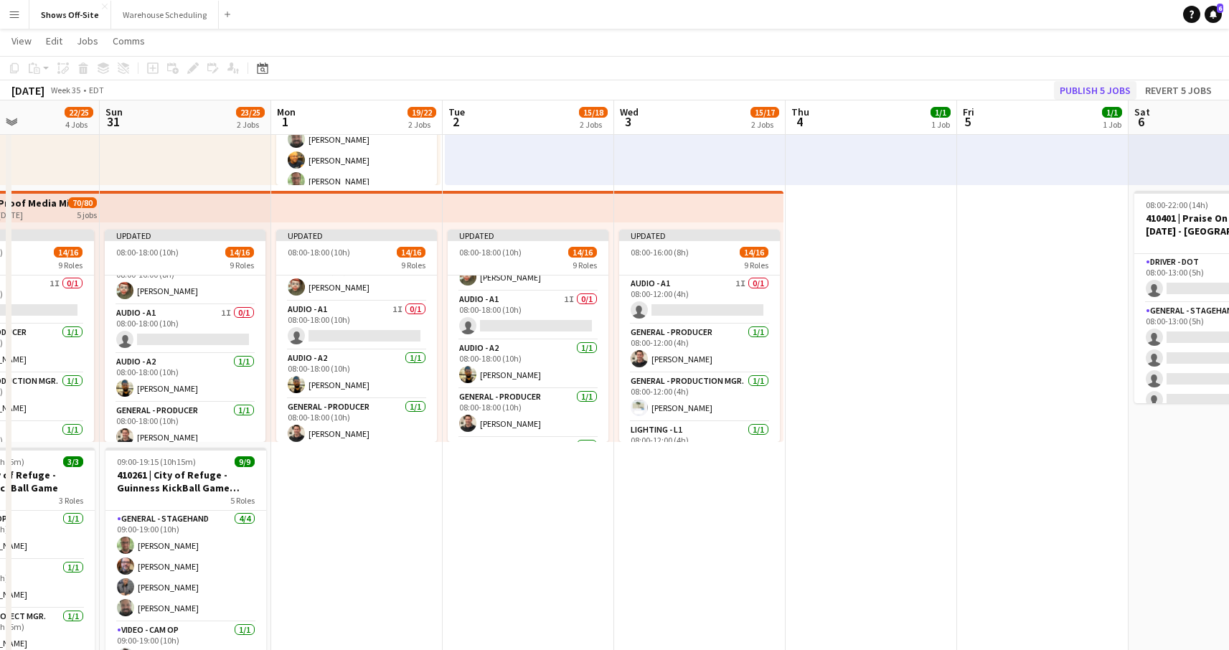
click at [1087, 96] on button "Publish 5 jobs" at bounding box center [1095, 90] width 83 height 19
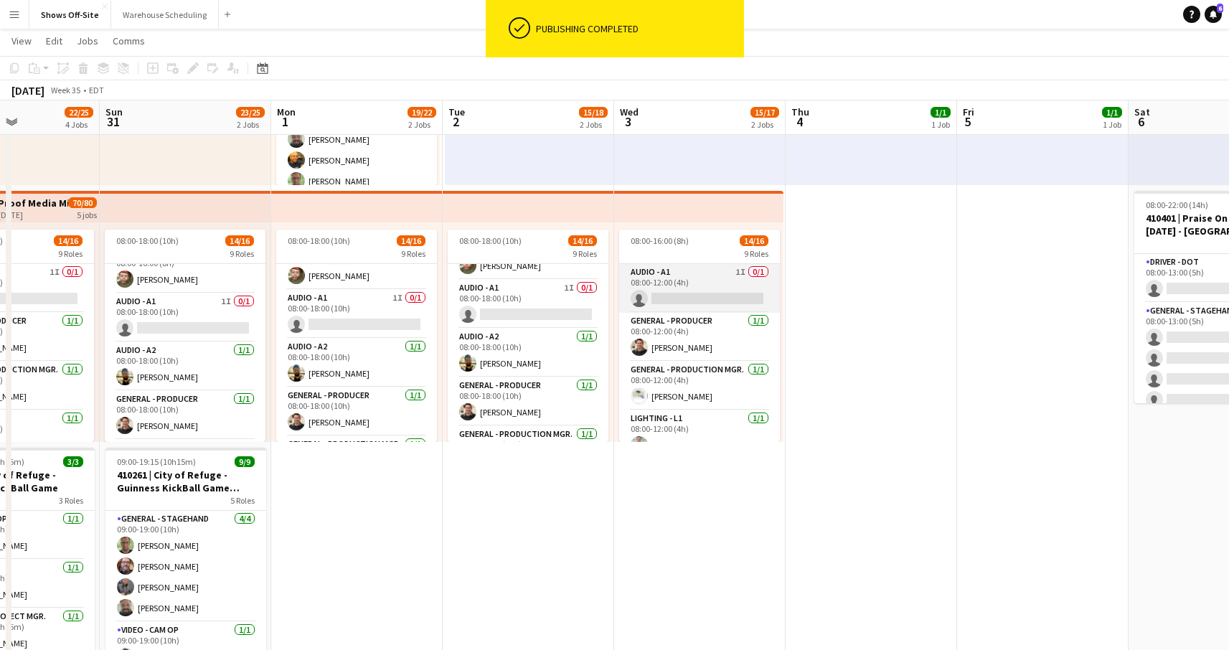
click at [721, 290] on app-card-role "Audio - A1 1I 0/1 08:00-12:00 (4h) single-neutral-actions" at bounding box center [699, 288] width 161 height 49
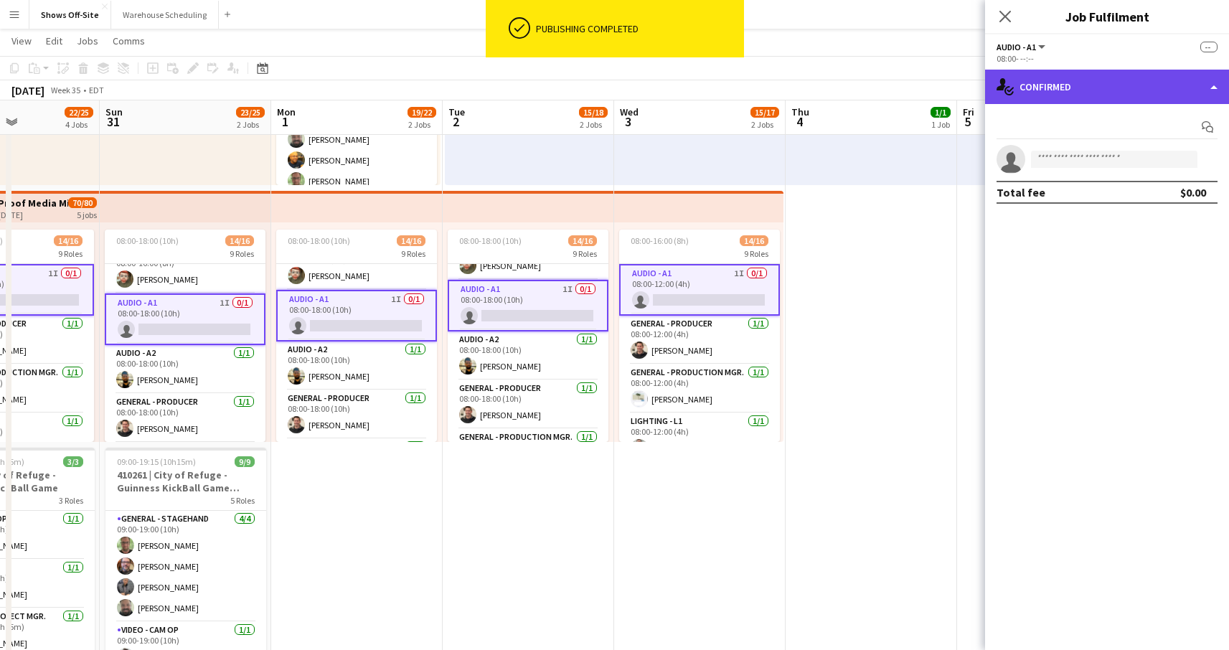
click at [1191, 87] on div "single-neutral-actions-check-2 Confirmed" at bounding box center [1107, 87] width 244 height 34
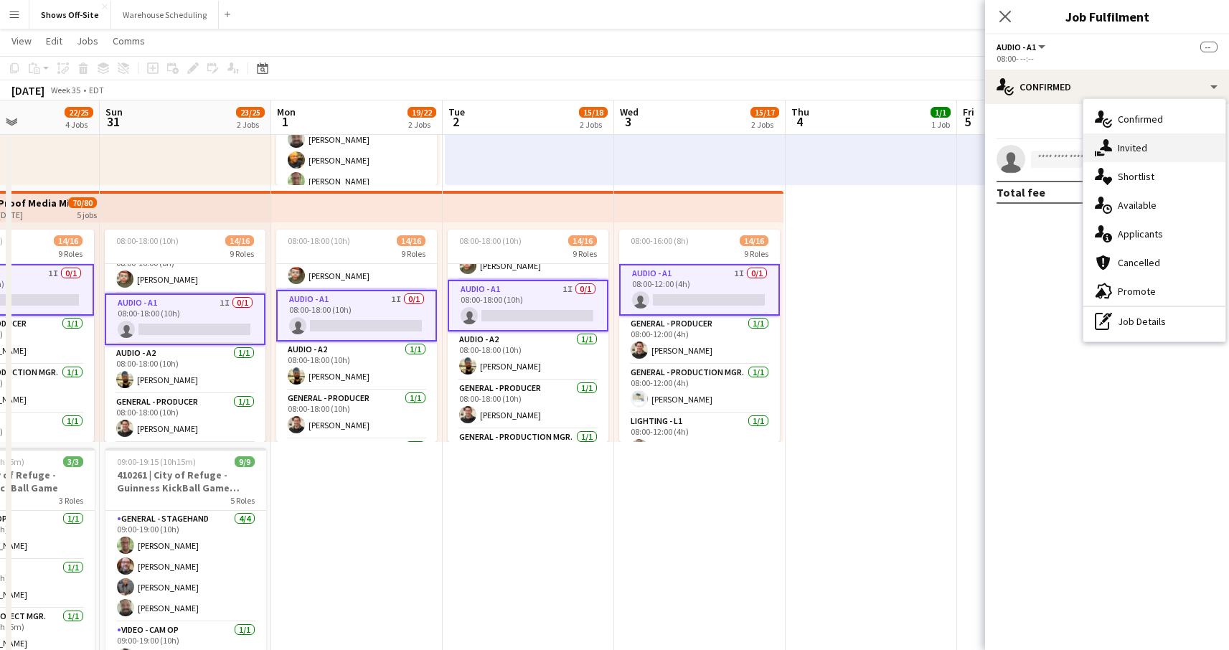
click at [1179, 141] on div "single-neutral-actions-share-1 Invited" at bounding box center [1155, 147] width 142 height 29
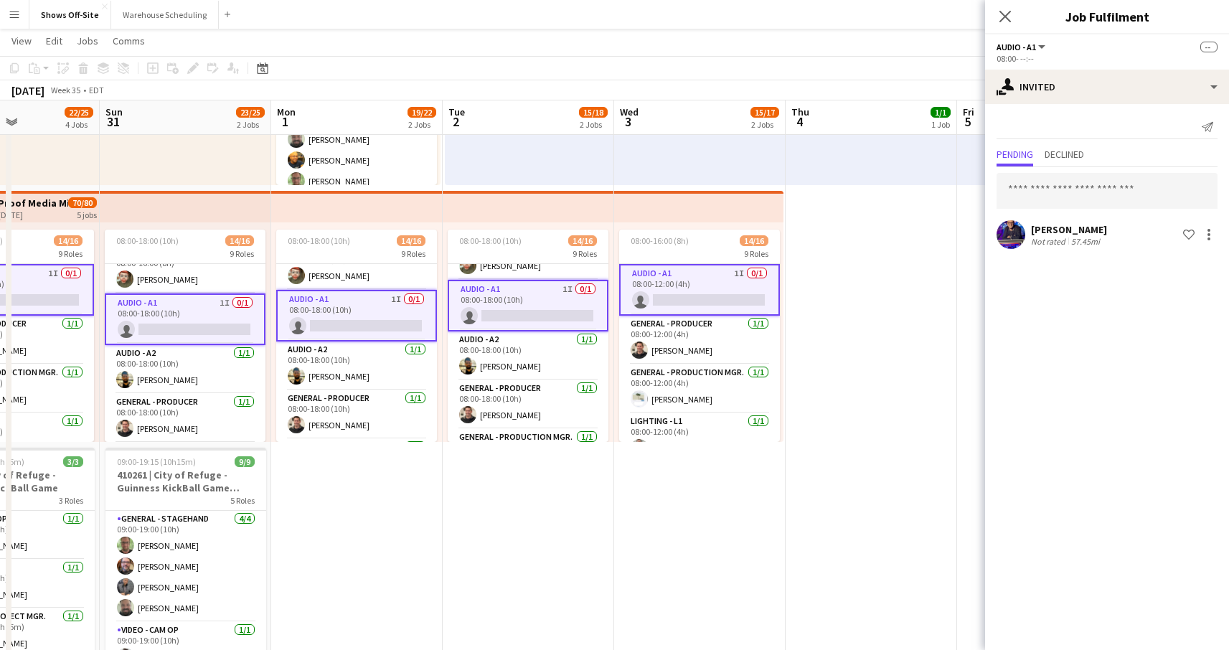
click at [1009, 222] on app-user-avatar at bounding box center [1011, 234] width 29 height 29
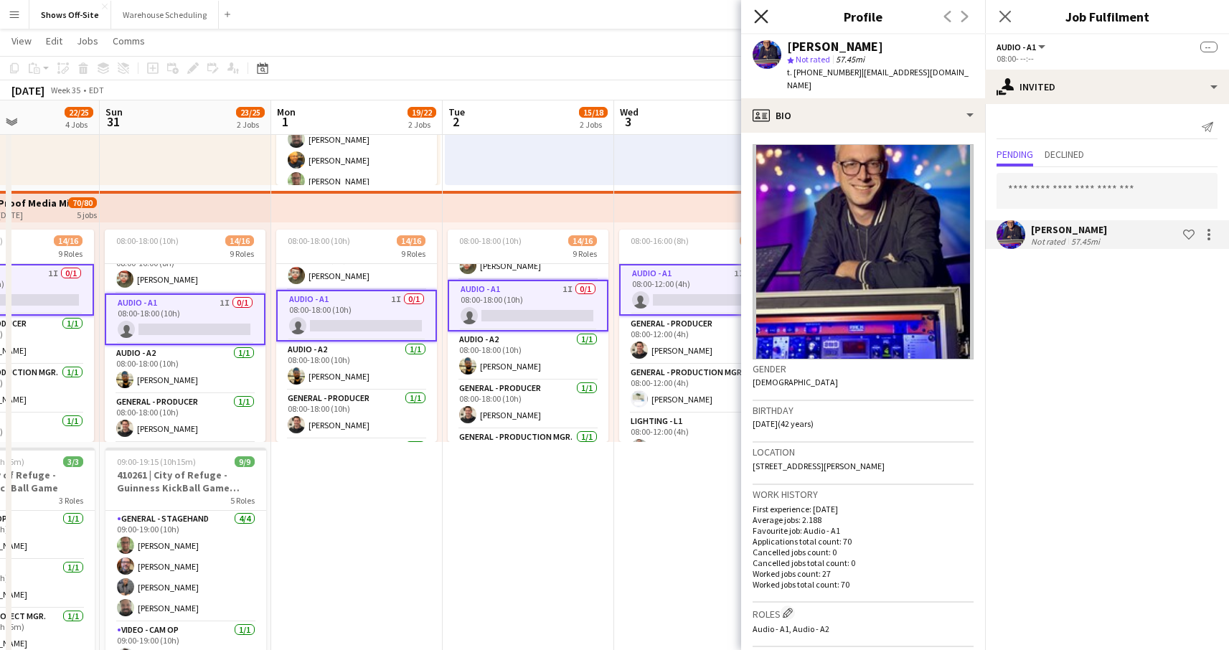
click at [758, 13] on icon at bounding box center [761, 16] width 14 height 14
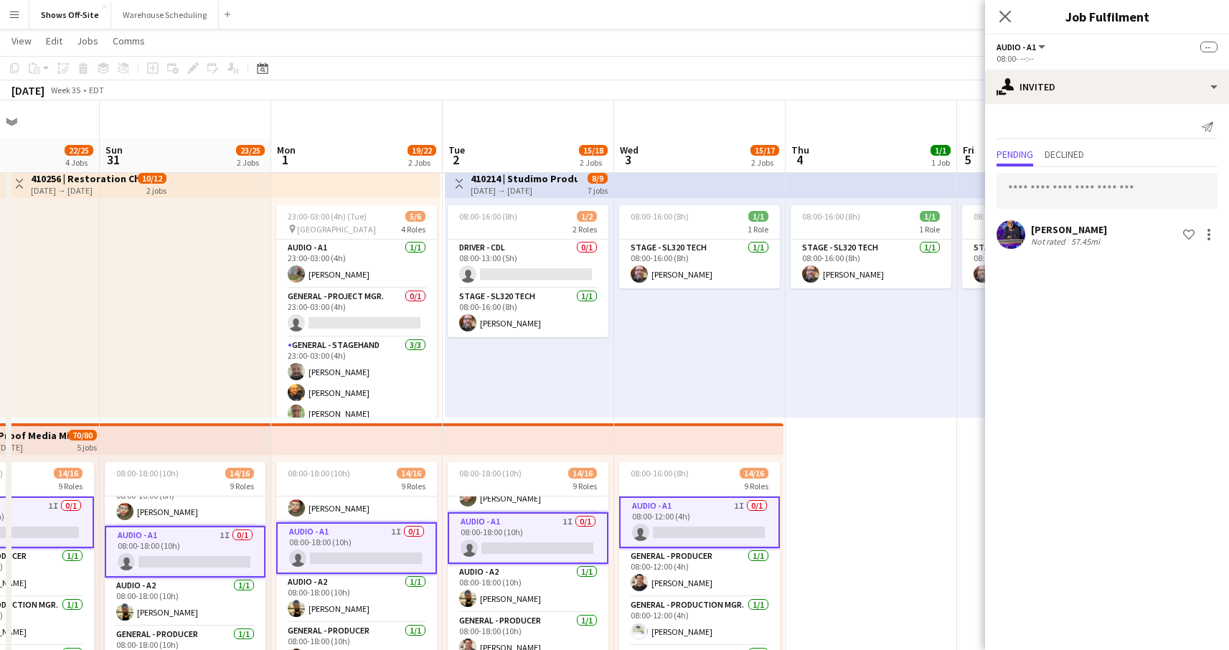
scroll to position [92, 0]
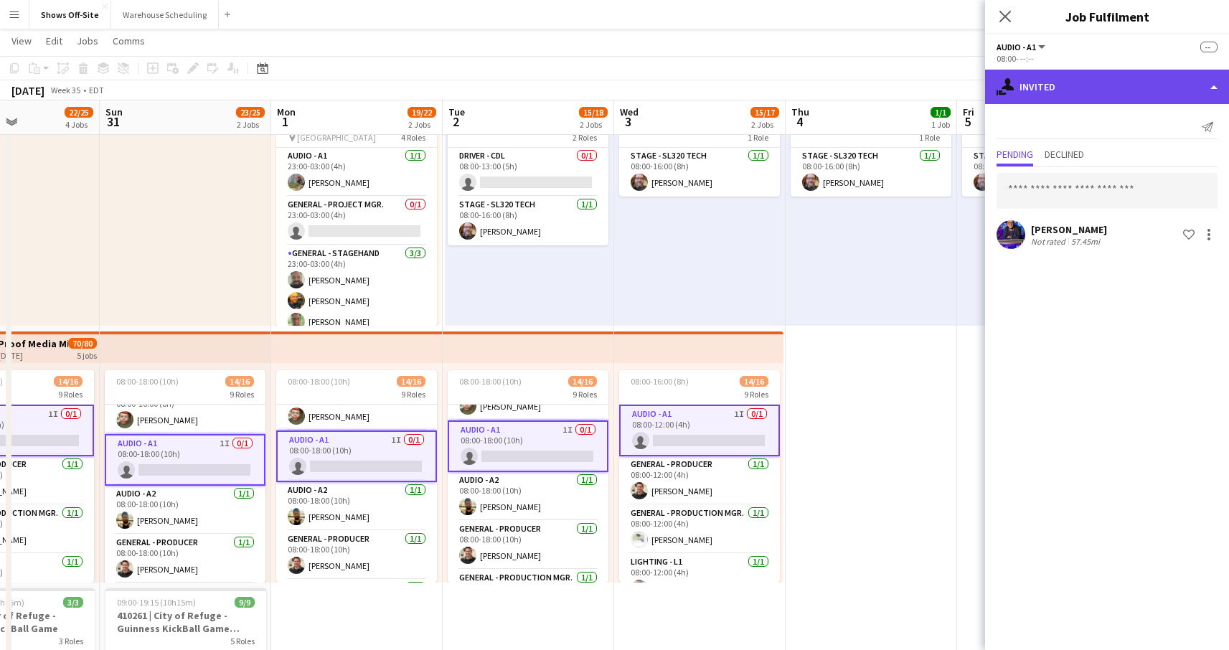
click at [1078, 90] on div "single-neutral-actions-share-1 Invited" at bounding box center [1107, 87] width 244 height 34
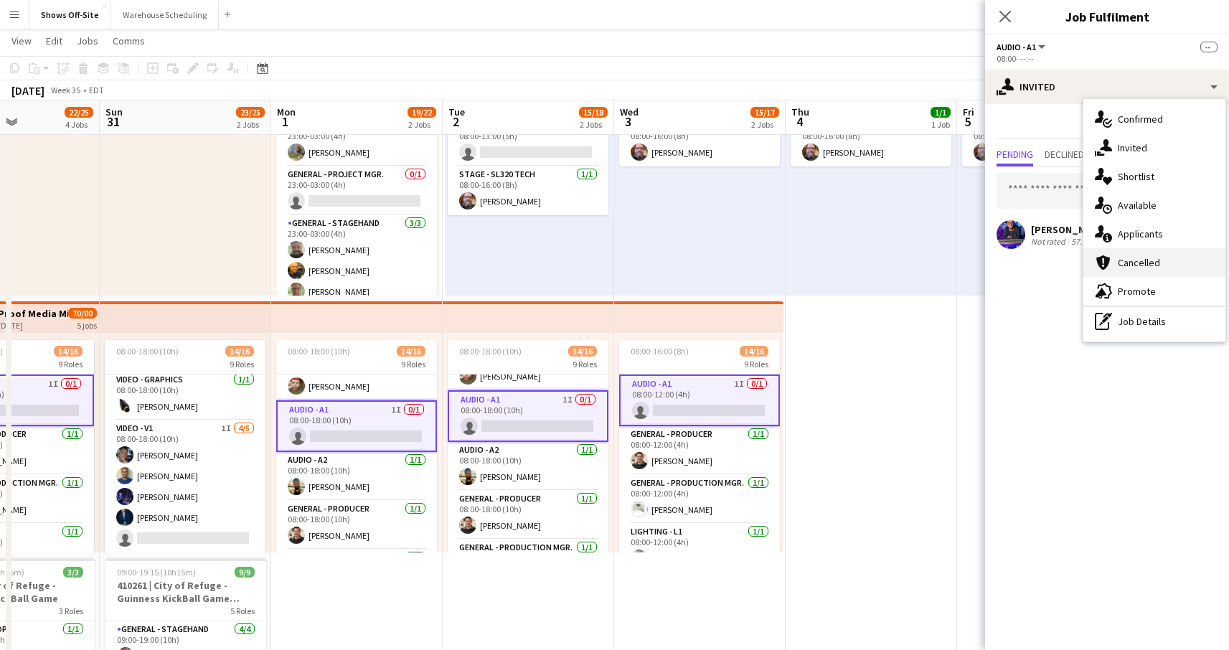
scroll to position [135, 0]
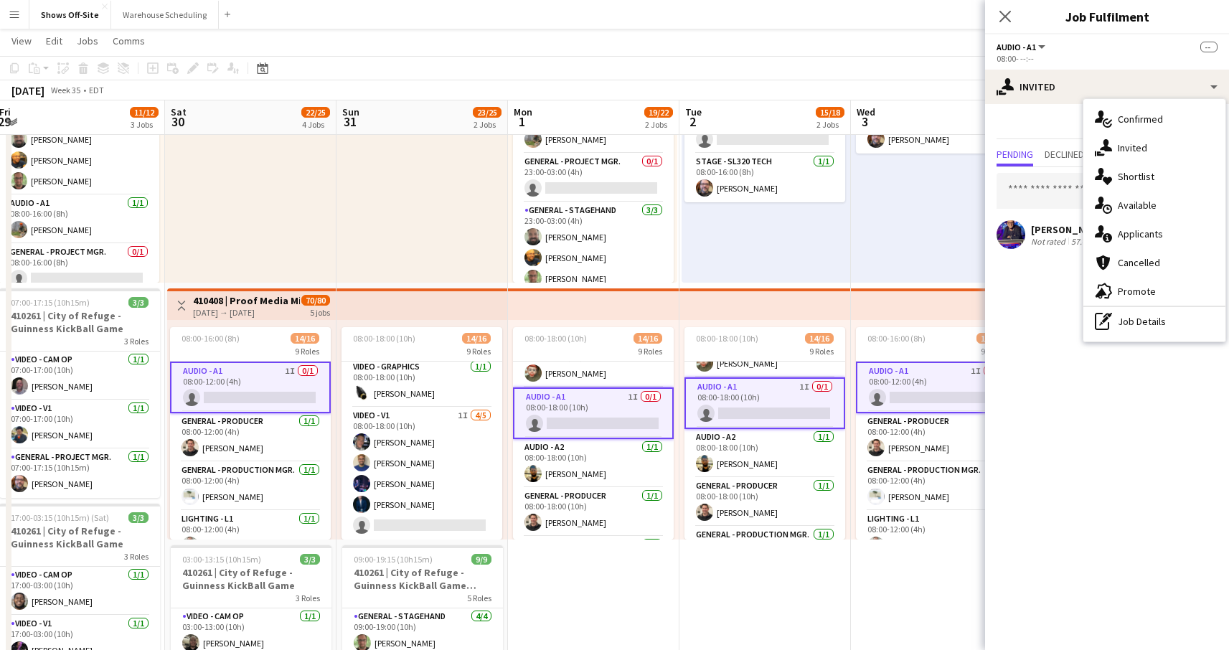
drag, startPoint x: 385, startPoint y: 600, endPoint x: 572, endPoint y: 560, distance: 190.8
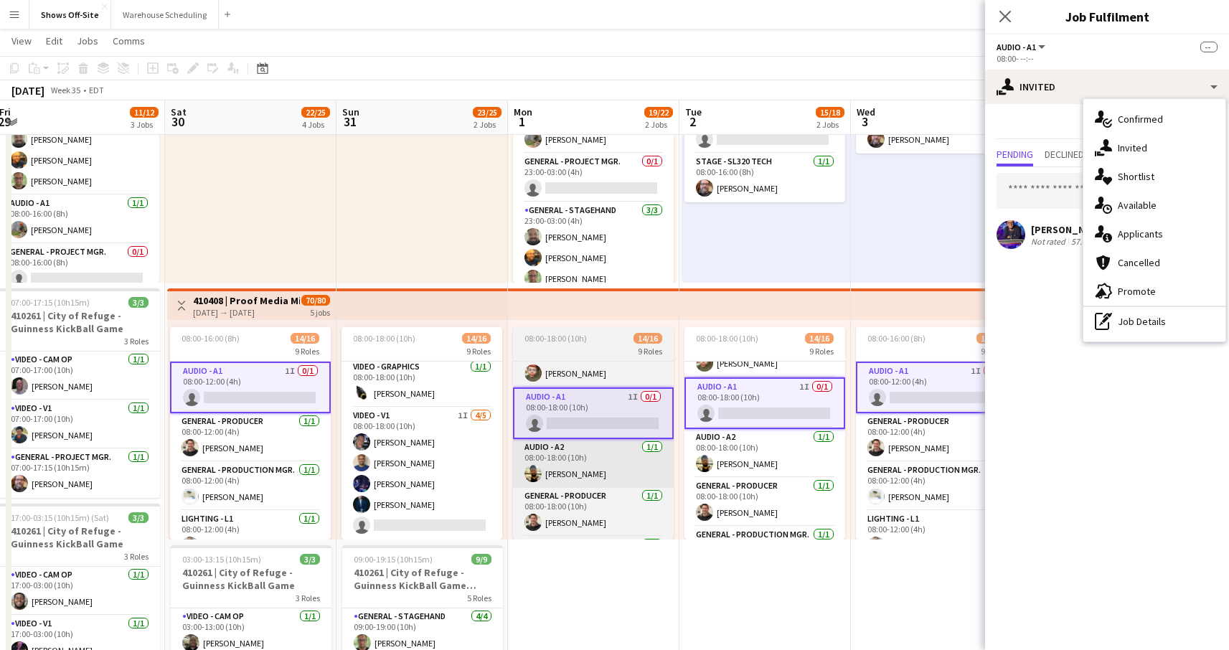
scroll to position [0, 522]
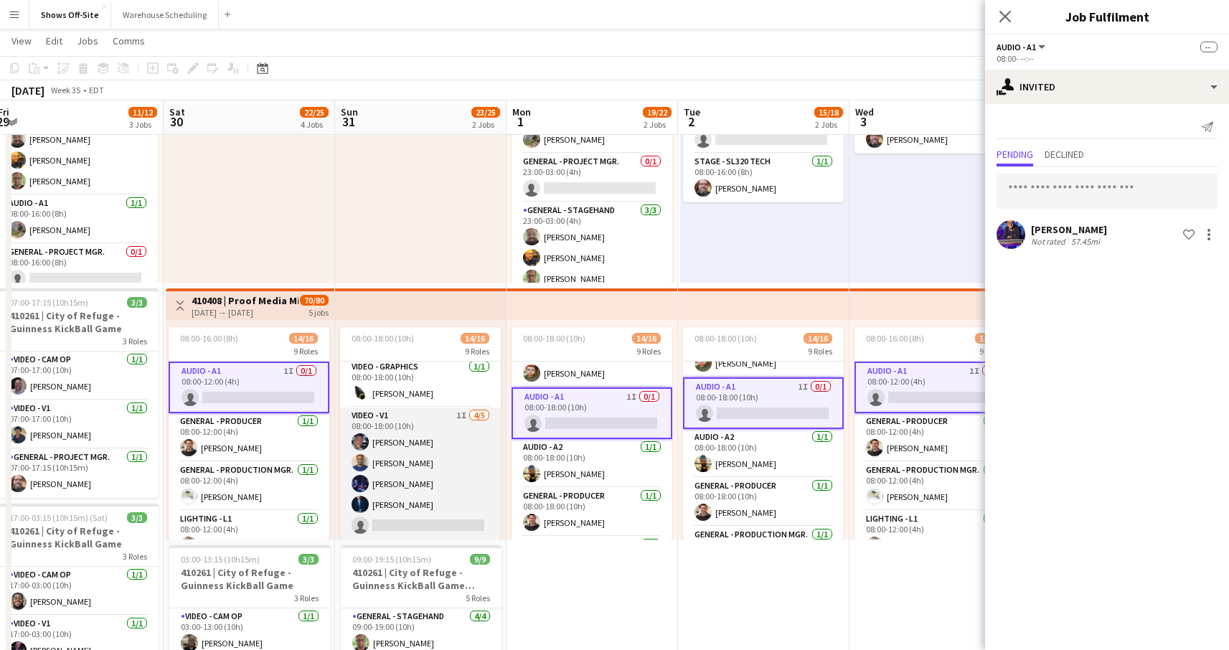
click at [468, 474] on app-card-role "Video - V1 1I 4/5 08:00-18:00 (10h) Toby Bohl Francisco Lozano Lael Camak Bradl…" at bounding box center [420, 474] width 161 height 132
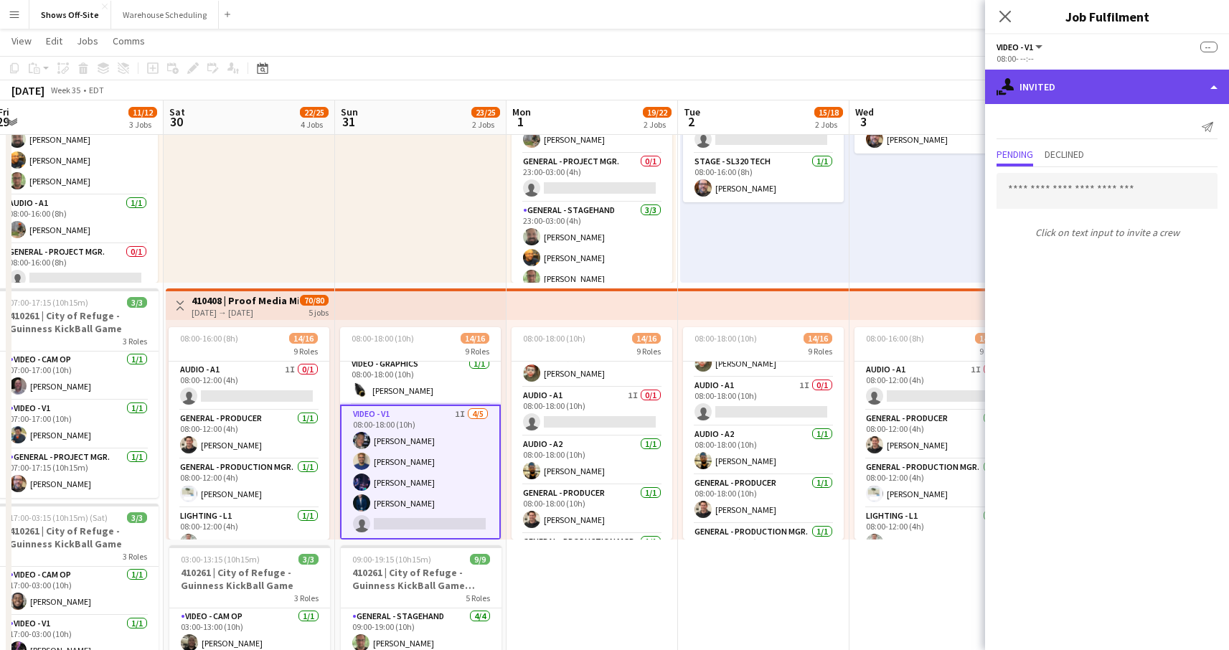
click at [1010, 98] on div "single-neutral-actions-share-1 Invited" at bounding box center [1107, 87] width 244 height 34
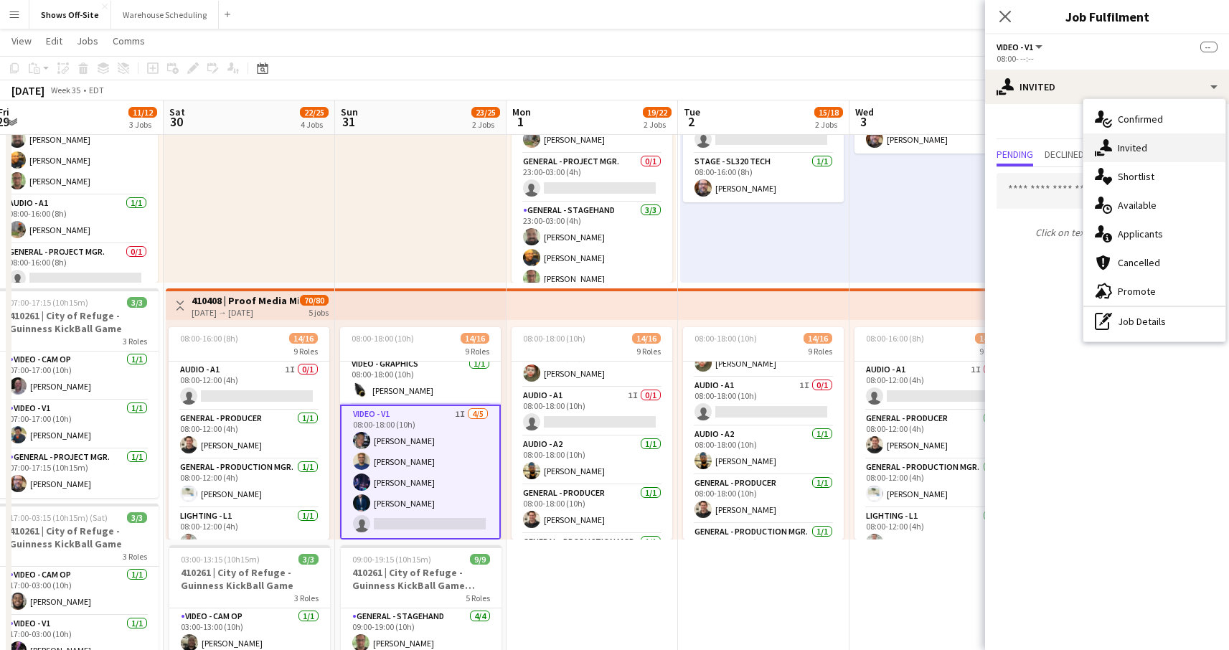
click at [1095, 147] on icon "single-neutral-actions-share-1" at bounding box center [1103, 147] width 17 height 17
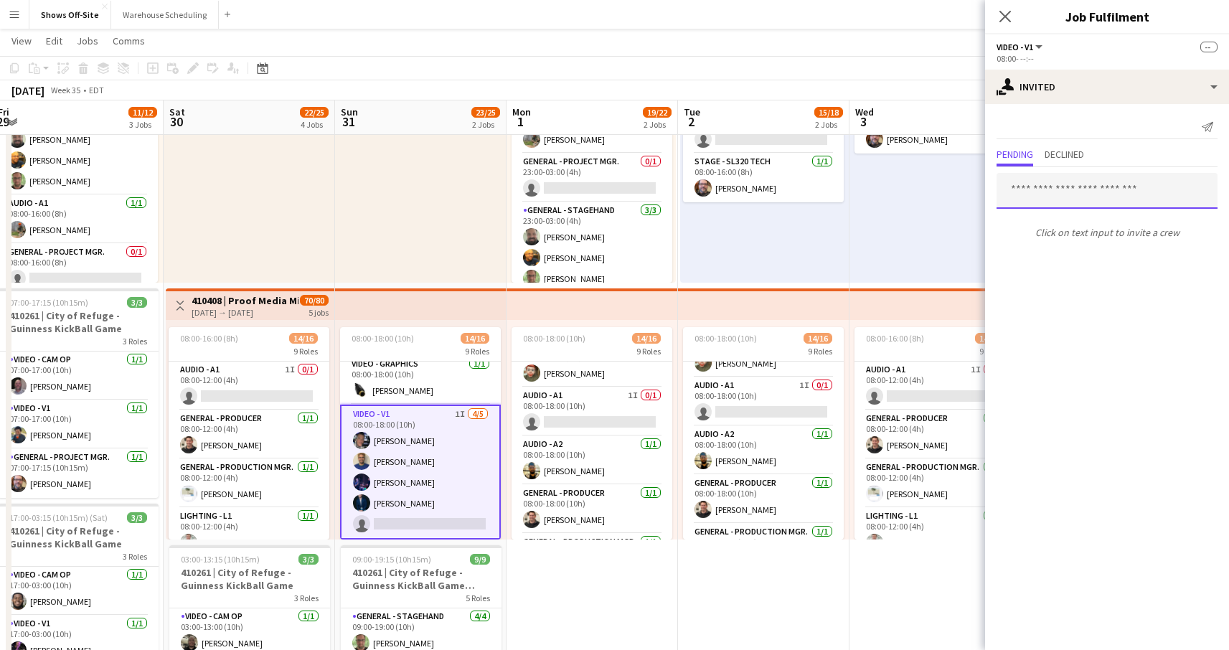
click at [1015, 185] on input "text" at bounding box center [1107, 191] width 221 height 36
click at [1063, 149] on span "Declined" at bounding box center [1064, 154] width 39 height 10
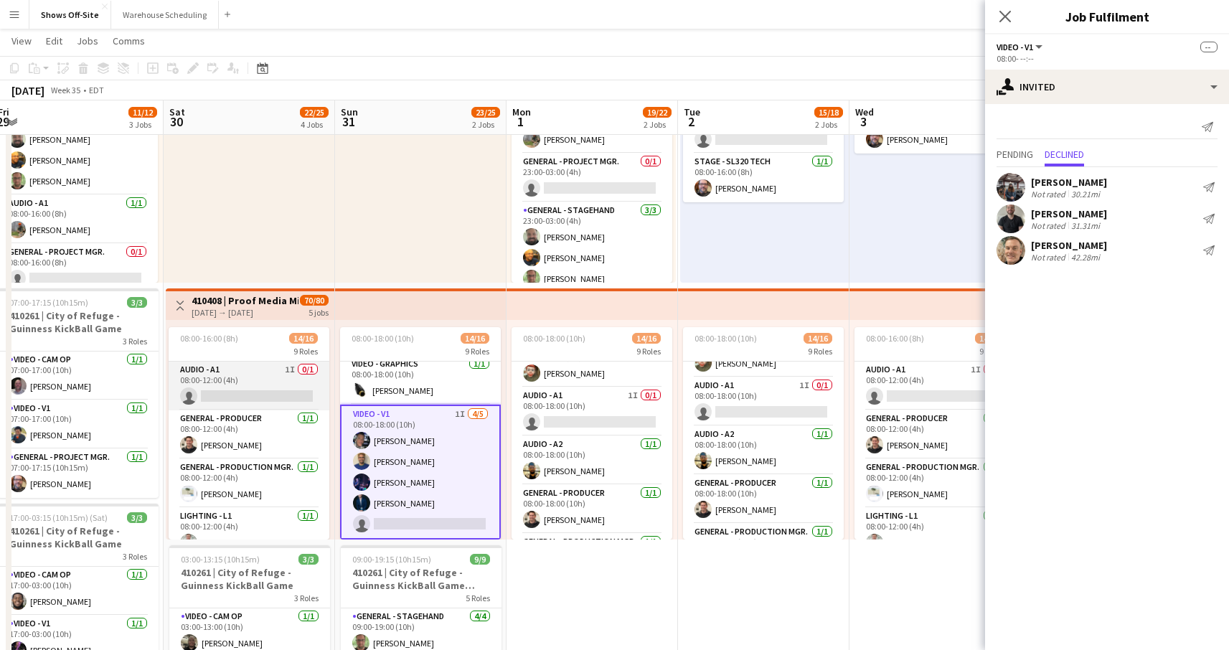
click at [245, 370] on app-card-role "Audio - A1 1I 0/1 08:00-12:00 (4h) single-neutral-actions" at bounding box center [249, 386] width 161 height 49
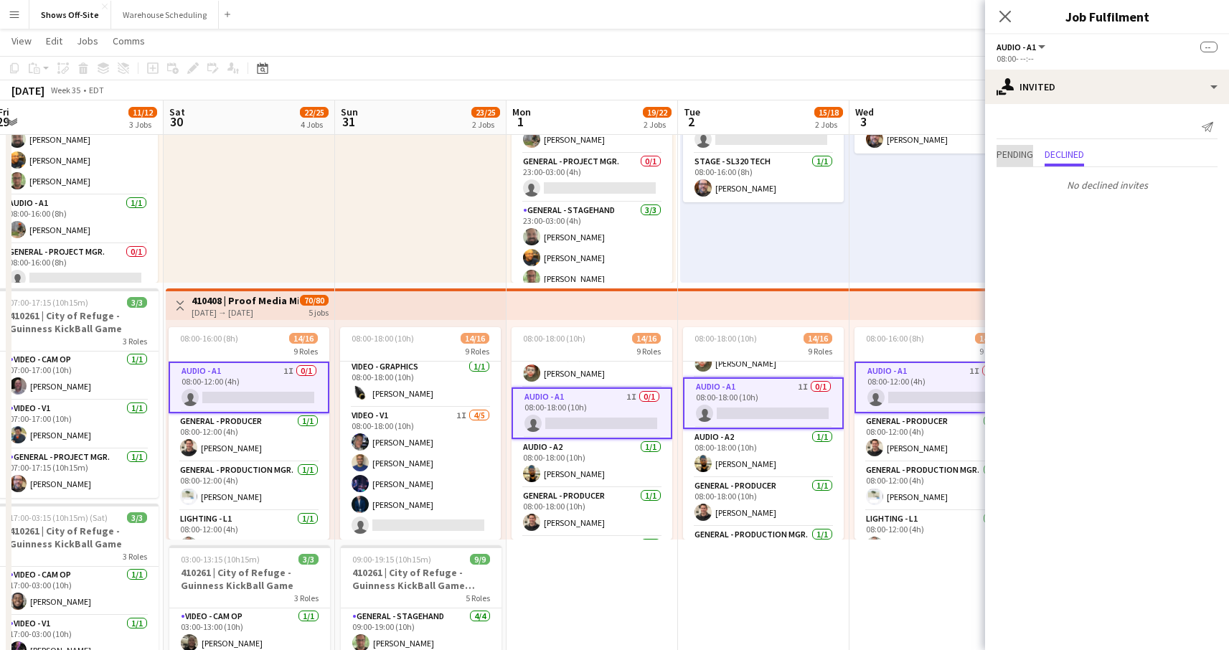
click at [1000, 156] on span "Pending" at bounding box center [1015, 154] width 37 height 10
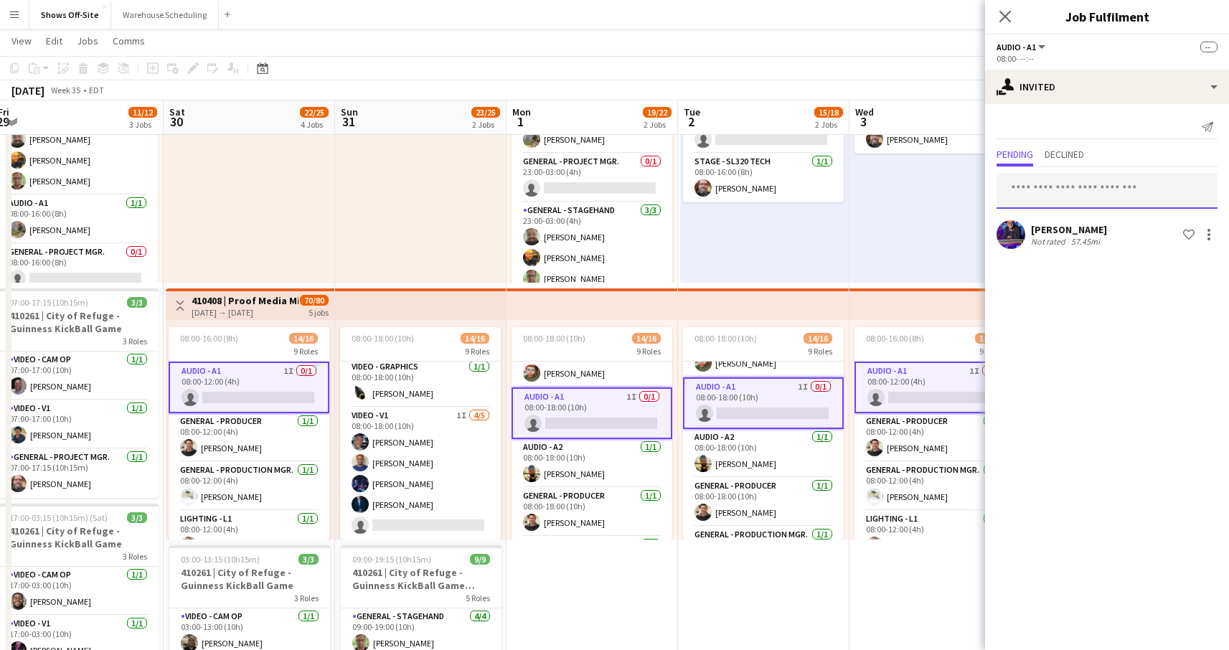
click at [1055, 192] on input "text" at bounding box center [1107, 191] width 221 height 36
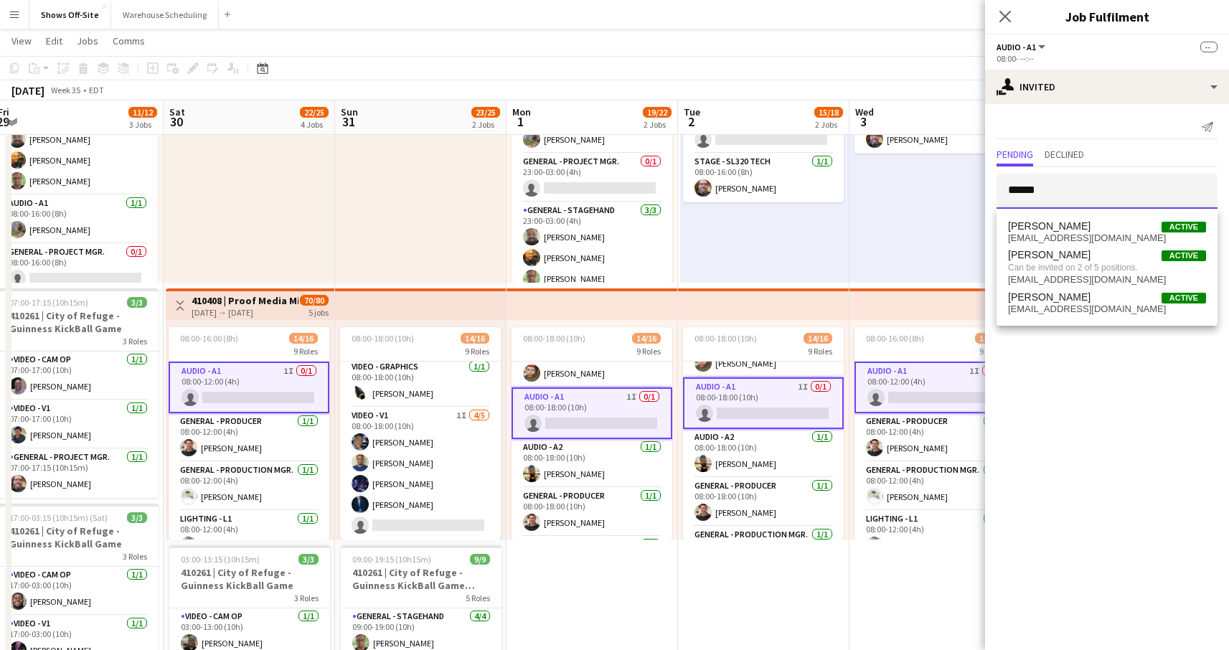
type input "******"
drag, startPoint x: 1037, startPoint y: 197, endPoint x: 1055, endPoint y: 188, distance: 19.9
click at [1055, 188] on input "******" at bounding box center [1107, 191] width 221 height 36
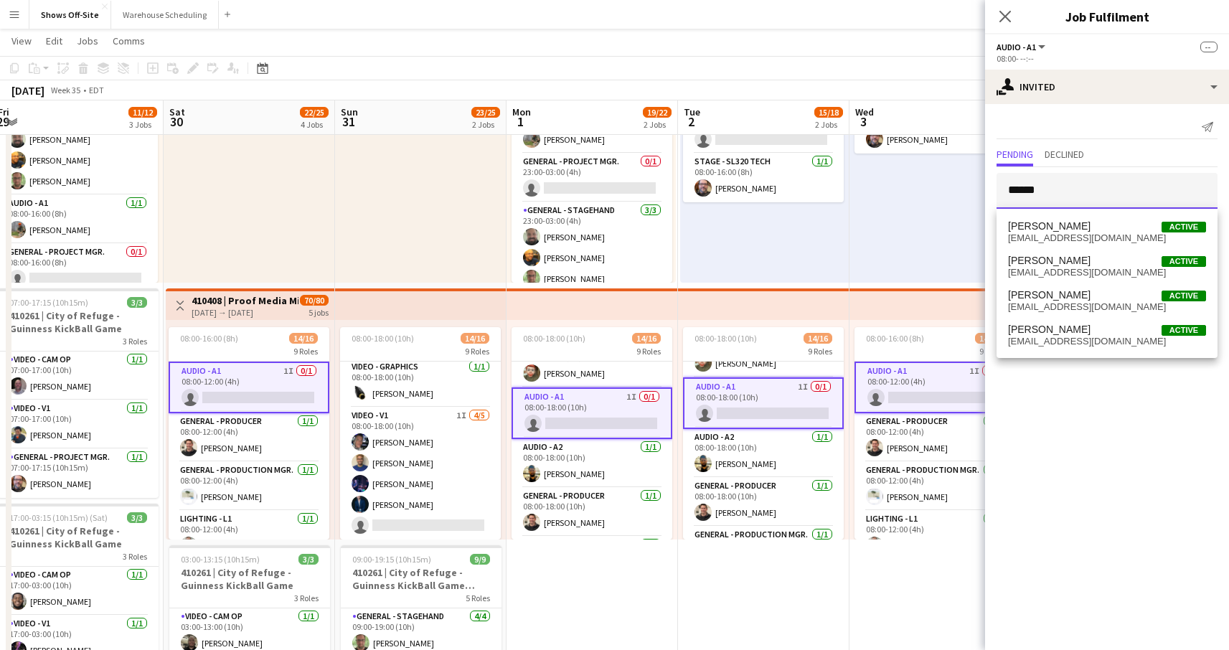
drag, startPoint x: 966, startPoint y: 182, endPoint x: 928, endPoint y: 181, distance: 38.0
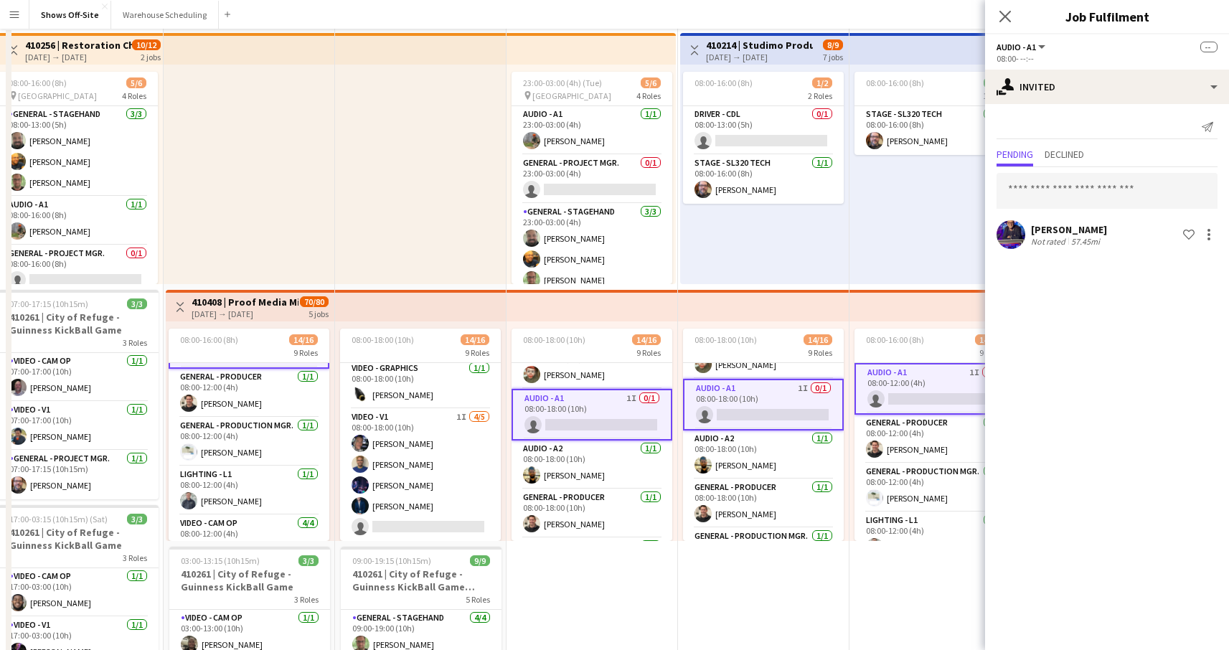
scroll to position [0, 0]
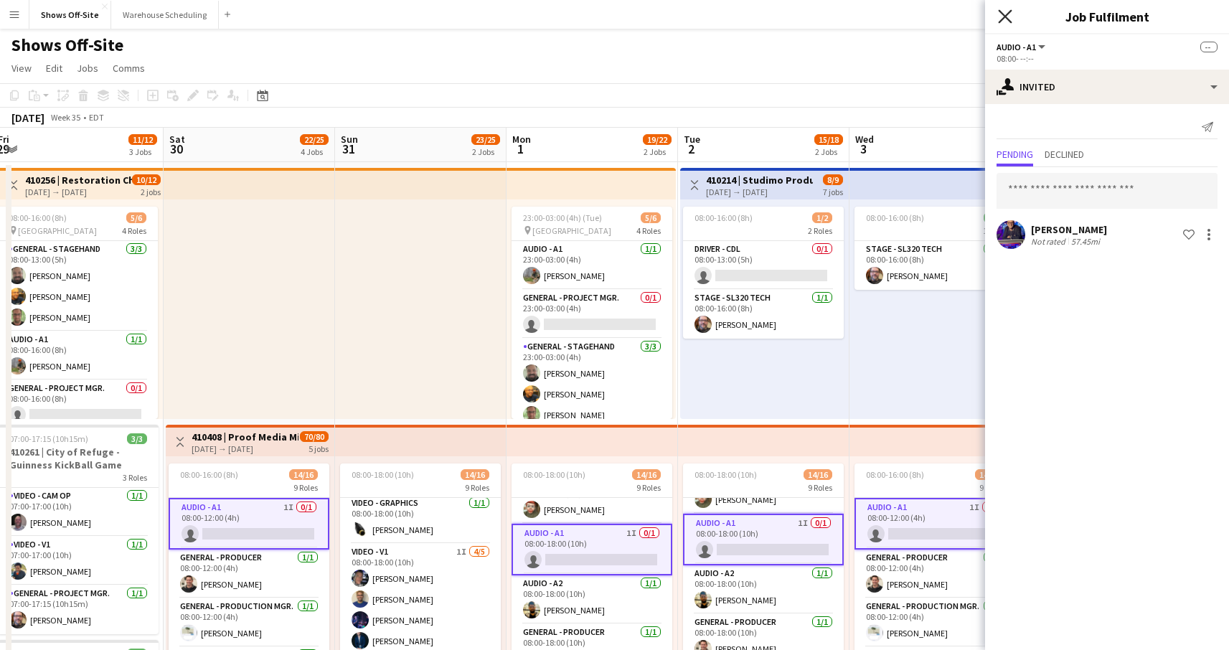
click at [1004, 19] on icon "Close pop-in" at bounding box center [1005, 16] width 14 height 14
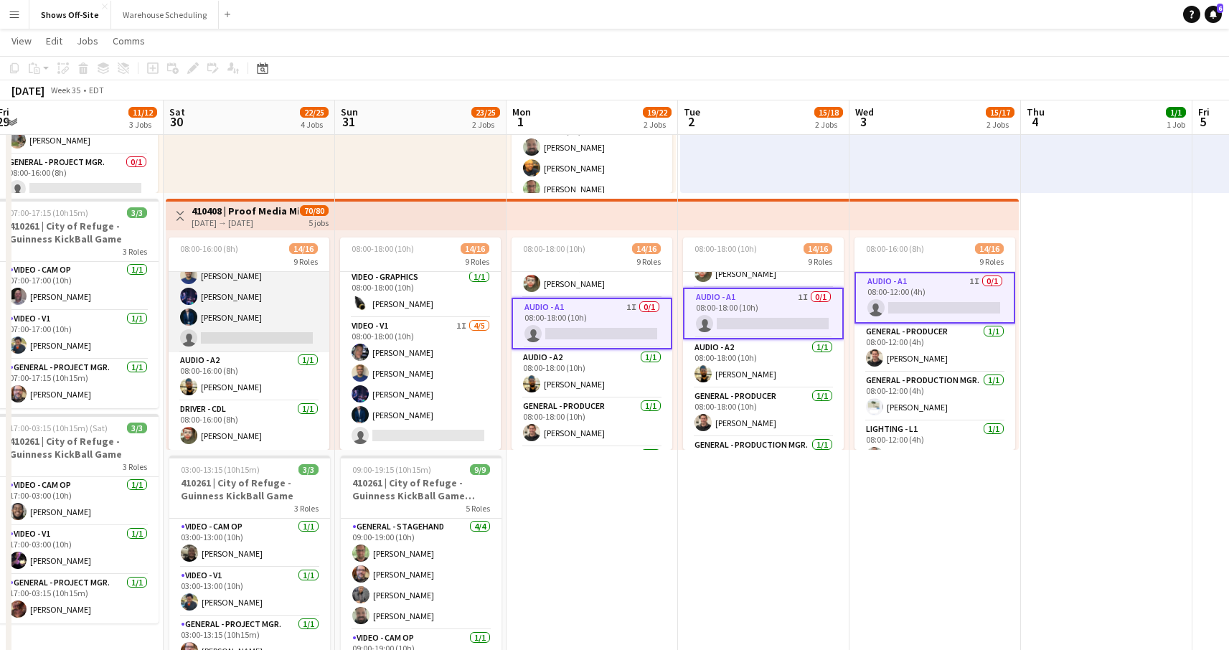
scroll to position [321, 0]
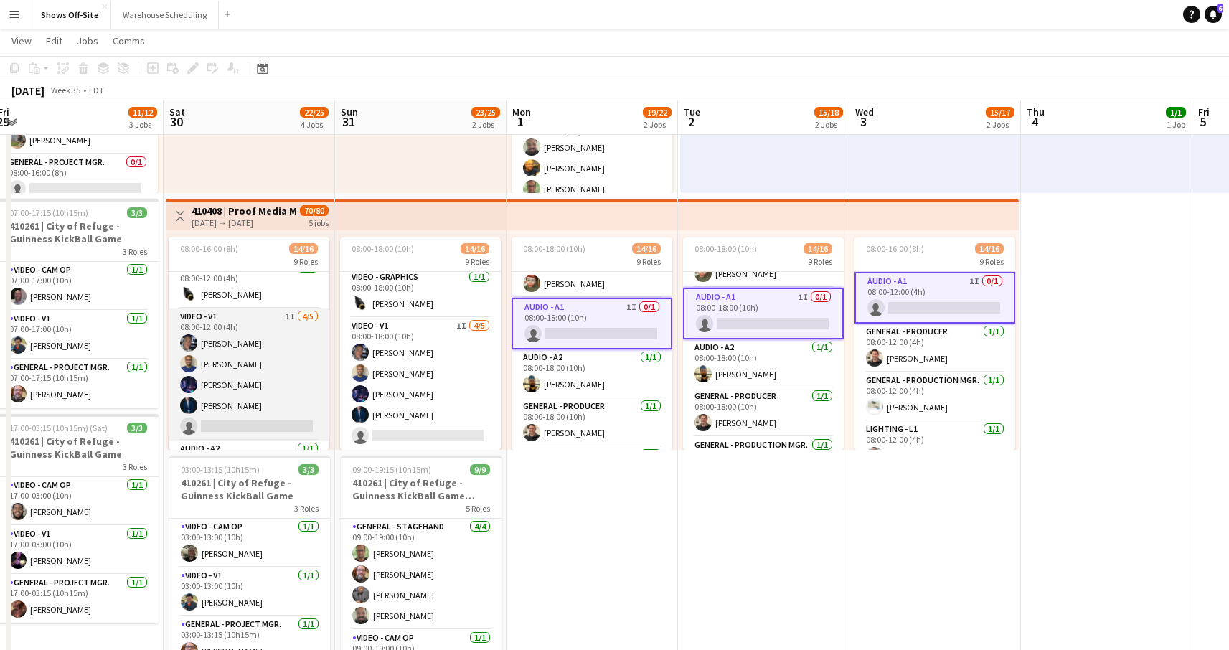
click at [277, 392] on app-card-role "Video - V1 1I 4/5 08:00-12:00 (4h) Toby Bohl Francisco Lozano Lael Camak Bradle…" at bounding box center [249, 375] width 161 height 132
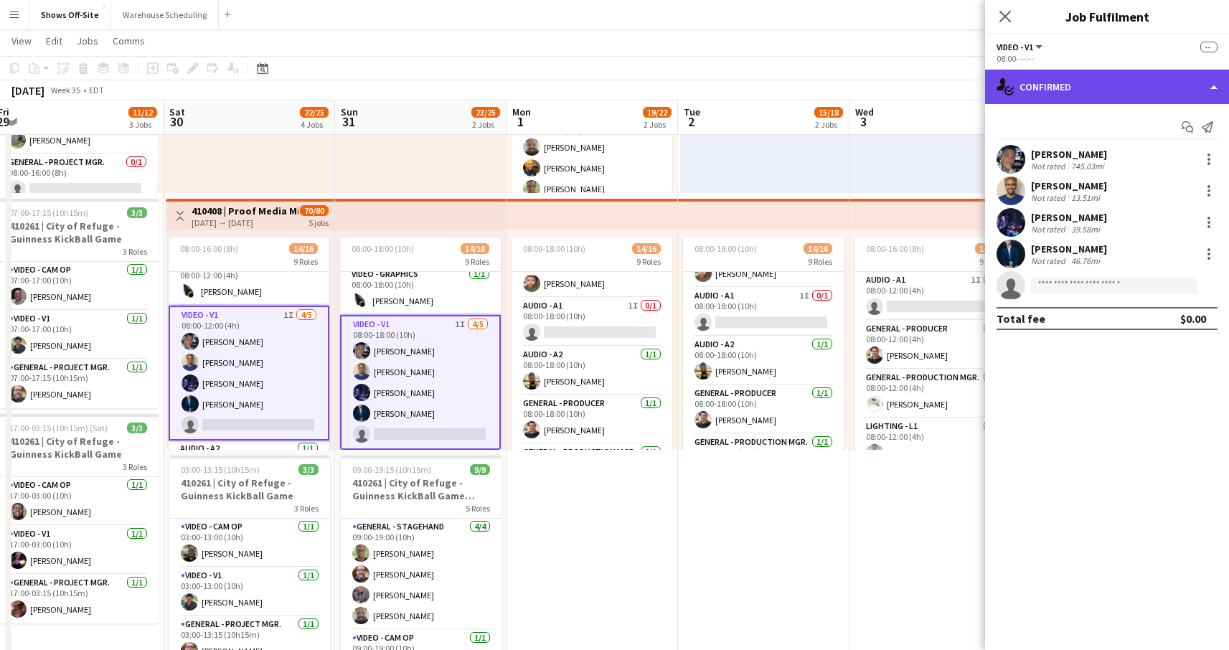
click at [1124, 90] on div "single-neutral-actions-check-2 Confirmed" at bounding box center [1107, 87] width 244 height 34
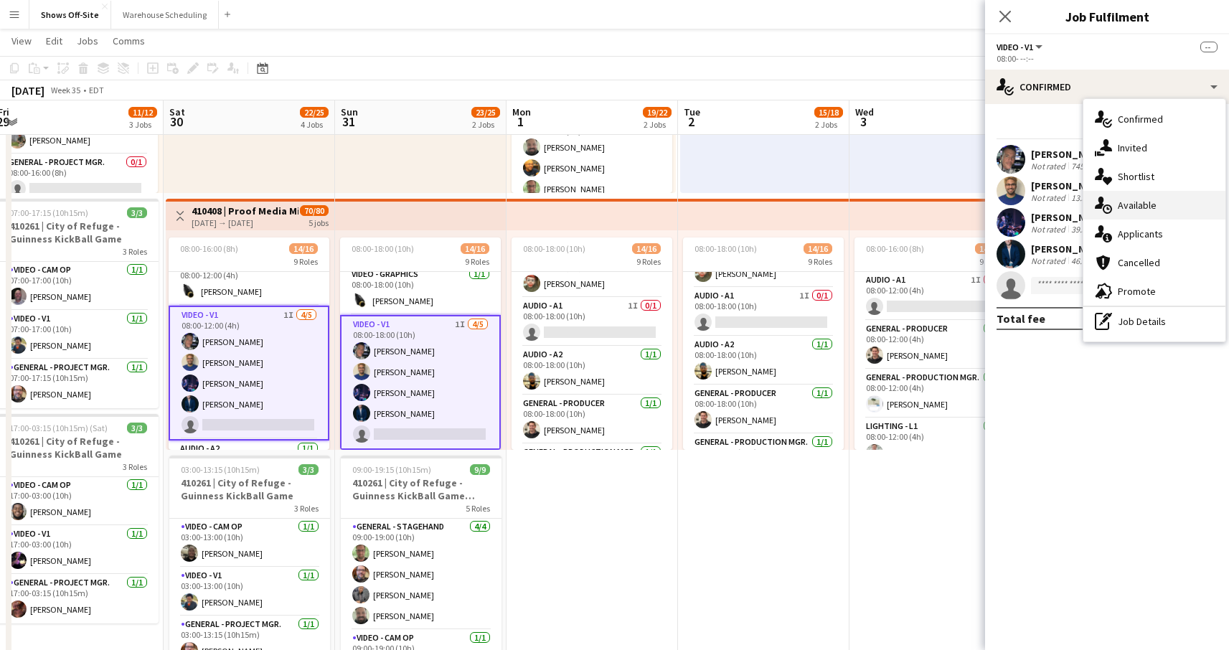
click at [1139, 200] on div "single-neutral-actions-upload Available" at bounding box center [1155, 205] width 142 height 29
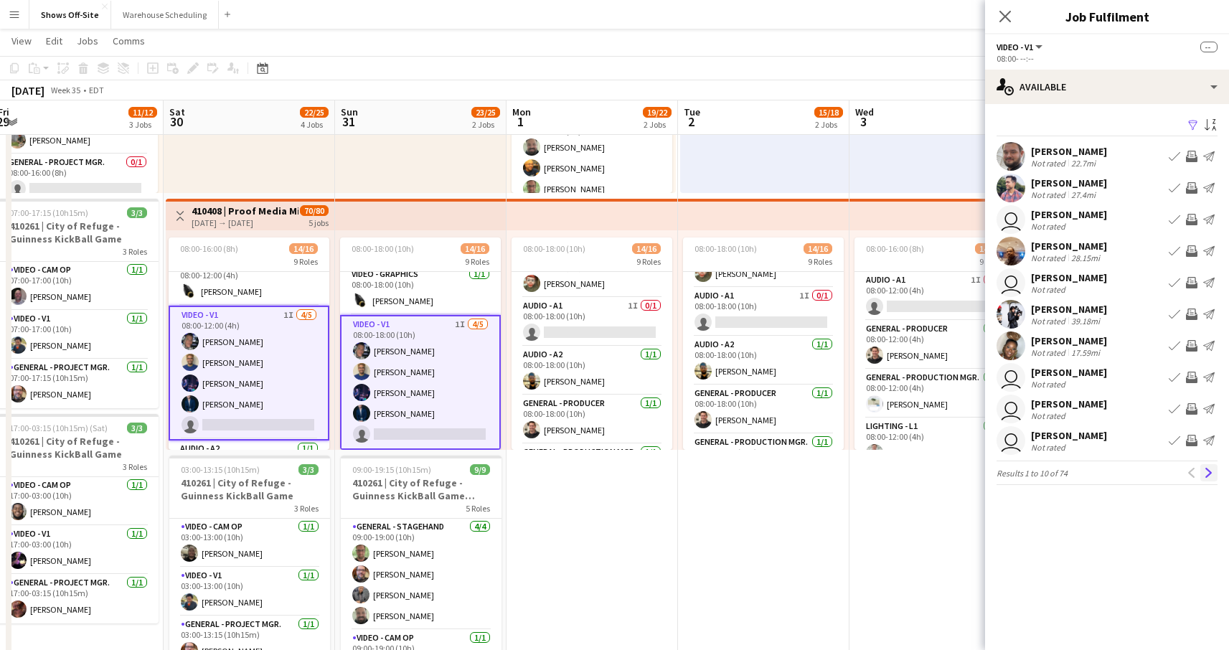
click at [1217, 468] on button "Next" at bounding box center [1208, 472] width 17 height 17
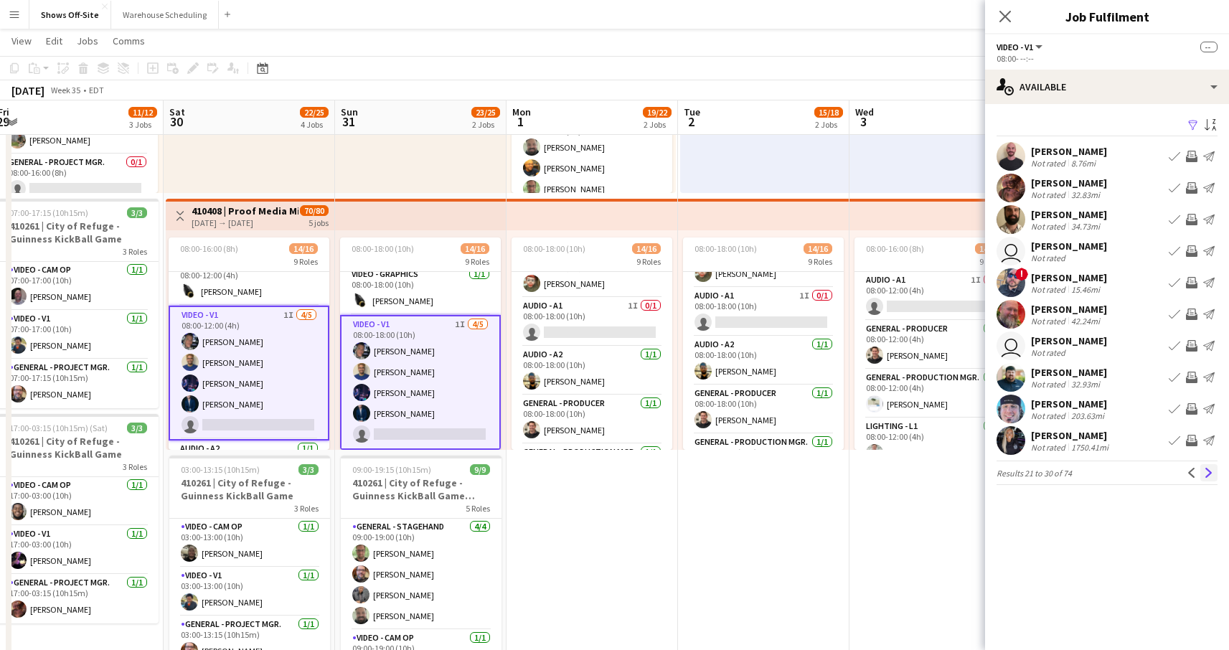
click at [1210, 477] on app-icon "Next" at bounding box center [1209, 473] width 10 height 10
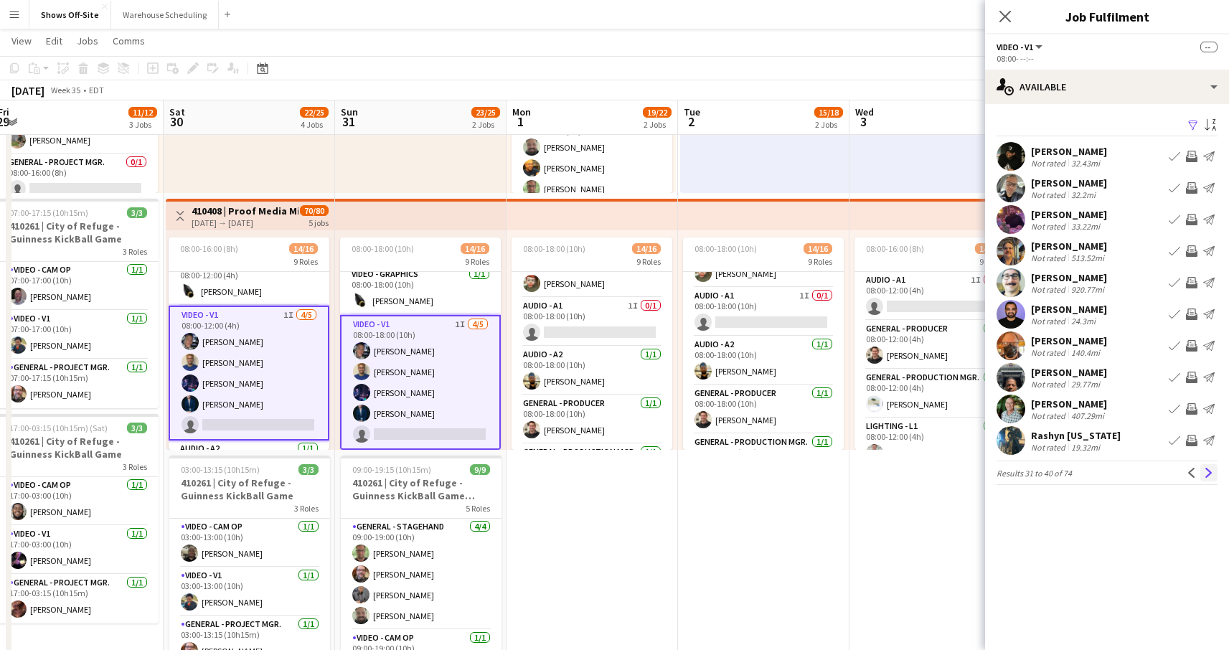
click at [1210, 475] on app-icon "Next" at bounding box center [1209, 473] width 10 height 10
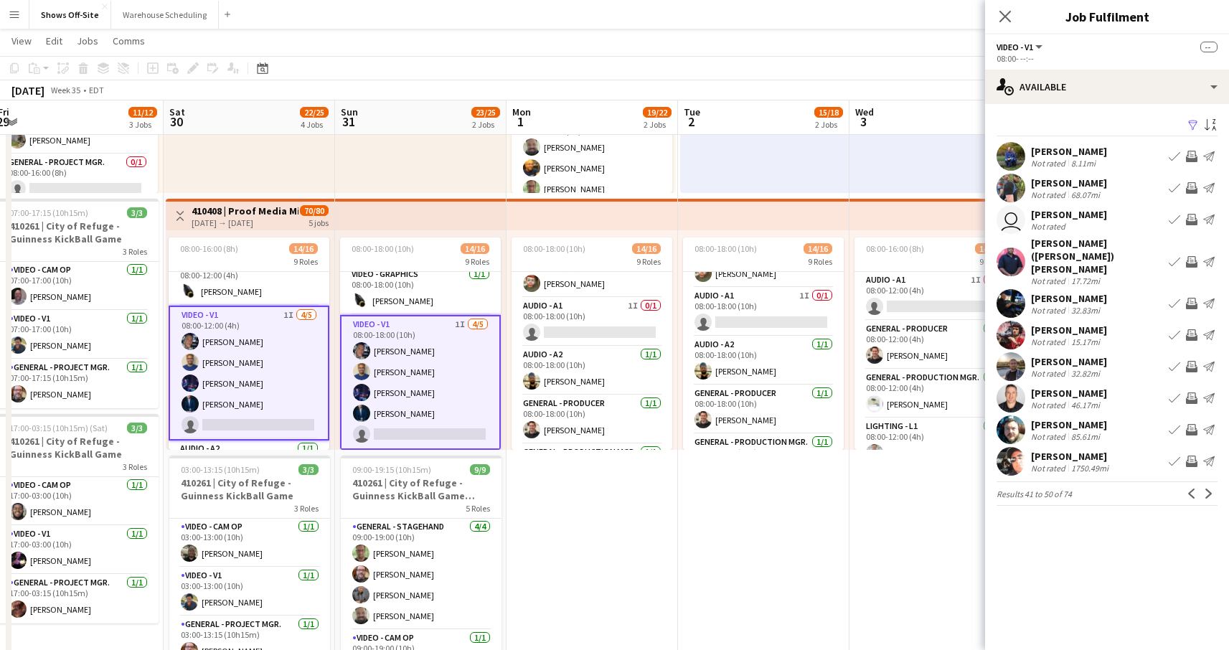
click at [1210, 489] on app-icon "Next" at bounding box center [1209, 494] width 10 height 10
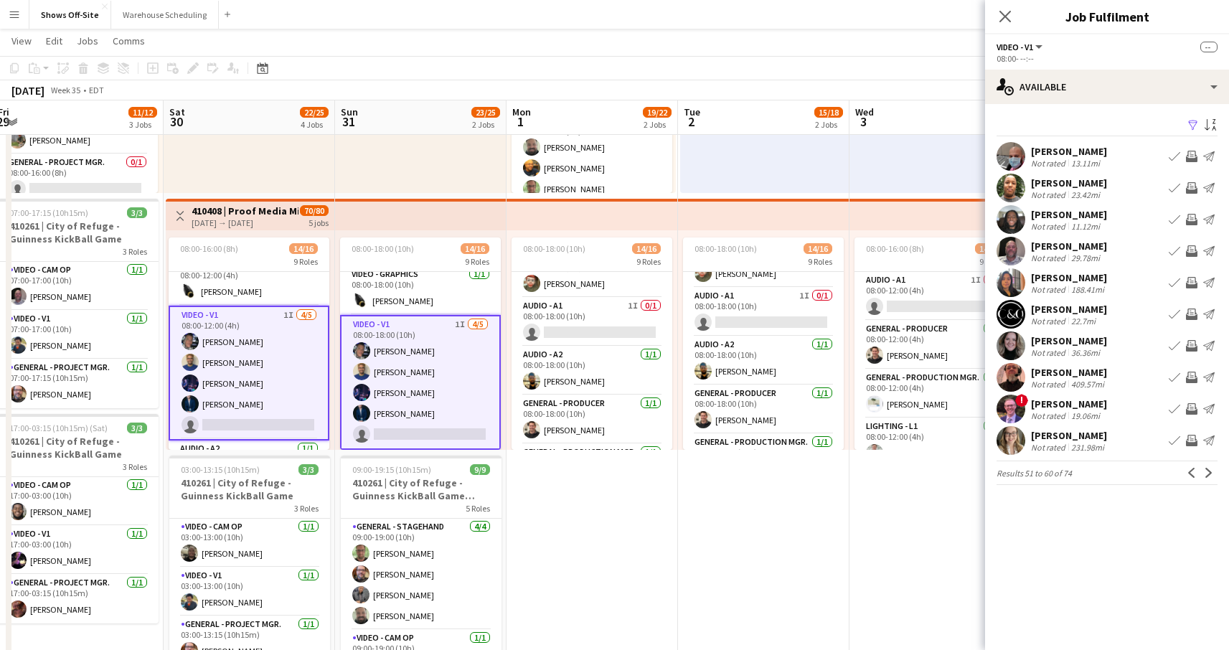
click at [1210, 475] on app-icon "Next" at bounding box center [1209, 473] width 10 height 10
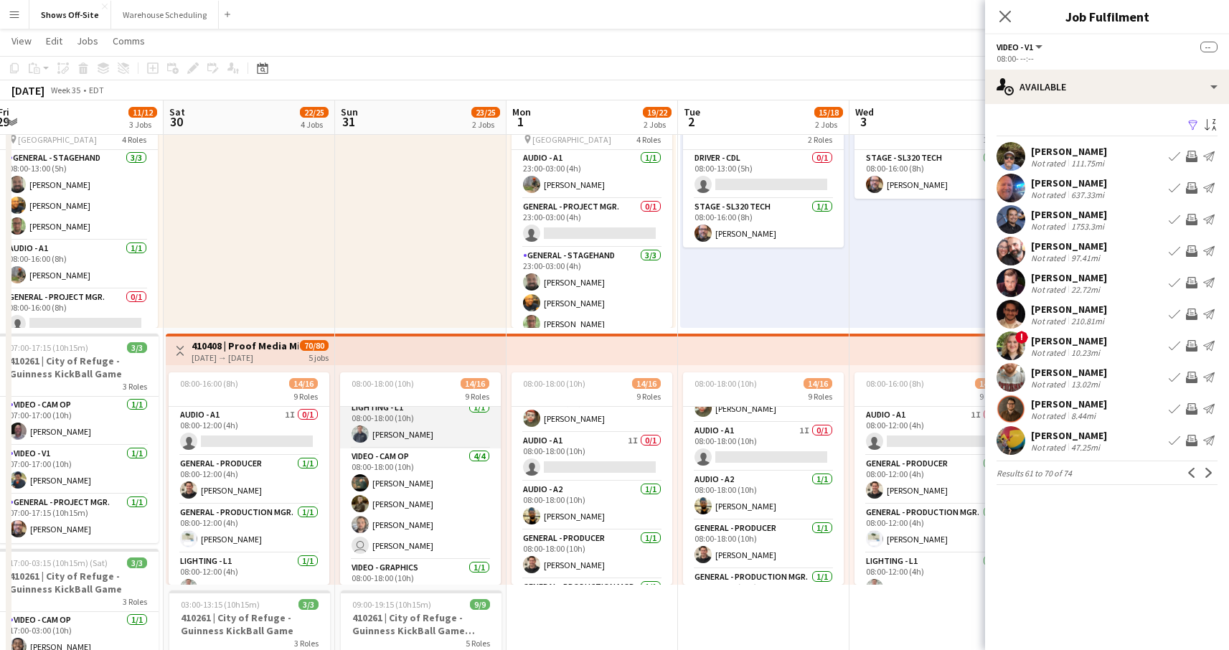
scroll to position [253, 0]
